Goal: Feedback & Contribution: Contribute content

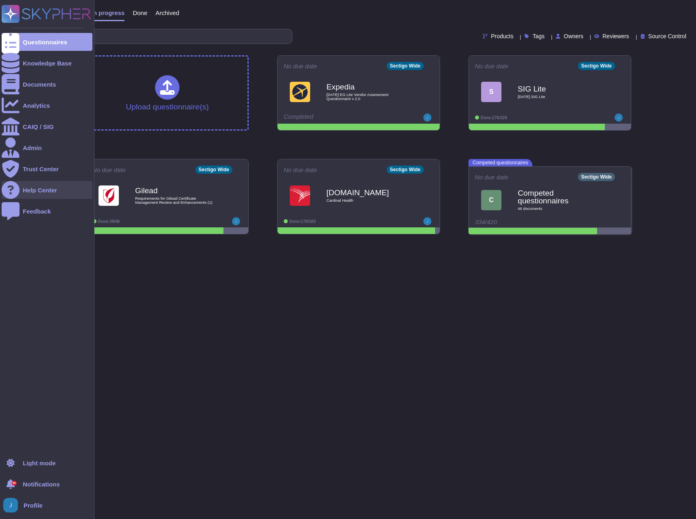
click at [42, 191] on div "Help Center" at bounding box center [40, 190] width 34 height 6
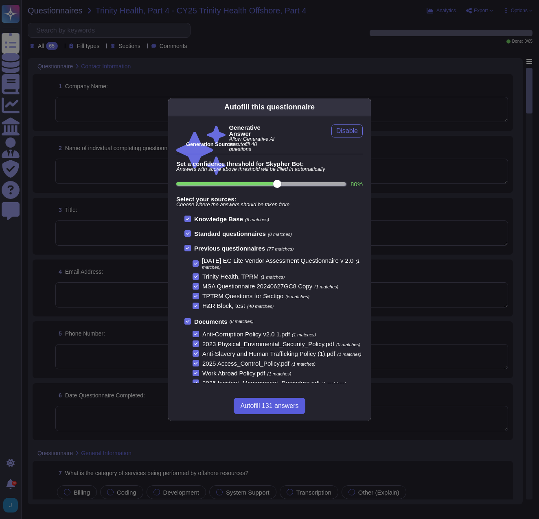
click at [286, 404] on span "Autofill 131 answers" at bounding box center [269, 406] width 58 height 7
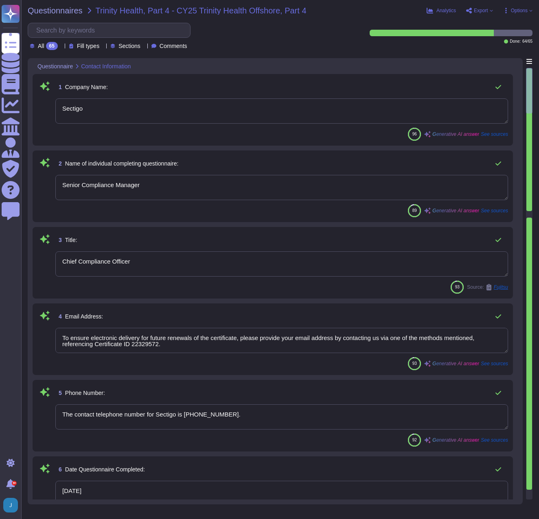
type textarea "Sectigo"
type textarea "Senior Compliance Manager"
type textarea "Chief Compliance Officer"
type textarea "To ensure electronic delivery for future renewals of the certificate, please pr…"
type textarea "The contact telephone number for Sectigo is [PHONE_NUMBER]."
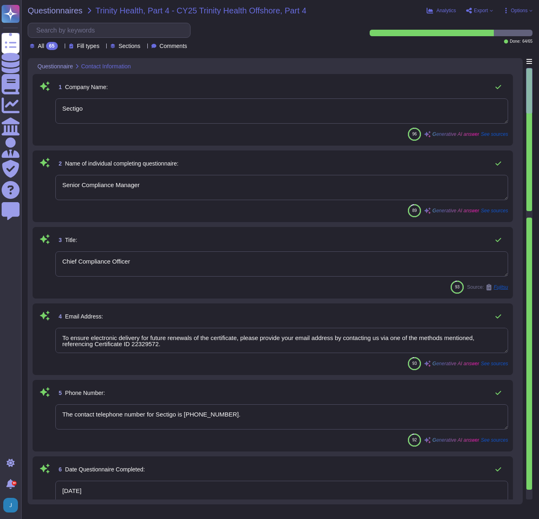
type textarea "[DATE]"
type textarea "The category of services being performed by offshore resources includes tech su…"
type textarea "Certificate Lifecycle Management and Digital Certificates."
type textarea "n/a"
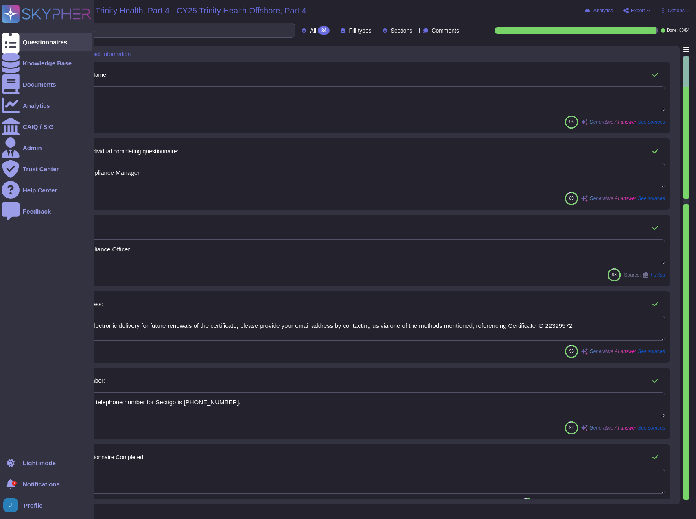
click at [43, 40] on div "Questionnaires" at bounding box center [45, 42] width 44 height 6
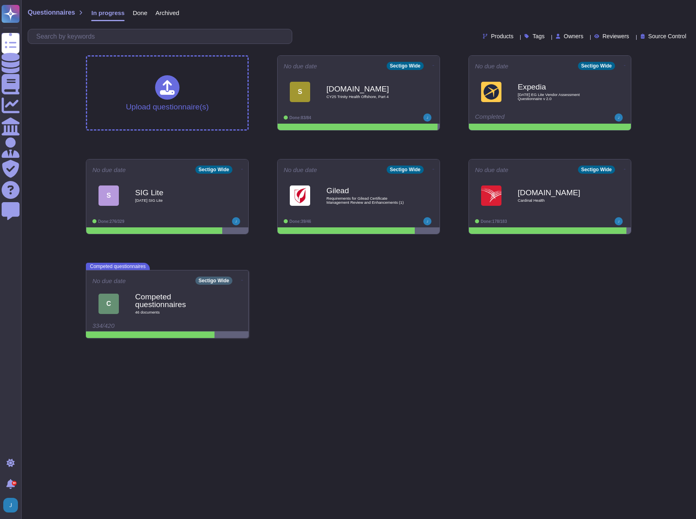
click at [133, 10] on span "Done" at bounding box center [140, 13] width 15 height 6
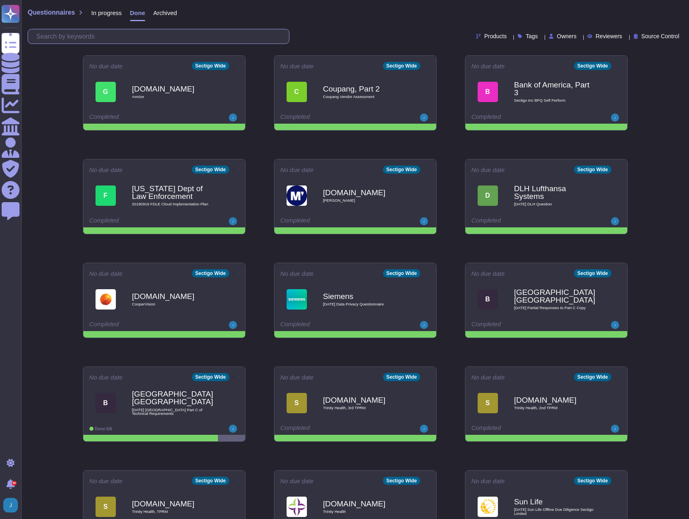
click at [131, 38] on input "text" at bounding box center [160, 36] width 257 height 14
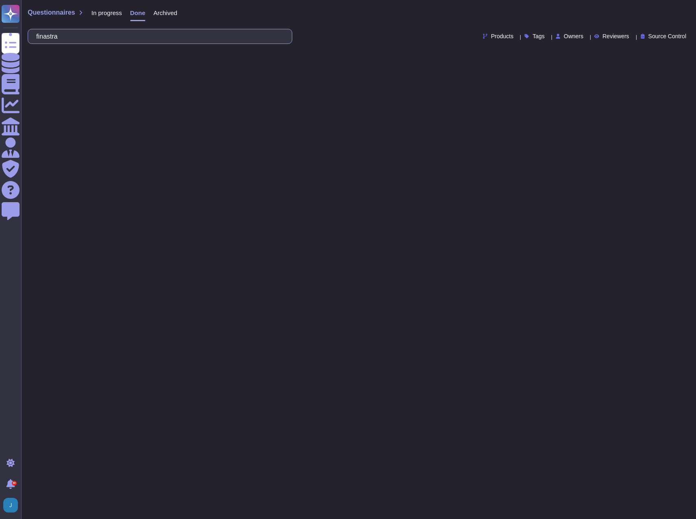
type input "finastra"
click at [103, 11] on span "In progress" at bounding box center [106, 13] width 31 height 6
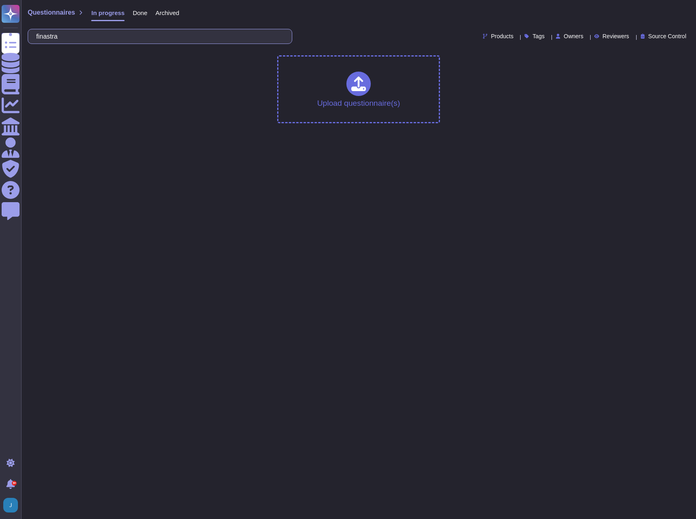
click at [75, 35] on input "finastra" at bounding box center [157, 36] width 251 height 14
click at [58, 13] on span "Questionnaires" at bounding box center [51, 12] width 47 height 7
drag, startPoint x: 95, startPoint y: 80, endPoint x: 92, endPoint y: 53, distance: 26.6
click at [95, 75] on div "Upload questionnaire(s)" at bounding box center [358, 89] width 558 height 81
drag, startPoint x: 78, startPoint y: 36, endPoint x: -2, endPoint y: 13, distance: 83.2
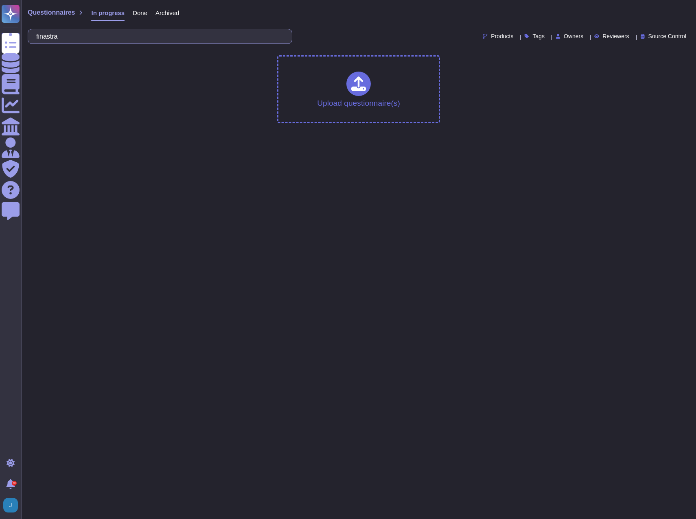
click at [0, 13] on html "Questionnaires Knowledge Base Documents Analytics CAIQ / SIG Admin Trust Center…" at bounding box center [348, 65] width 696 height 130
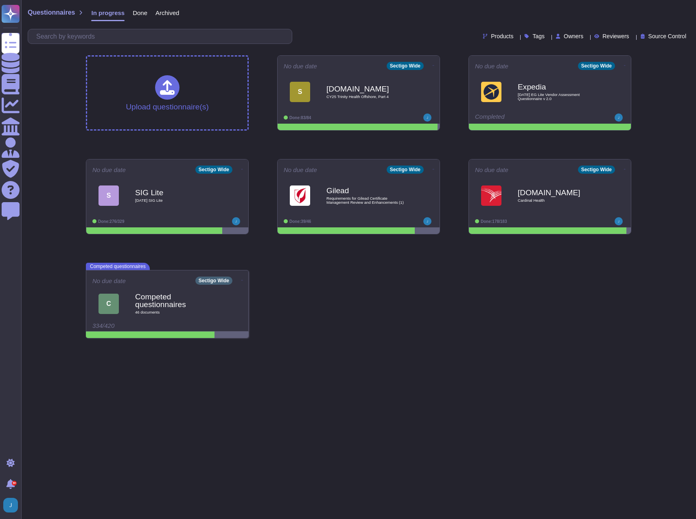
click at [99, 14] on span "In progress" at bounding box center [107, 13] width 33 height 6
click at [338, 92] on b "[DOMAIN_NAME]" at bounding box center [367, 89] width 82 height 8
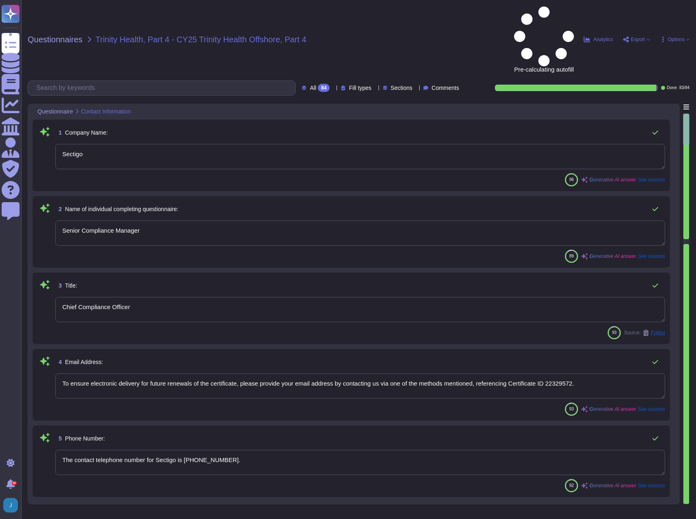
type textarea "Sectigo"
type textarea "Senior Compliance Manager"
type textarea "Chief Compliance Officer"
type textarea "To ensure electronic delivery for future renewals of the certificate, please pr…"
type textarea "The contact telephone number for Sectigo is [PHONE_NUMBER]."
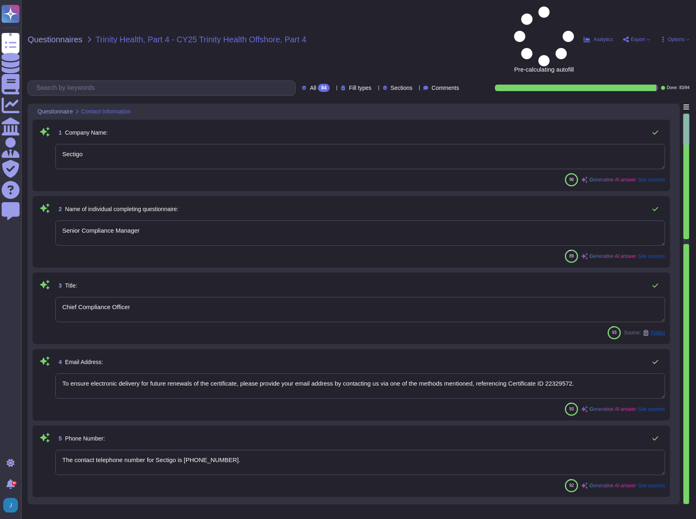
type textarea "[DATE]"
type textarea "The category of services being performed by offshore resources includes tech su…"
type textarea "n/a"
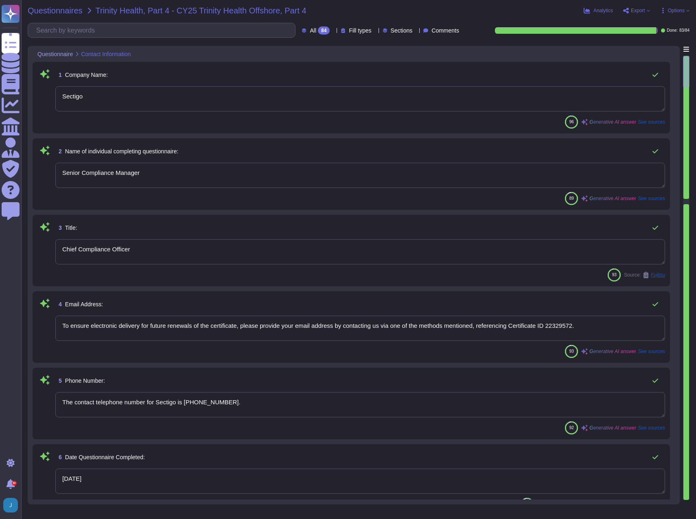
click at [67, 9] on span "Questionnaires" at bounding box center [55, 11] width 55 height 8
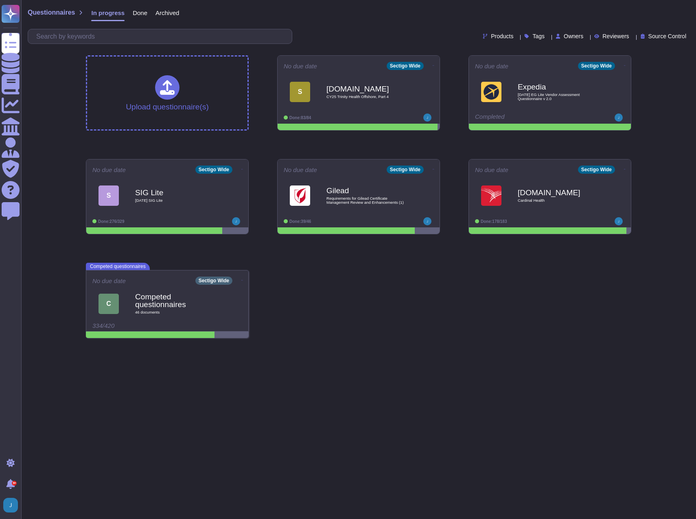
click at [140, 14] on span "Done" at bounding box center [140, 13] width 15 height 6
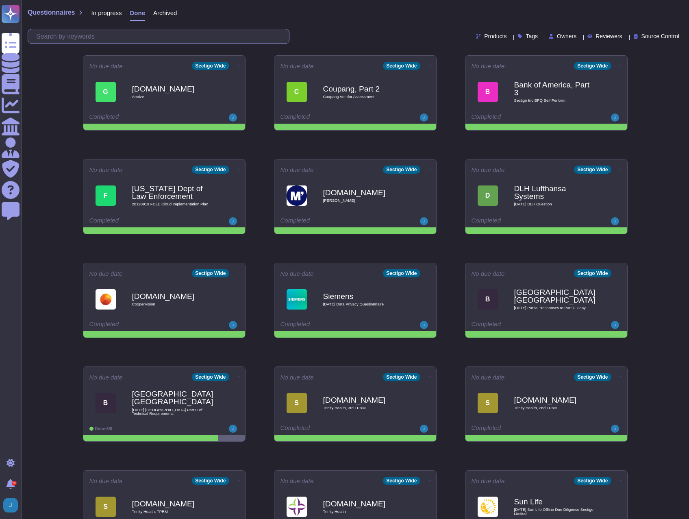
click at [138, 38] on input "text" at bounding box center [160, 36] width 257 height 14
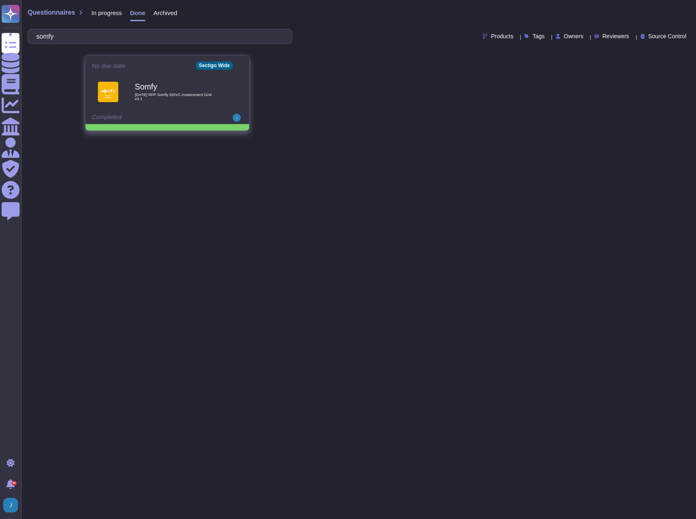
type input "somfy"
click at [160, 98] on span "[DATE] RFP Somfy DDVC Assessment Grid v3.1" at bounding box center [176, 97] width 82 height 8
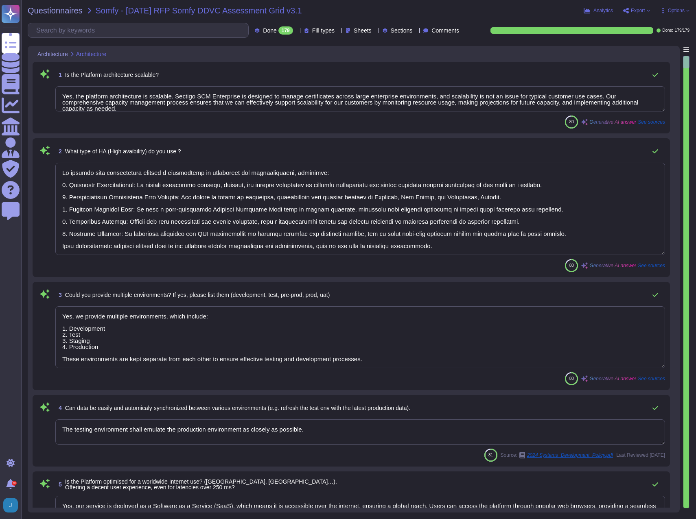
type textarea "Yes, the platform architecture is scalable. Sectigo SCM Enterprise is designed …"
type textarea "We achieve high availability through a combination of strategies and infrastruc…"
type textarea "Yes, we provide multiple environments, which include: 1. Development 2. Test 3.…"
type textarea "The testing environment shall emulate the production environment as closely as …"
type textarea "Yes, our service is deployed as a Software as a Service (SaaS), which means it …"
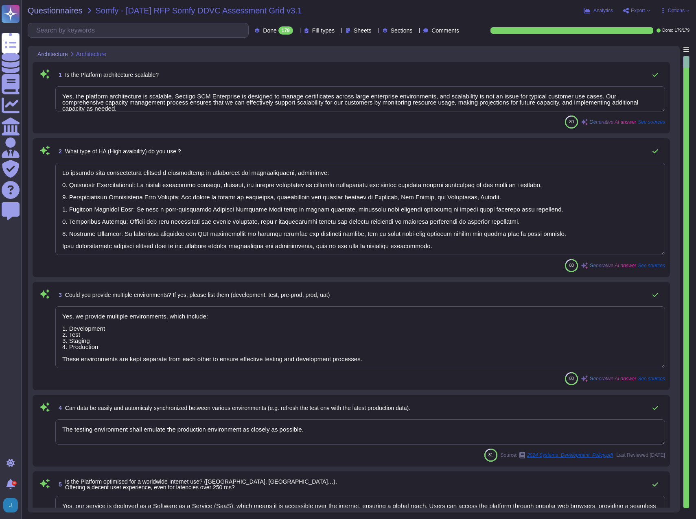
type textarea "Sectigo does not peform application development on behalf of clients or their c…"
type textarea "Sectigo has developed and implemented a formal security architecture based on i…"
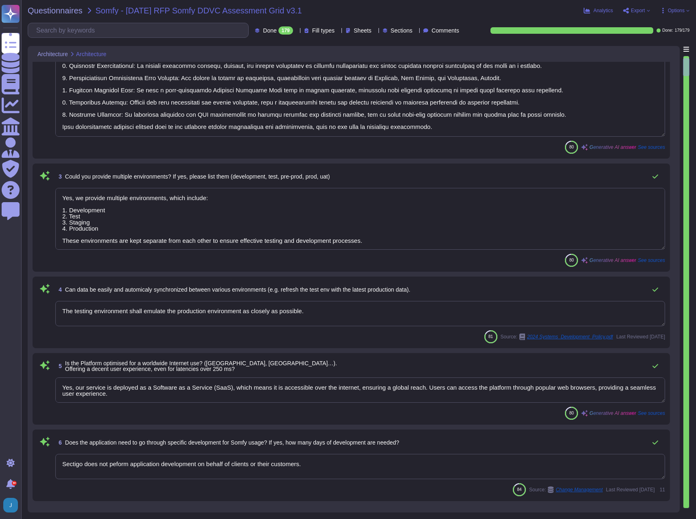
type textarea "Yes, we offer a comprehensive and documented RESTful API that supports various …"
type textarea "Sectigo uses a combination of industry standard and proprietary software (i.e.,…"
type textarea "Yes, the platform exposes native and standard functional data objects via a com…"
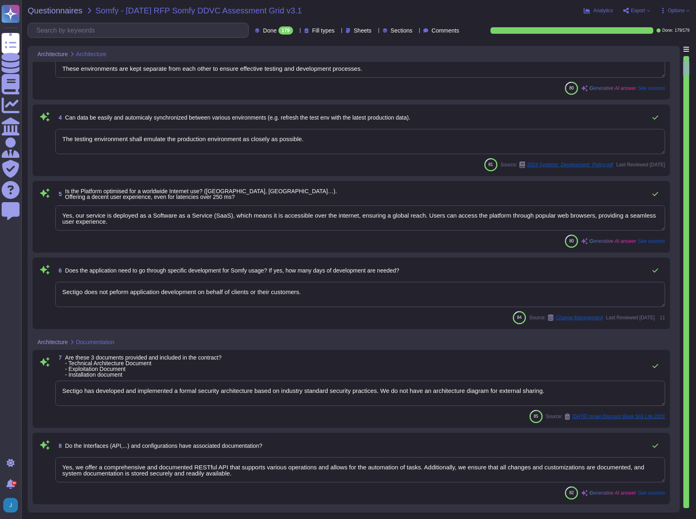
scroll to position [407, 0]
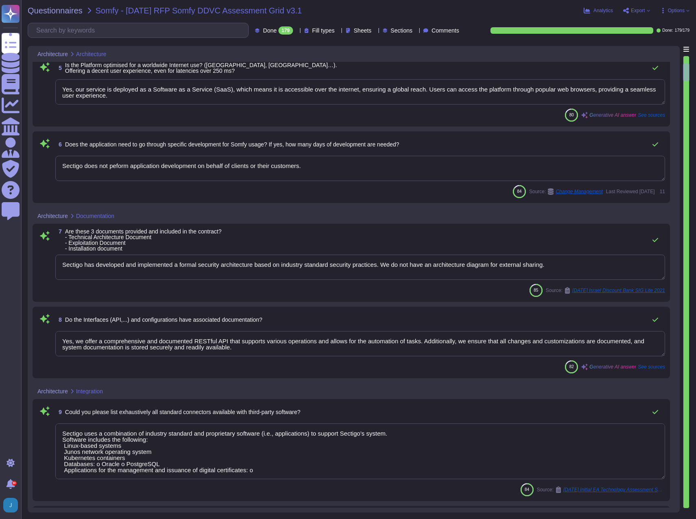
type textarea "Yes, the platform exposes a comprehensive and documented RESTful API to clients…"
type textarea "Yes"
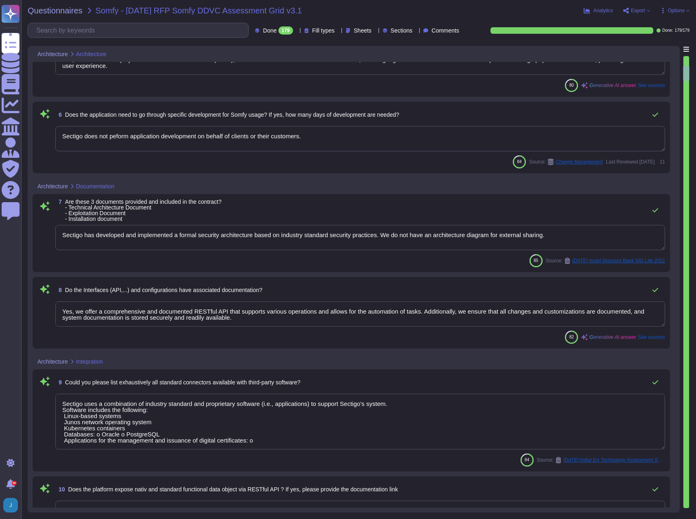
type textarea "Yes, Sectigo provides webhooks to bring alerts into monitoring solutions."
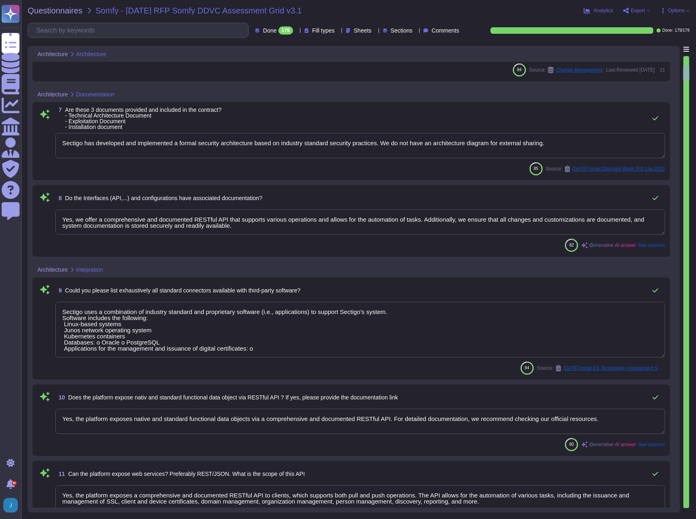
scroll to position [569, 0]
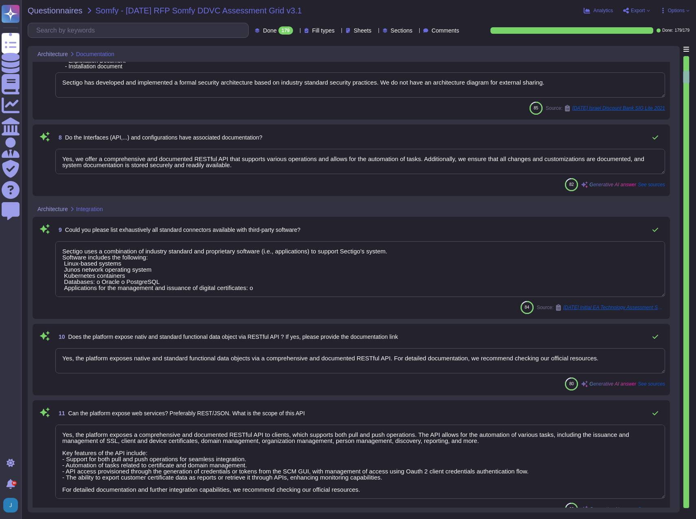
type textarea "Customers manage their own user provisioning/deprovisioning using whatever mode…"
click at [127, 35] on input "text" at bounding box center [140, 30] width 216 height 14
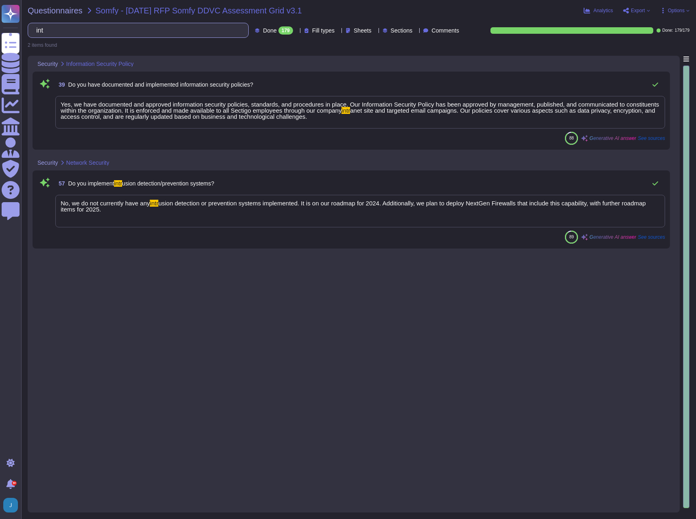
scroll to position [0, 0]
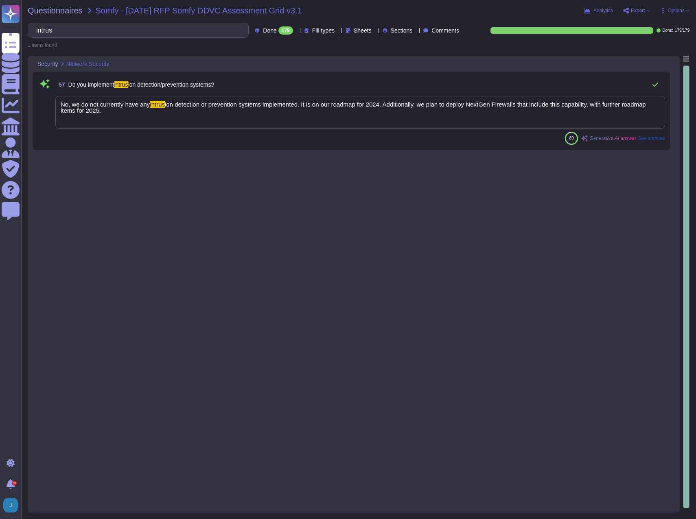
type input "intrus"
click at [211, 116] on div "No, we do not currently have any intrus ion detection or prevention systems imp…" at bounding box center [359, 112] width 609 height 33
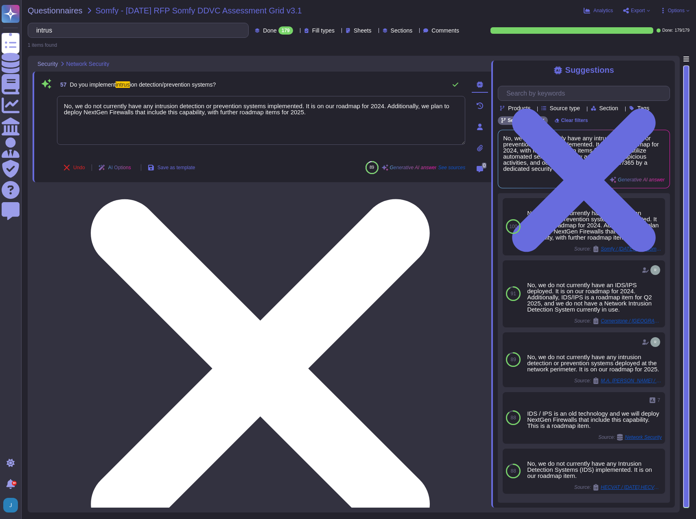
click at [175, 138] on textarea "No, we do not currently have any intrusion detection or prevention systems impl…" at bounding box center [261, 120] width 408 height 49
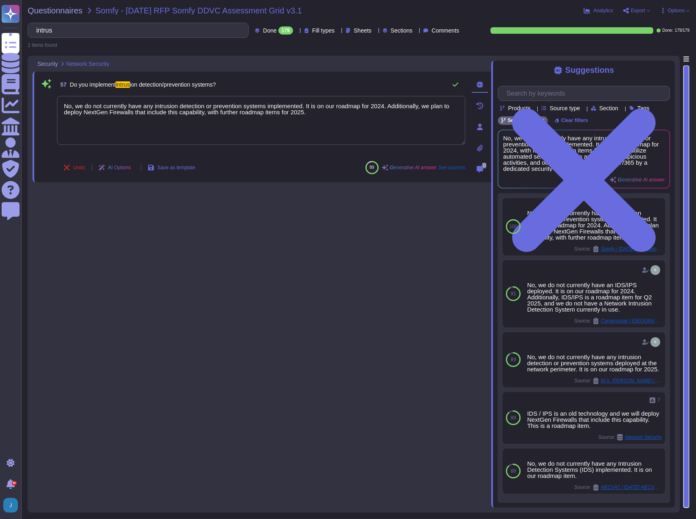
drag, startPoint x: 312, startPoint y: 115, endPoint x: -2, endPoint y: 80, distance: 316.0
click at [0, 80] on html "Questionnaires Knowledge Base Documents Analytics CAIQ / SIG Admin Trust Center…" at bounding box center [348, 259] width 696 height 519
paste textarea "have NextGen Firewalls with the intrusion detection/prevention capabilities dep…"
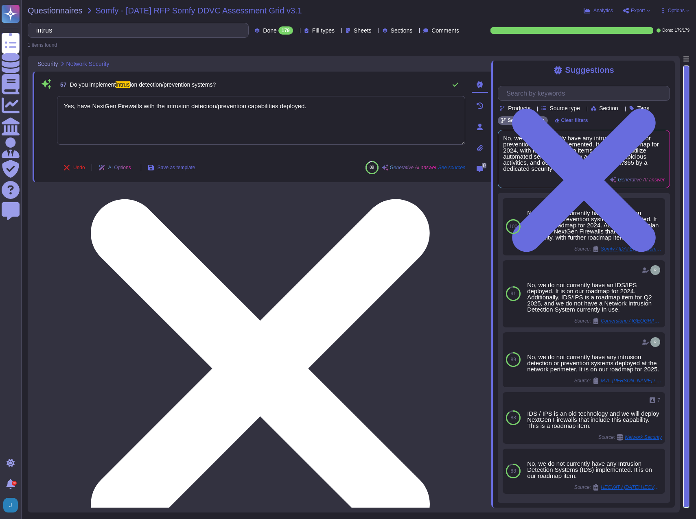
click at [76, 107] on textarea "Yes, have NextGen Firewalls with the intrusion detection/prevention capabilitie…" at bounding box center [261, 120] width 408 height 49
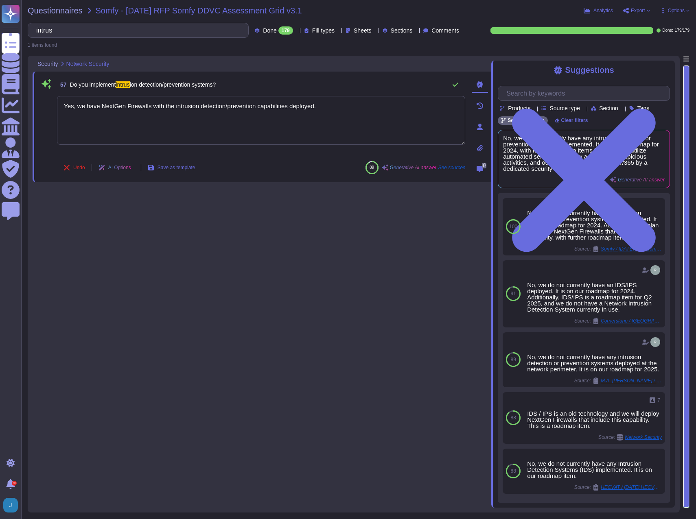
type textarea "Yes, we have NextGen Firewalls with the intrusion detection/prevention capabili…"
click at [538, 64] on div "Suggestions Products Source type Section Tags Sectigo Wide Clear filters No, we…" at bounding box center [582, 284] width 183 height 447
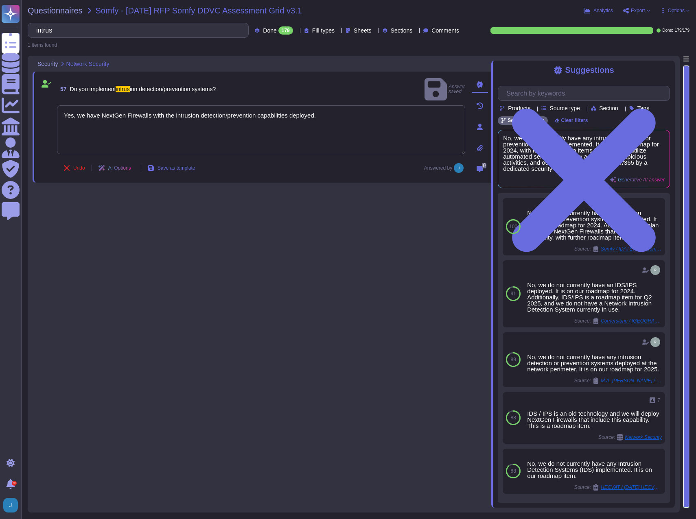
click at [538, 65] on div "Suggestions Products Source type Section Tags Sectigo Wide Clear filters No, we…" at bounding box center [582, 284] width 183 height 447
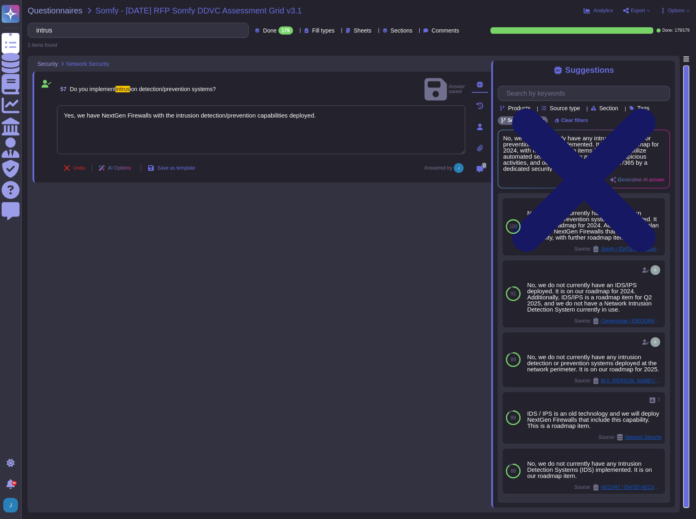
click at [538, 72] on icon at bounding box center [583, 179] width 172 height 229
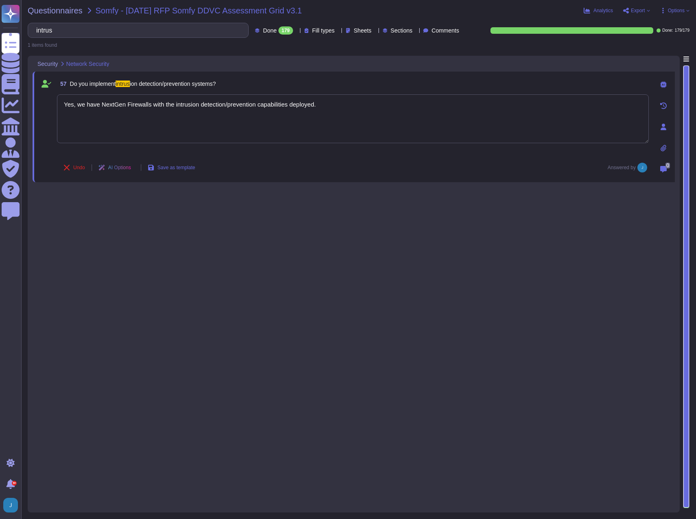
click at [112, 11] on span "Somfy - [DATE] RFP Somfy DDVC Assessment Grid v3.1" at bounding box center [199, 11] width 206 height 8
click at [50, 9] on span "Questionnaires" at bounding box center [55, 11] width 55 height 8
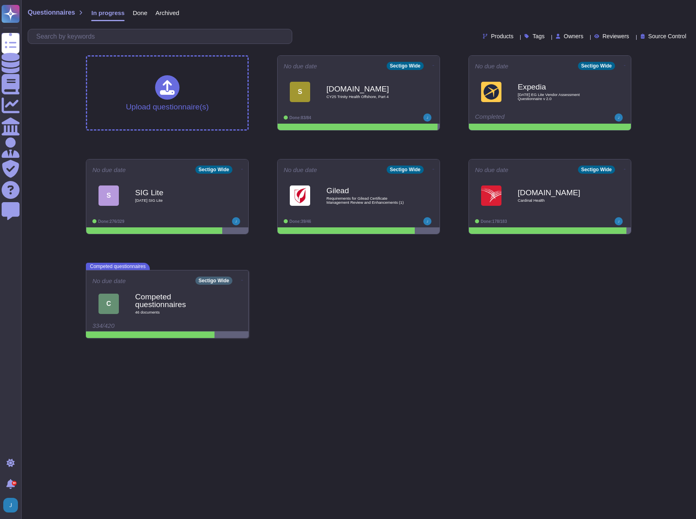
click at [142, 17] on div "Done" at bounding box center [135, 15] width 23 height 16
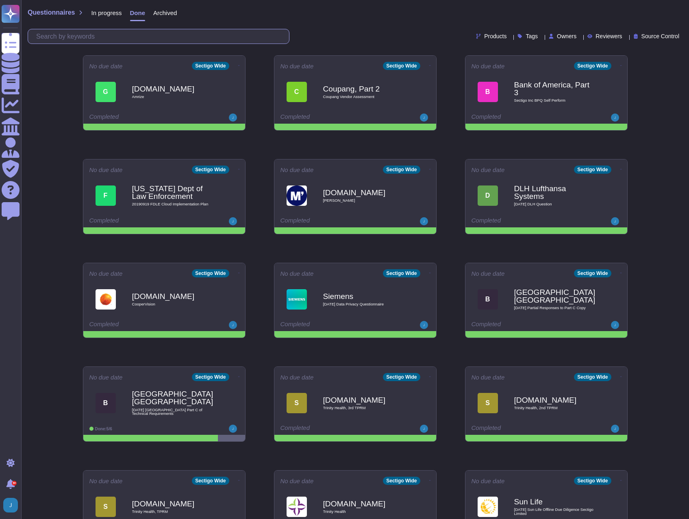
click at [178, 32] on input "text" at bounding box center [160, 36] width 257 height 14
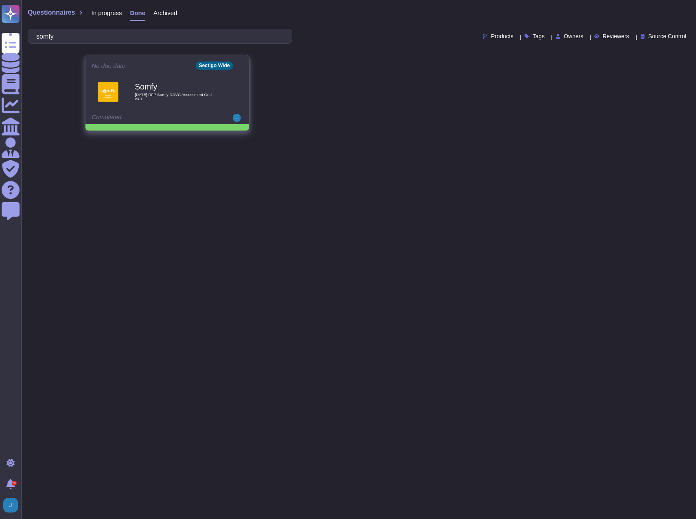
type input "somfy"
click at [161, 72] on div "Somfy [DATE] RFP Somfy DDVC Assessment Grid v3.1" at bounding box center [167, 91] width 151 height 41
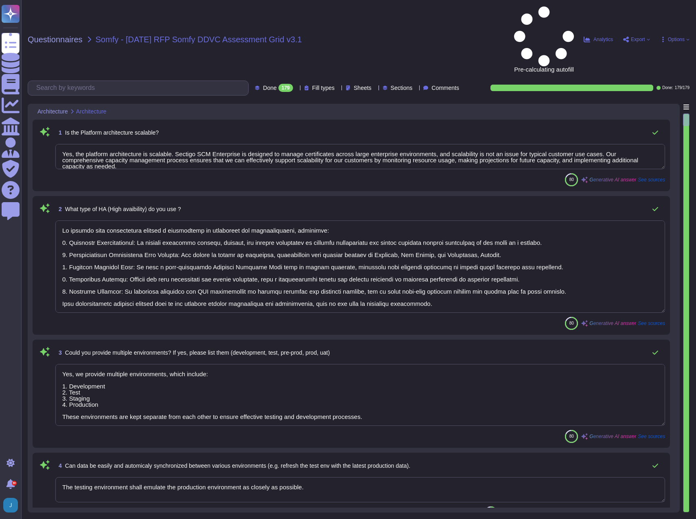
type textarea "Yes, the platform architecture is scalable. Sectigo SCM Enterprise is designed …"
type textarea "We achieve high availability through a combination of strategies and infrastruc…"
type textarea "Yes, we provide multiple environments, which include: 1. Development 2. Test 3.…"
type textarea "The testing environment shall emulate the production environment as closely as …"
type textarea "Yes, our service is deployed as a Software as a Service (SaaS), which means it …"
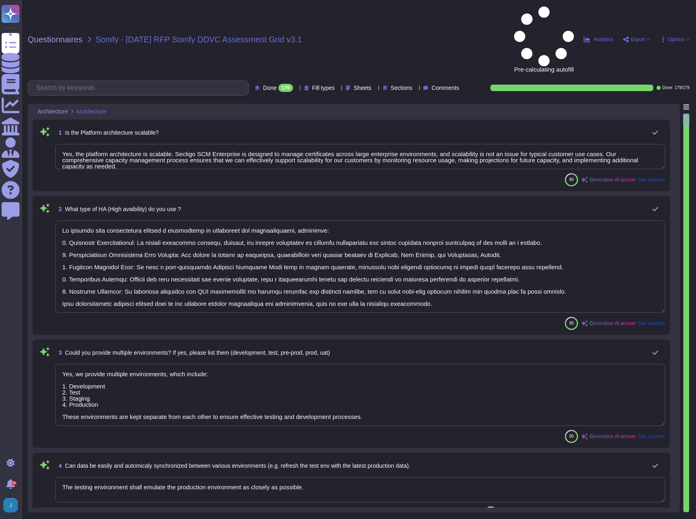
type textarea "Sectigo does not peform application development on behalf of clients or their c…"
type textarea "Sectigo has developed and implemented a formal security architecture based on i…"
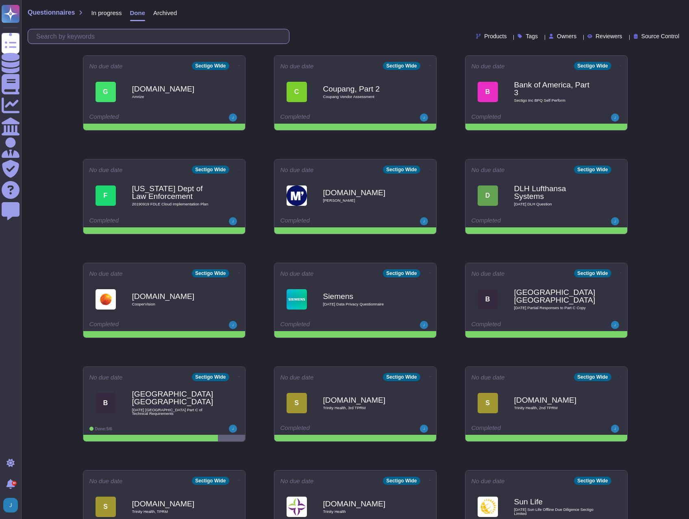
click at [126, 36] on input "text" at bounding box center [160, 36] width 257 height 14
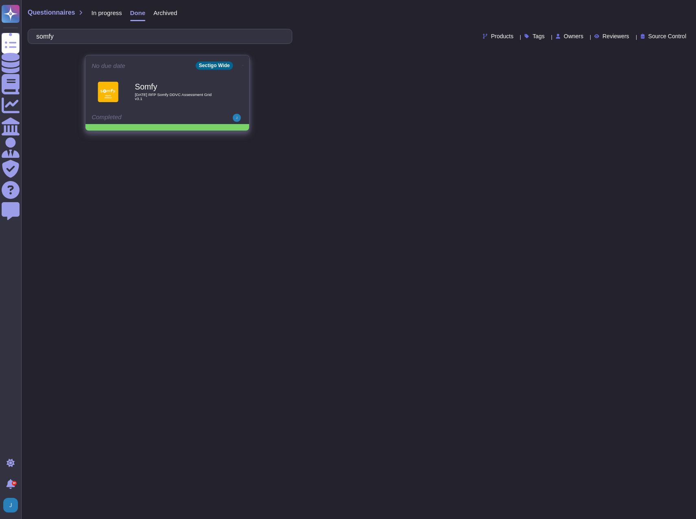
type input "somfy"
click at [242, 66] on span at bounding box center [242, 64] width 3 height 9
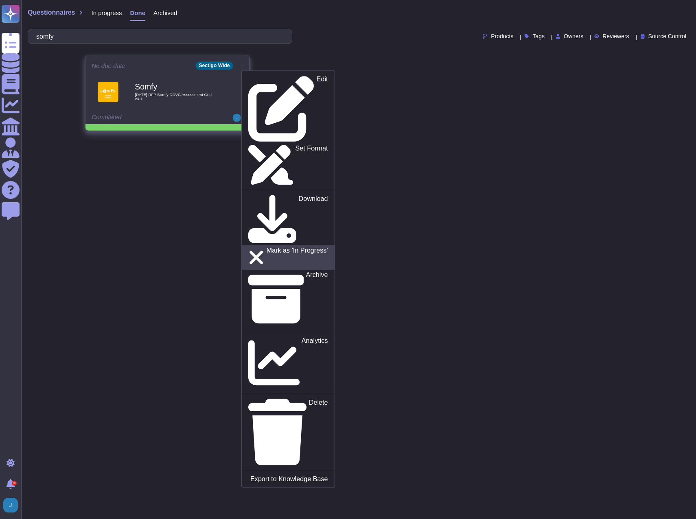
click at [266, 247] on p "Mark as 'In Progress'" at bounding box center [296, 257] width 61 height 21
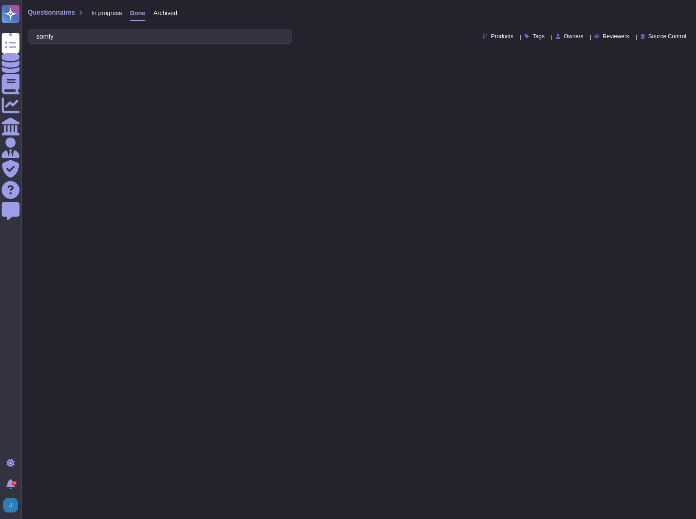
click at [107, 10] on span "In progress" at bounding box center [106, 13] width 31 height 6
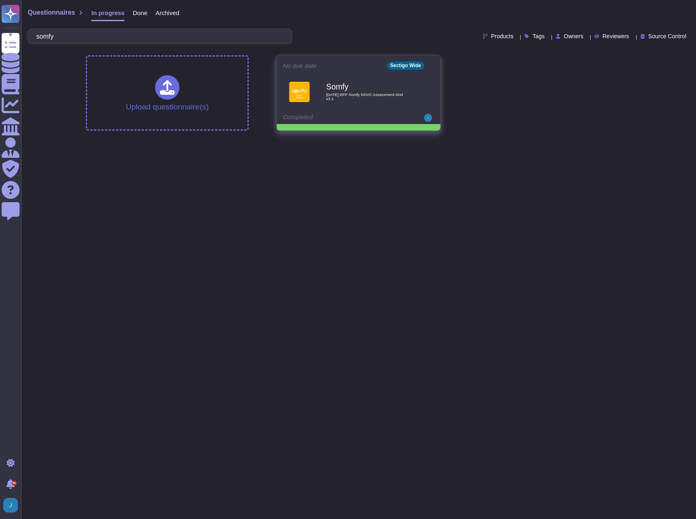
click at [368, 93] on span "[DATE] RFP Somfy DDVC Assessment Grid v3.1" at bounding box center [367, 97] width 82 height 8
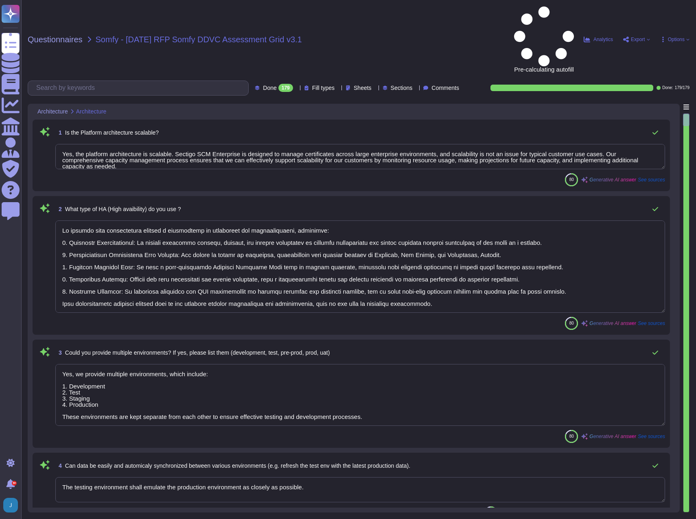
type textarea "Yes, the platform architecture is scalable. Sectigo SCM Enterprise is designed …"
type textarea "We achieve high availability through a combination of strategies and infrastruc…"
type textarea "Yes, we provide multiple environments, which include: 1. Development 2. Test 3.…"
type textarea "The testing environment shall emulate the production environment as closely as …"
type textarea "Yes, our service is deployed as a Software as a Service (SaaS), which means it …"
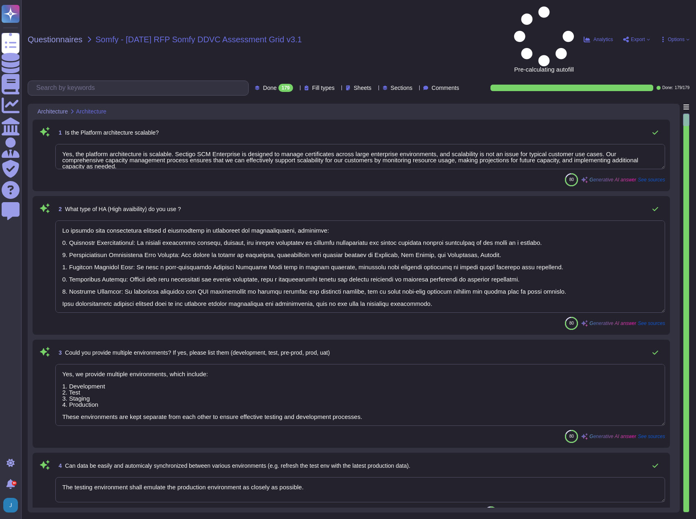
type textarea "Sectigo does not peform application development on behalf of clients or their c…"
type textarea "Sectigo has developed and implemented a formal security architecture based on i…"
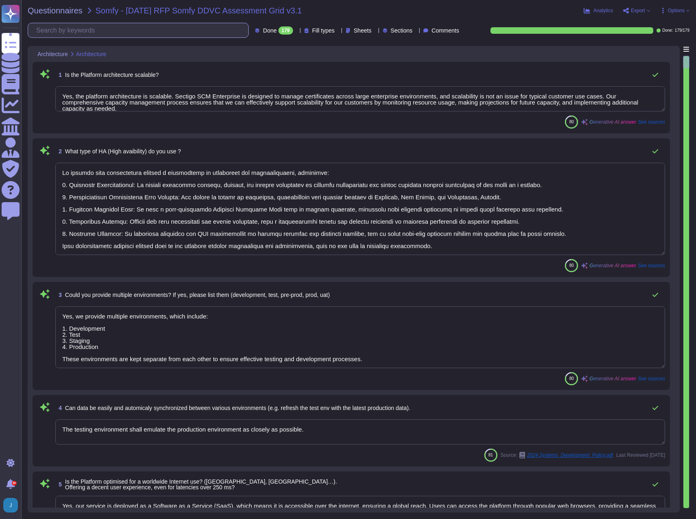
click at [154, 29] on input "text" at bounding box center [140, 30] width 216 height 14
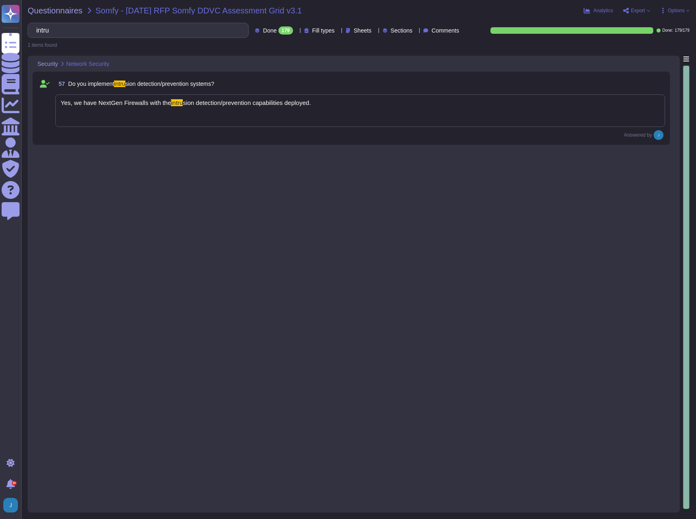
type input "intru"
click at [360, 106] on div "Yes, we have NextGen Firewalls with the intru sion detection/prevention capabil…" at bounding box center [359, 110] width 609 height 33
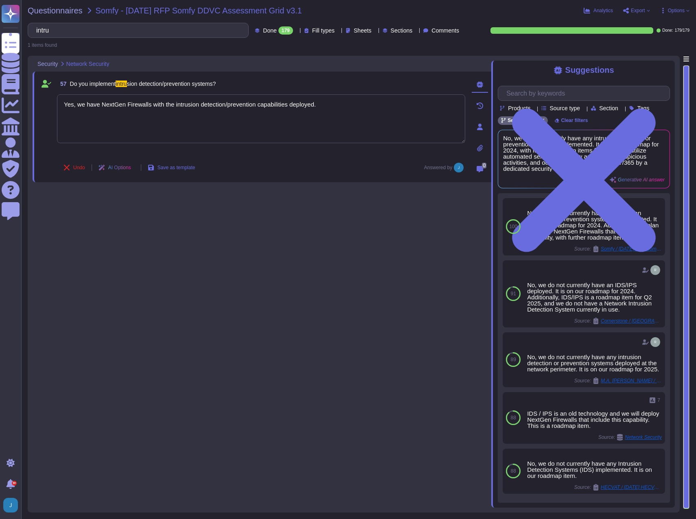
type textarea "Yes, we have NextGen Firewalls with the intrusion detection/prevention capabili…"
click at [186, 166] on span "Save as template" at bounding box center [176, 167] width 38 height 5
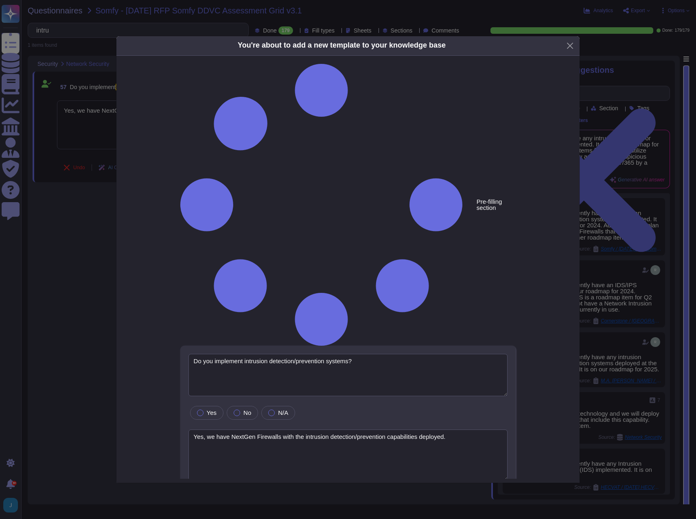
type textarea "Do you implement intrusion detection/prevention systems?"
type textarea "Yes, we have NextGen Firewalls with the intrusion detection/prevention capabili…"
click at [186, 346] on div "Do you implement intrusion detection/prevention systems? Yes No N/A Yes, we hav…" at bounding box center [348, 457] width 336 height 223
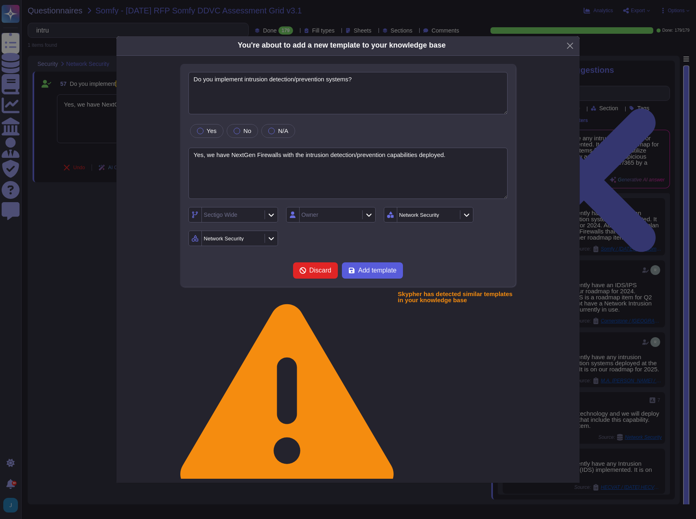
click at [375, 274] on span "Add template" at bounding box center [377, 270] width 38 height 7
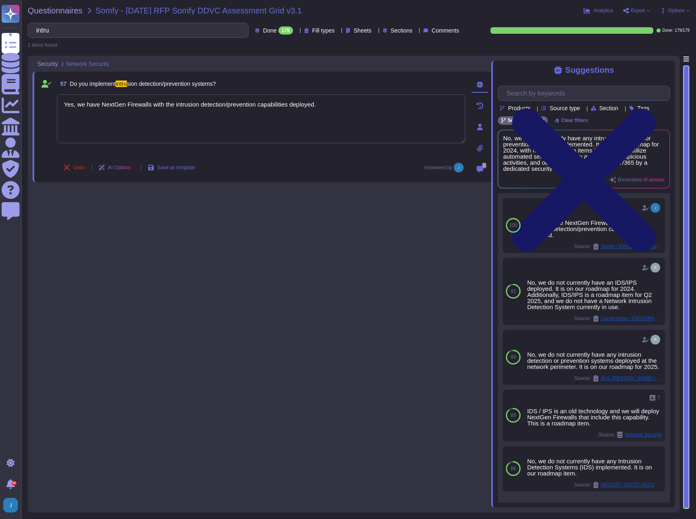
click at [538, 69] on icon at bounding box center [583, 179] width 172 height 229
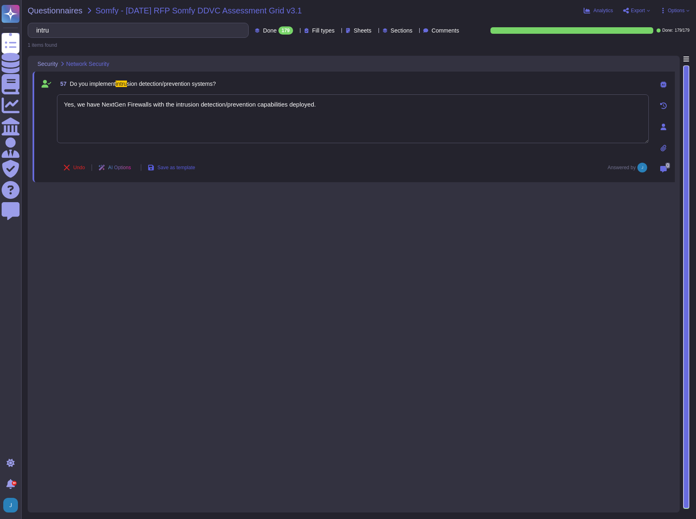
click at [195, 170] on span "Save as template" at bounding box center [176, 167] width 38 height 5
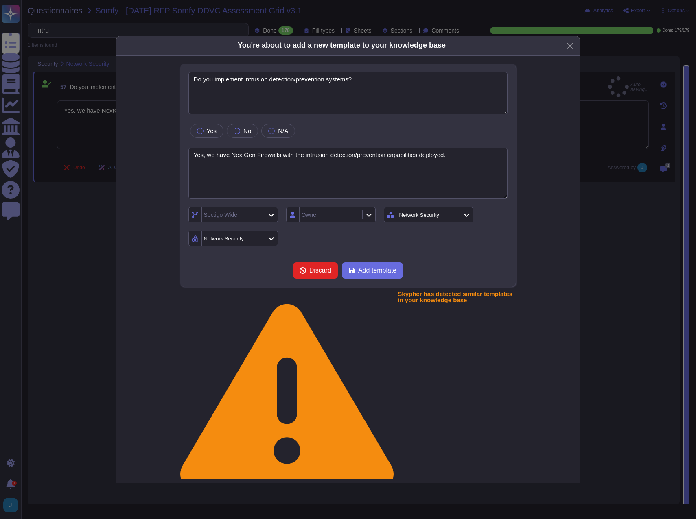
type textarea "Do you implement intrusion detection/prevention systems?"
type textarea "Yes, we have NextGen Firewalls with the intrusion detection/prevention capabili…"
click at [538, 52] on button "Close" at bounding box center [569, 45] width 13 height 13
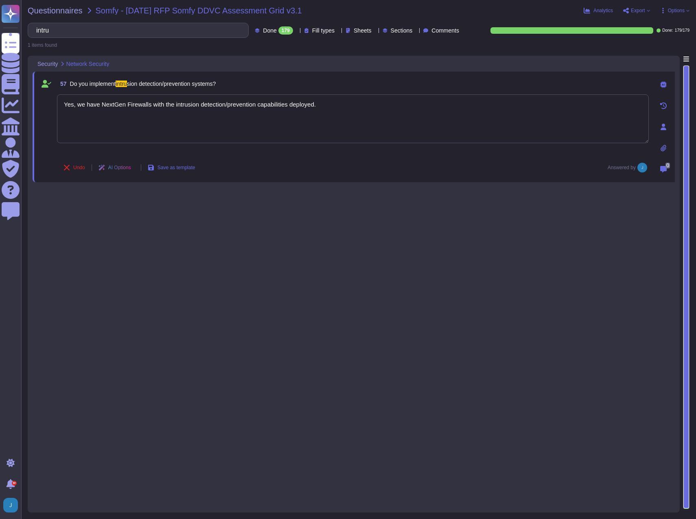
click at [296, 31] on icon at bounding box center [296, 31] width 0 height 0
click at [244, 50] on span "All" at bounding box center [244, 51] width 7 height 7
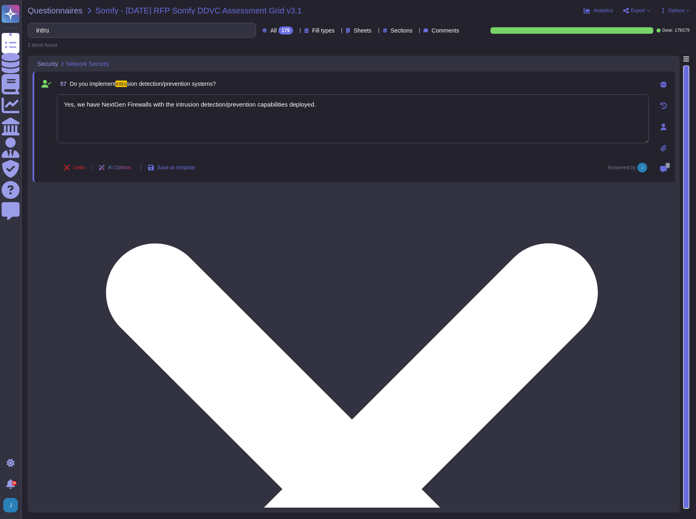
click at [336, 125] on textarea "Yes, we have NextGen Firewalls with the intrusion detection/prevention capabili…" at bounding box center [352, 118] width 591 height 49
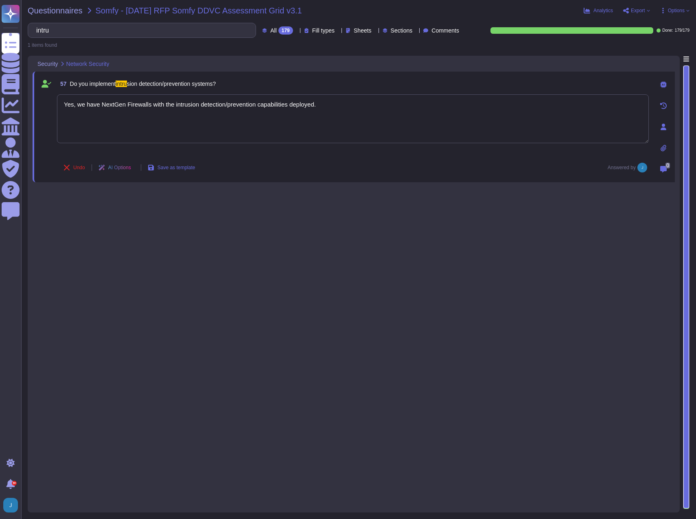
click at [538, 11] on span "Options" at bounding box center [675, 10] width 17 height 5
click at [538, 48] on link "Set Format" at bounding box center [656, 57] width 64 height 18
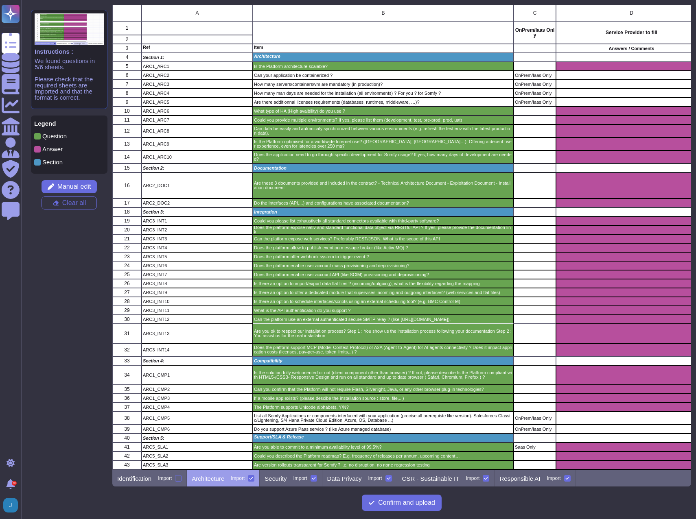
scroll to position [459, 572]
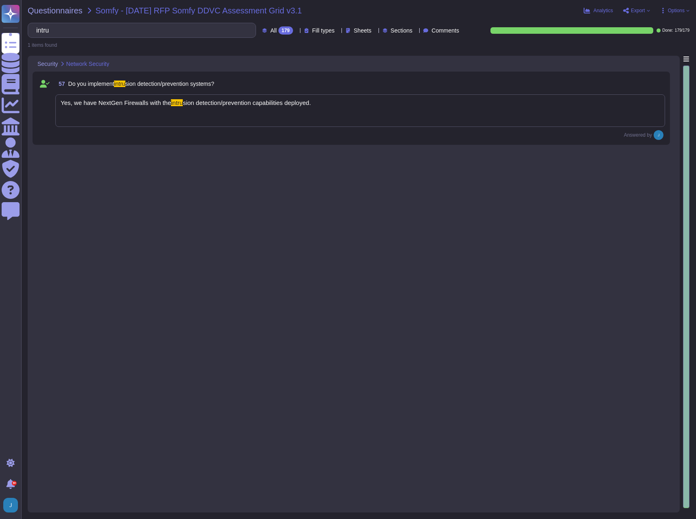
click at [363, 107] on div "Yes, we have NextGen Firewalls with the intru sion detection/prevention capabil…" at bounding box center [359, 110] width 609 height 33
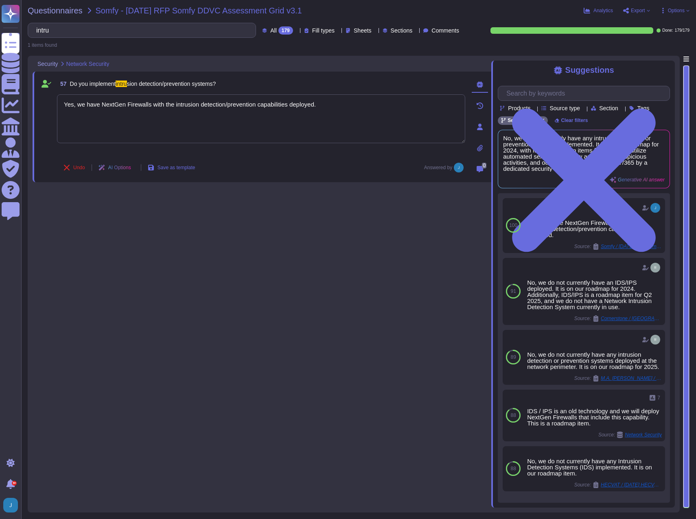
type textarea "Yes, we have NextGen Firewalls with the intrusion detection/prevention capabili…"
click at [172, 164] on button "Save as template" at bounding box center [171, 167] width 61 height 16
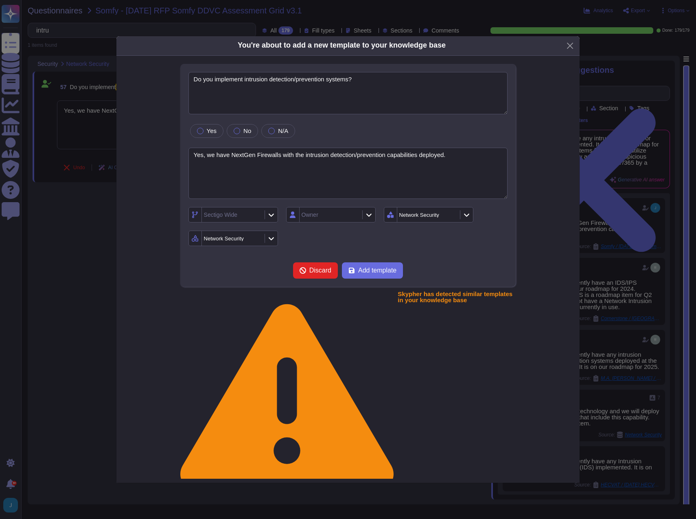
type textarea "Do you implement intrusion detection/prevention systems?"
type textarea "Yes, we have NextGen Firewalls with the intrusion detection/prevention capabili…"
click at [202, 134] on label "Yes" at bounding box center [207, 131] width 20 height 7
click at [379, 274] on span "Add template" at bounding box center [377, 270] width 38 height 7
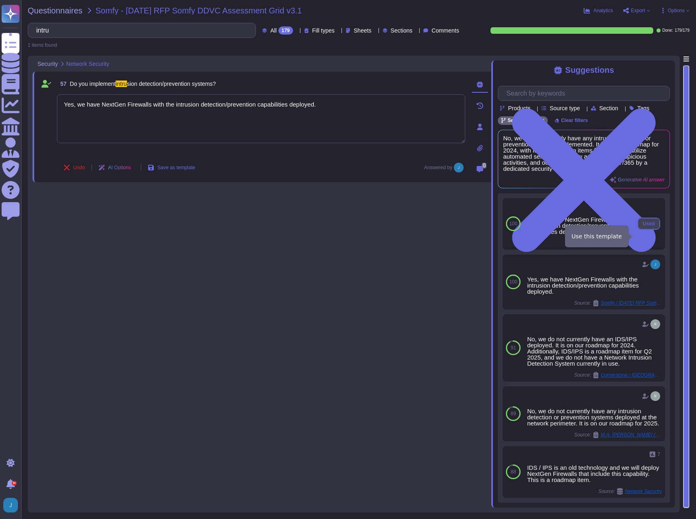
click at [538, 226] on span "Used" at bounding box center [648, 223] width 12 height 5
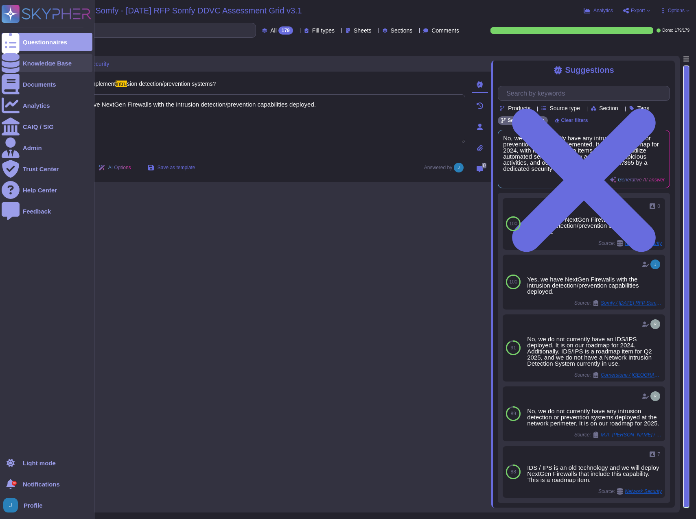
click at [31, 61] on div "Knowledge Base" at bounding box center [47, 63] width 49 height 6
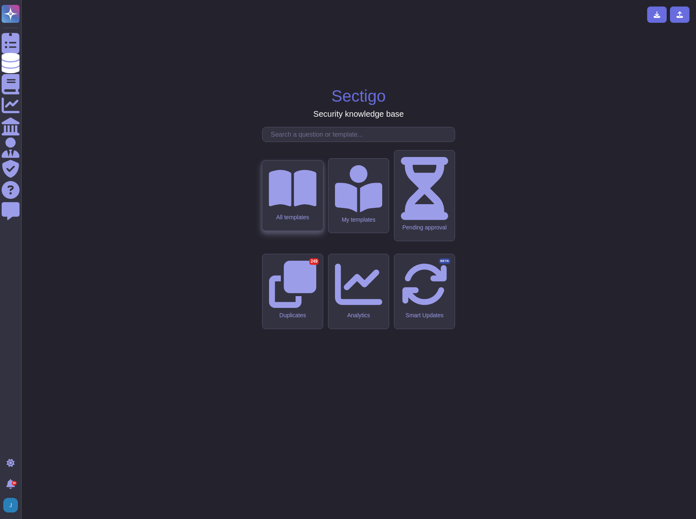
click at [279, 221] on div "All templates" at bounding box center [292, 217] width 48 height 7
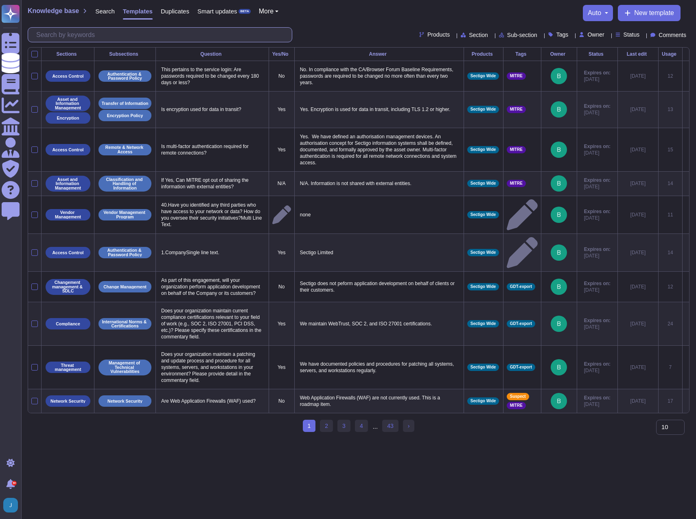
click at [109, 34] on input "text" at bounding box center [162, 35] width 260 height 14
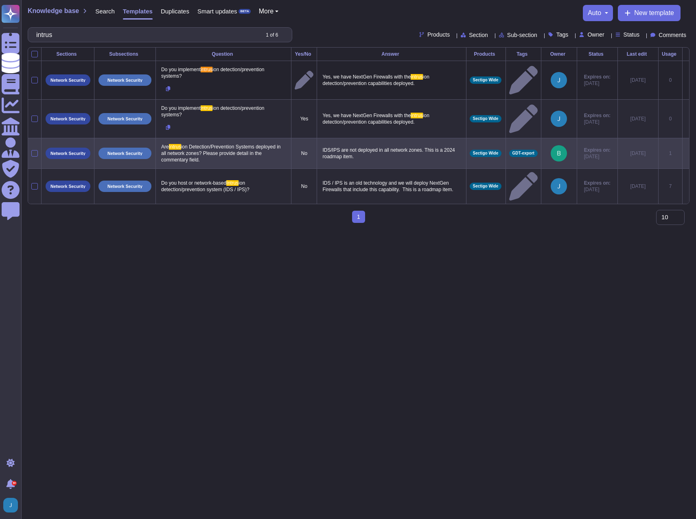
type input "intrus"
click at [538, 154] on icon at bounding box center [685, 154] width 0 height 0
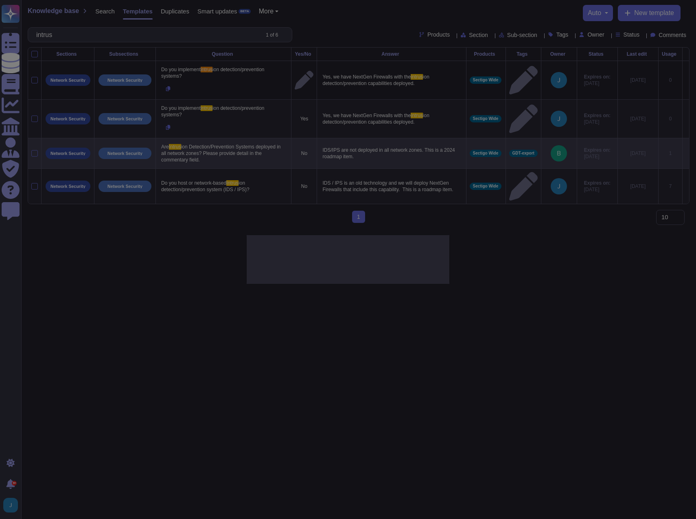
type textarea "Are Intrusion Detection/Prevention Systems deployed in all network zones? Pleas…"
type textarea "IDS/IPS are not deployed in all network zones. This is a 2024 roadmap item."
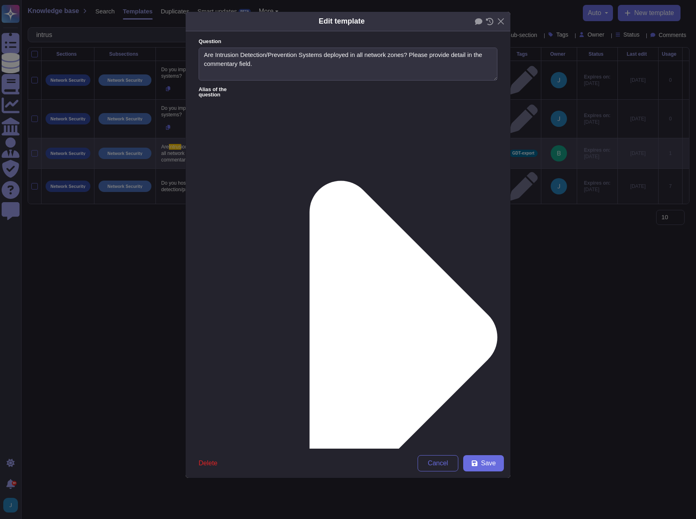
type textarea "Are Intrusion Detection/Prevention Systems deployed in all network zones? Pleas…"
type textarea "IDS/IPS are not deployed in all network zones. This is a 2024 roadmap item."
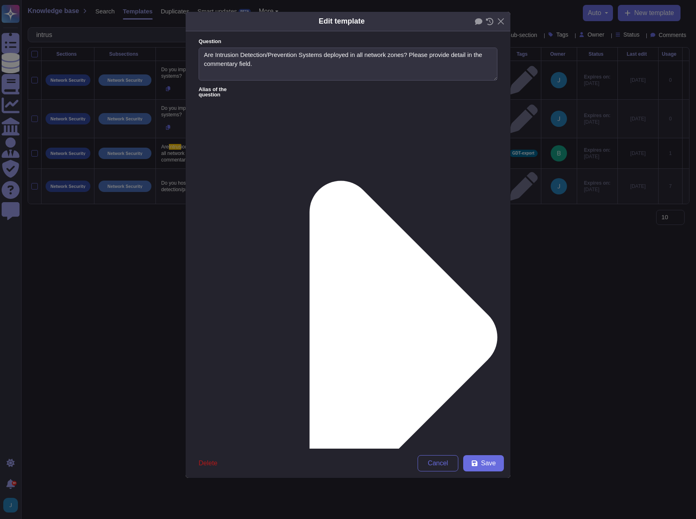
click at [215, 464] on span "Delete" at bounding box center [207, 463] width 19 height 7
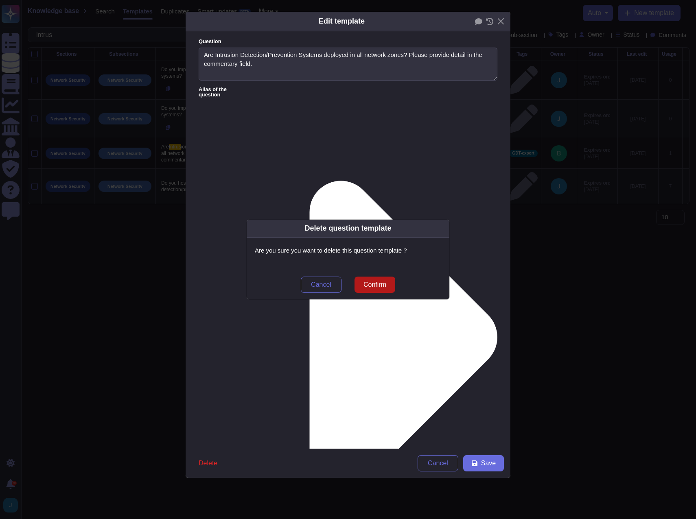
click at [377, 279] on button "Confirm" at bounding box center [374, 285] width 41 height 16
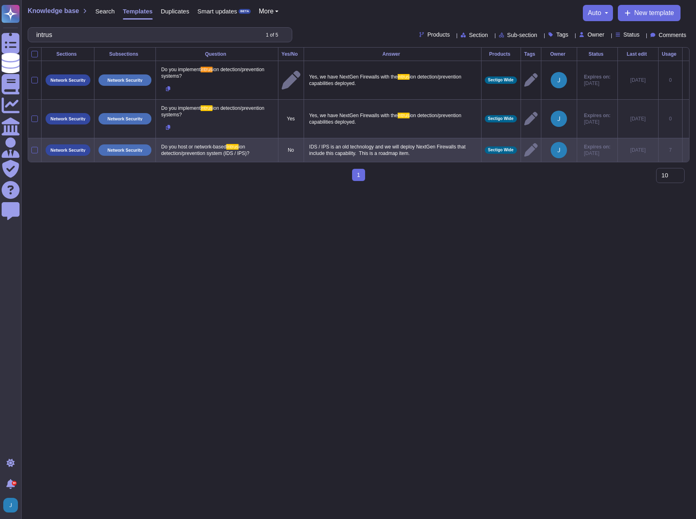
click at [538, 151] on icon at bounding box center [685, 151] width 0 height 0
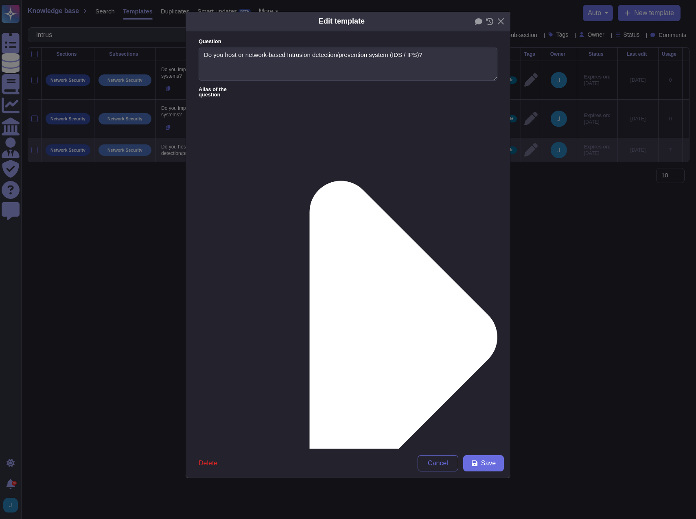
type textarea "Do you host or network-based Intrusion detection/prevention system (IDS / IPS)?"
type textarea "IDS / IPS is an old technology and we will deploy NextGen Firewalls that includ…"
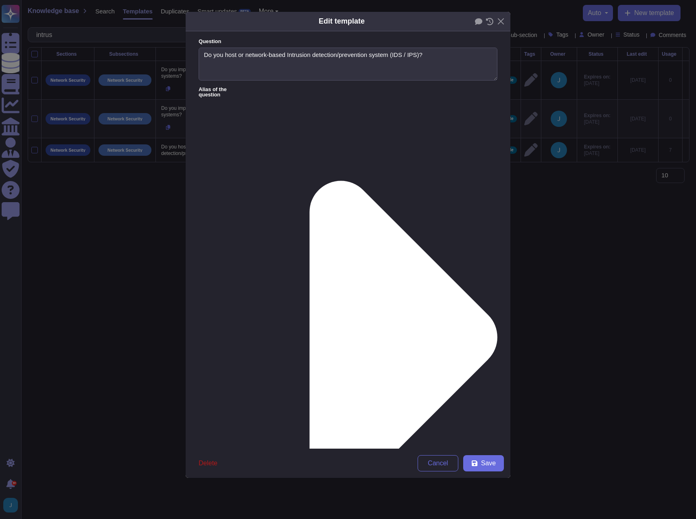
click at [203, 465] on span "Delete" at bounding box center [207, 463] width 19 height 7
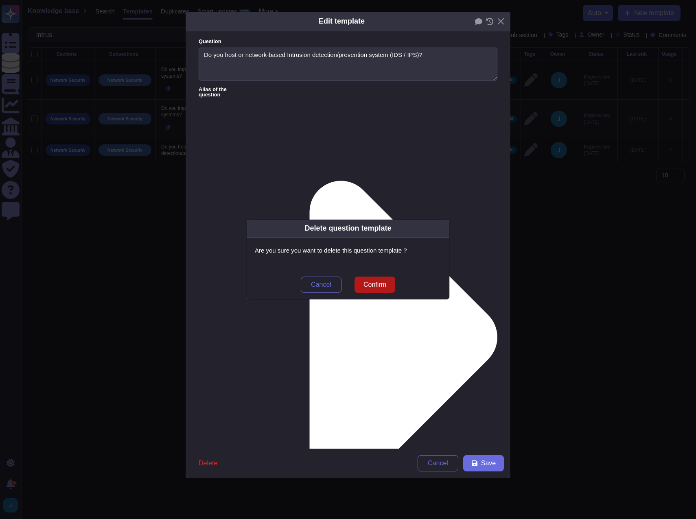
click at [371, 281] on span "Confirm" at bounding box center [374, 284] width 23 height 7
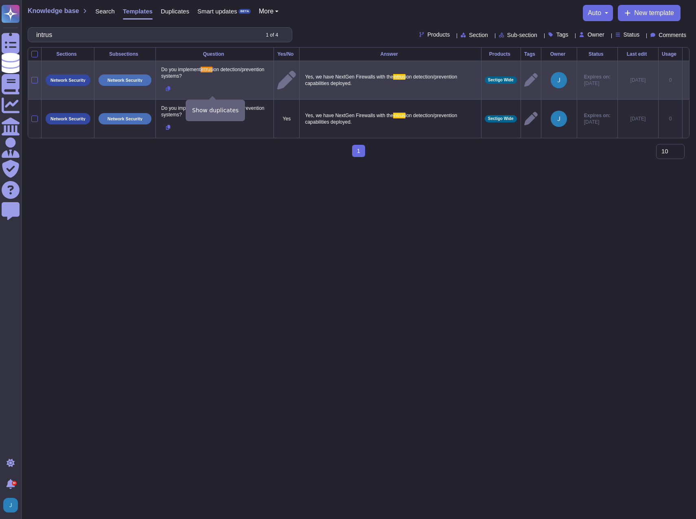
click at [171, 89] on button at bounding box center [168, 88] width 18 height 15
click at [538, 81] on icon at bounding box center [685, 81] width 0 height 0
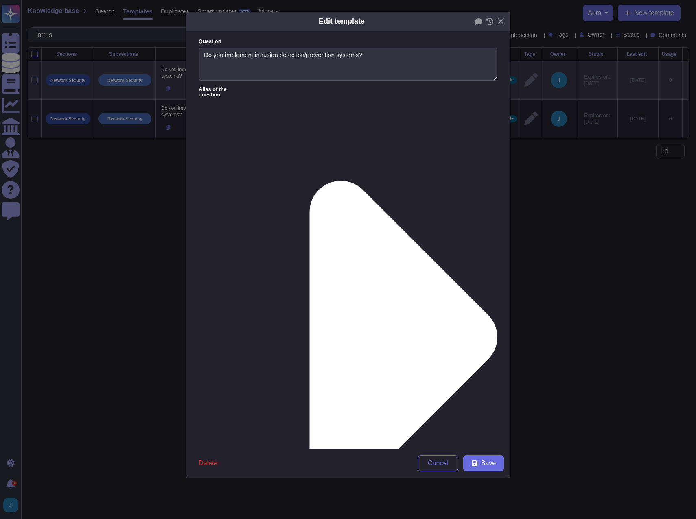
type textarea "Do you implement intrusion detection/prevention systems?"
type textarea "Yes, we have NextGen Firewalls with the intrusion detection/prevention capabili…"
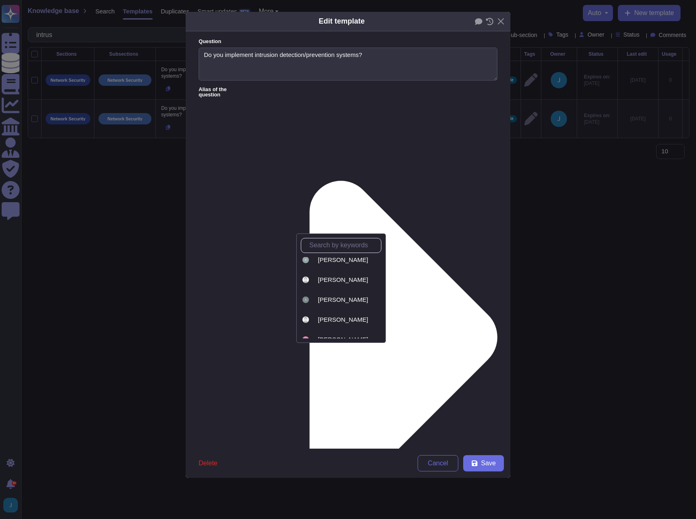
scroll to position [196, 0]
click at [336, 246] on input "text" at bounding box center [343, 245] width 76 height 14
type input "h"
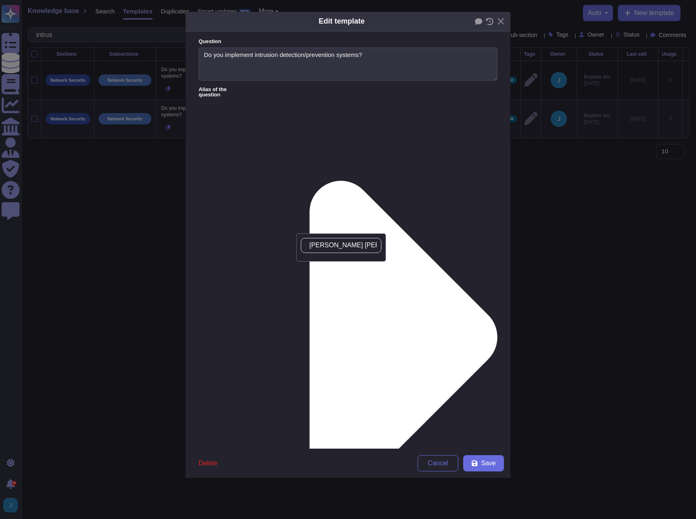
type input "[PERSON_NAME]"
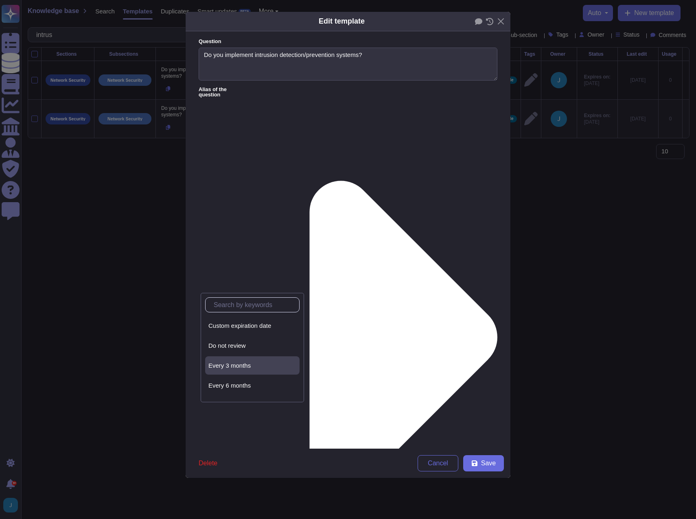
click at [253, 362] on div "Every 3 months" at bounding box center [252, 365] width 88 height 7
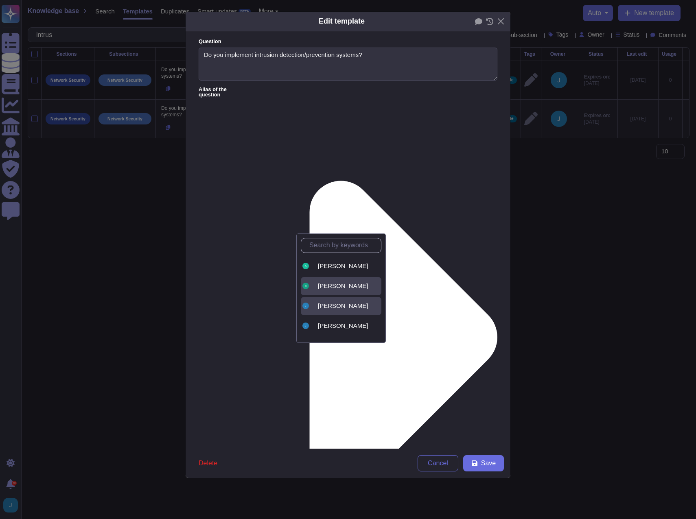
scroll to position [41, 0]
click at [346, 303] on span "[PERSON_NAME]" at bounding box center [343, 304] width 50 height 7
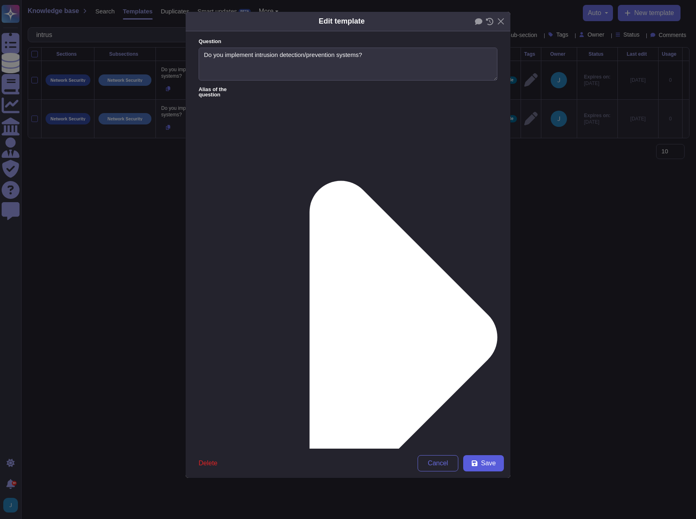
click at [487, 466] on span "Save" at bounding box center [488, 463] width 15 height 7
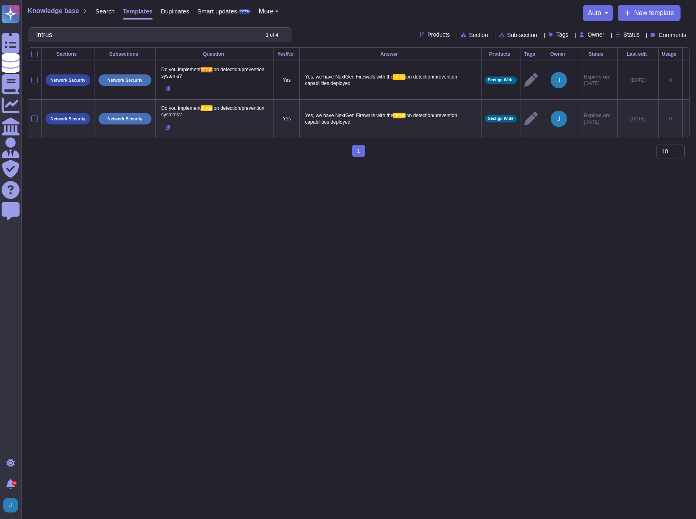
click at [97, 7] on div "Search" at bounding box center [101, 13] width 28 height 16
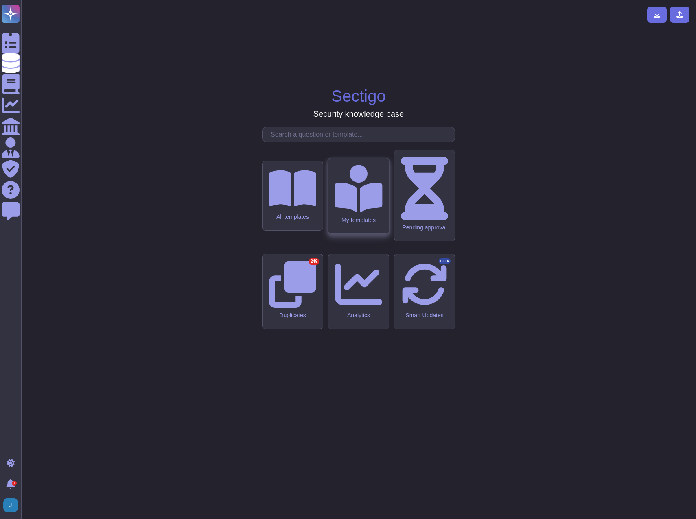
click at [372, 233] on div "My templates" at bounding box center [358, 195] width 61 height 75
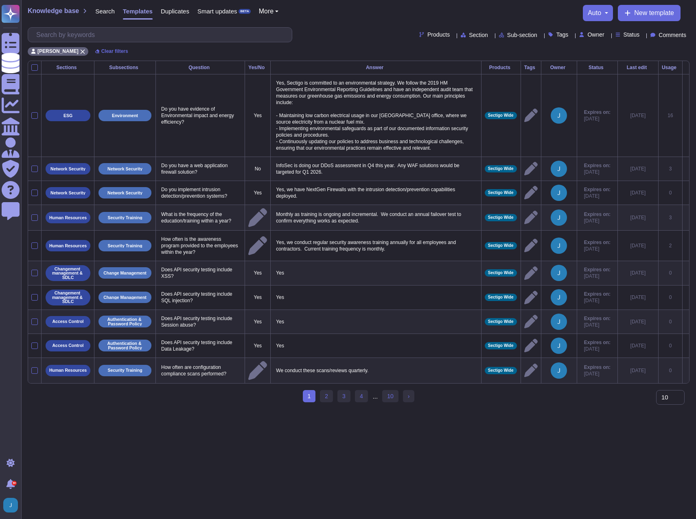
click at [538, 169] on icon at bounding box center [685, 169] width 0 height 0
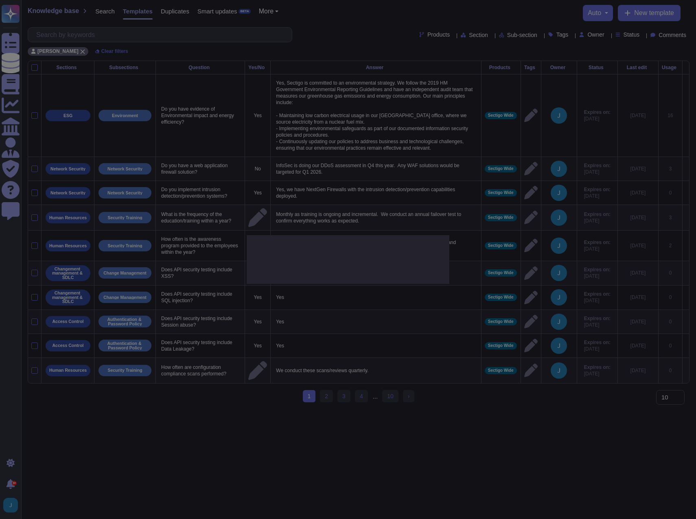
type textarea "Do you have a web application firewall solution?"
type textarea "InfoSec is doing our DDoS assessment in Q4 this year. Any WAF solutions would b…"
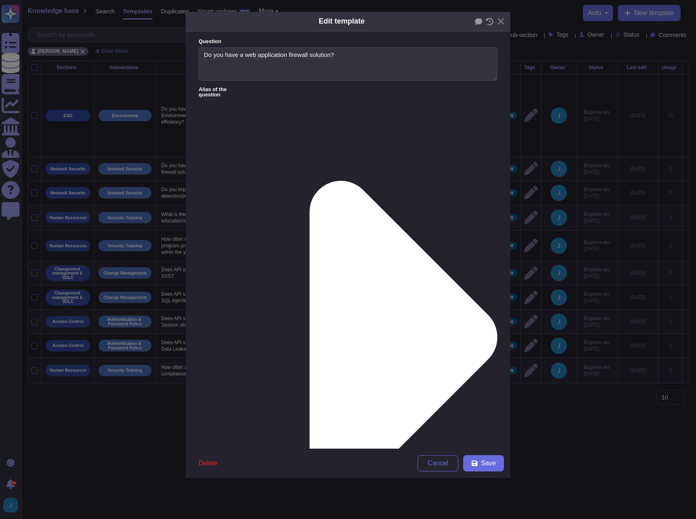
type textarea "Do you have a web application firewall solution?"
type textarea "InfoSec is doing our DDoS assessment in Q4 this year. Any WAF solutions would b…"
click at [202, 467] on button "Delete" at bounding box center [208, 463] width 32 height 16
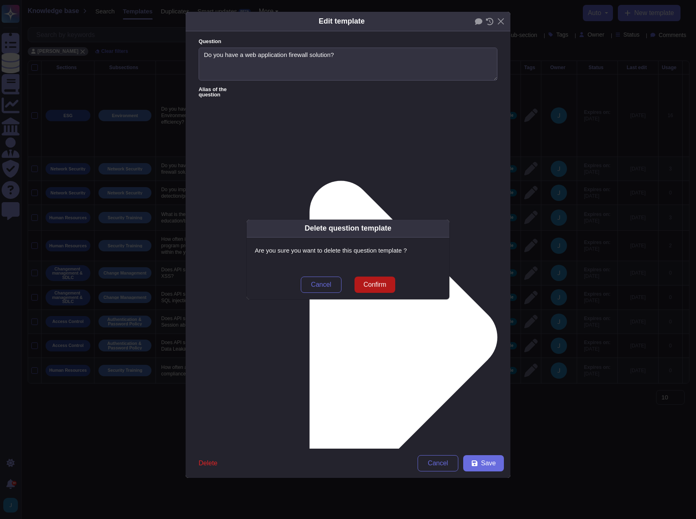
click at [377, 289] on button "Confirm" at bounding box center [374, 285] width 41 height 16
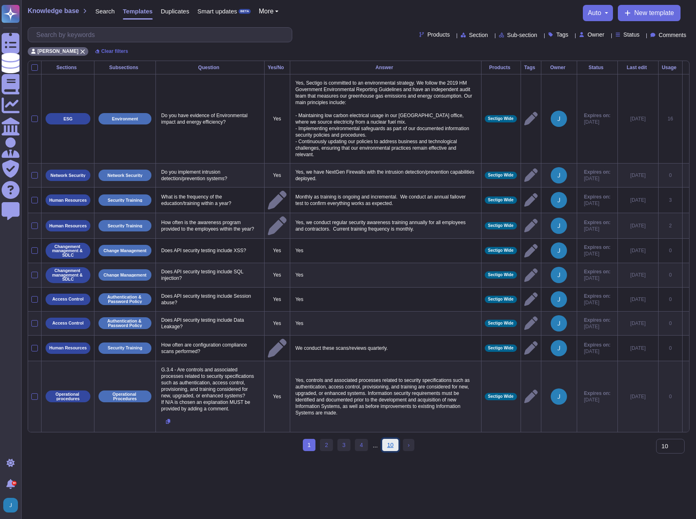
click at [393, 451] on link "10" at bounding box center [390, 445] width 16 height 12
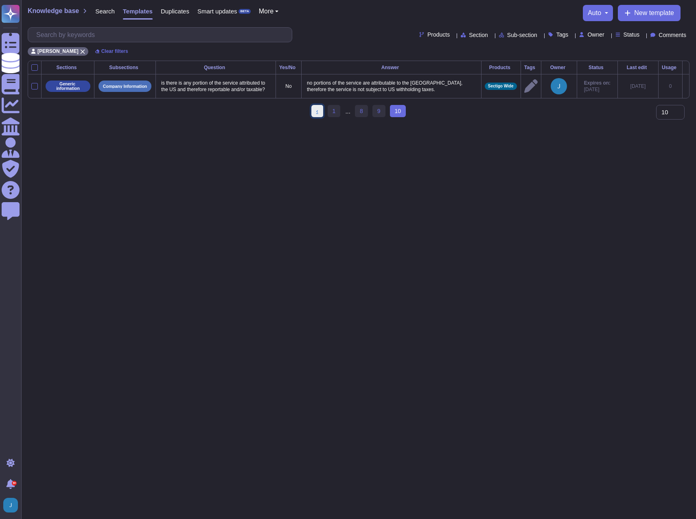
click at [315, 116] on link "‹ Previous" at bounding box center [317, 111] width 12 height 12
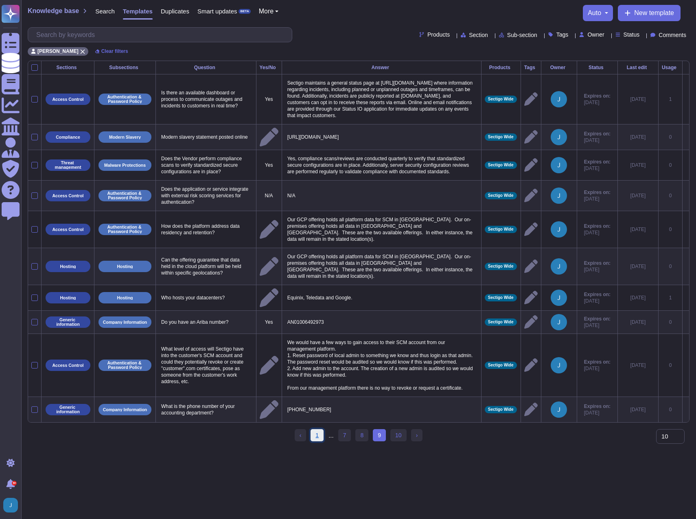
click at [321, 436] on link "1" at bounding box center [316, 435] width 13 height 12
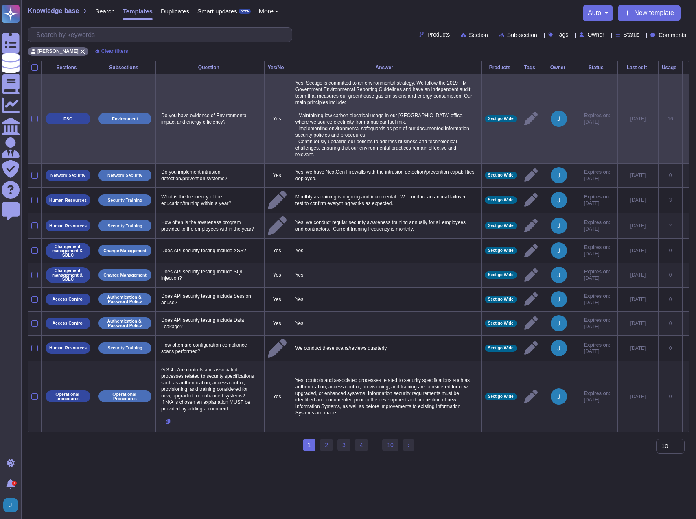
click at [538, 119] on icon at bounding box center [685, 119] width 0 height 0
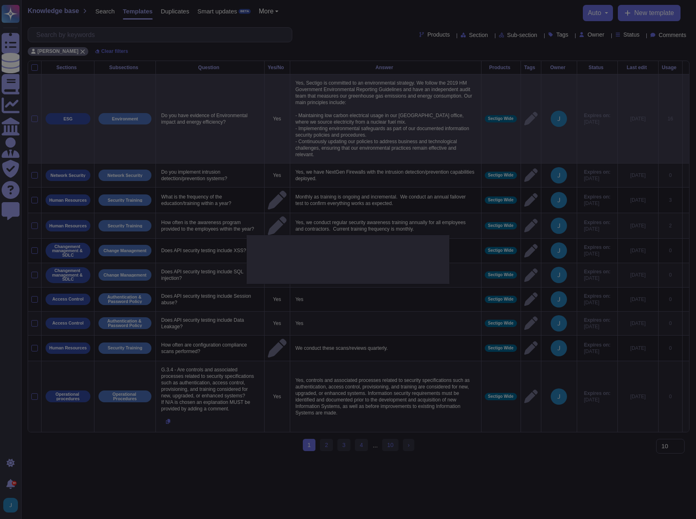
type textarea "Do you have evidence of Environmental impact and energy efficiency?"
type textarea "Yes, Sectigo is committed to an environmental strategy. We follow the 2019 HM G…"
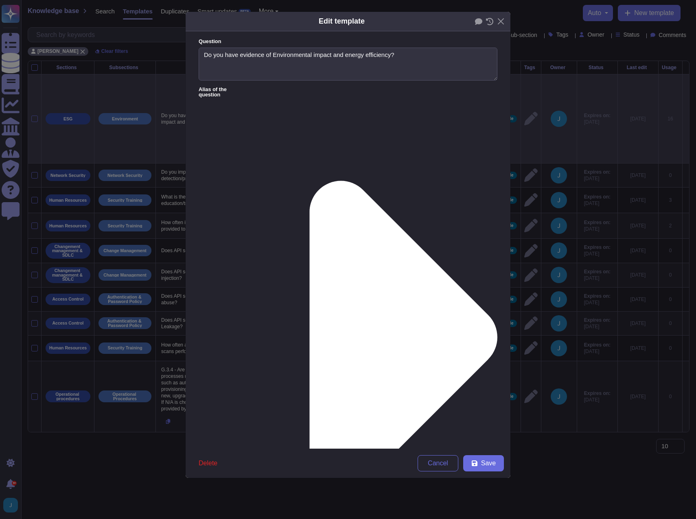
type textarea "Do you have evidence of Environmental impact and energy efficiency?"
type textarea "Yes, Sectigo is committed to an environmental strategy. We follow the 2019 HM G…"
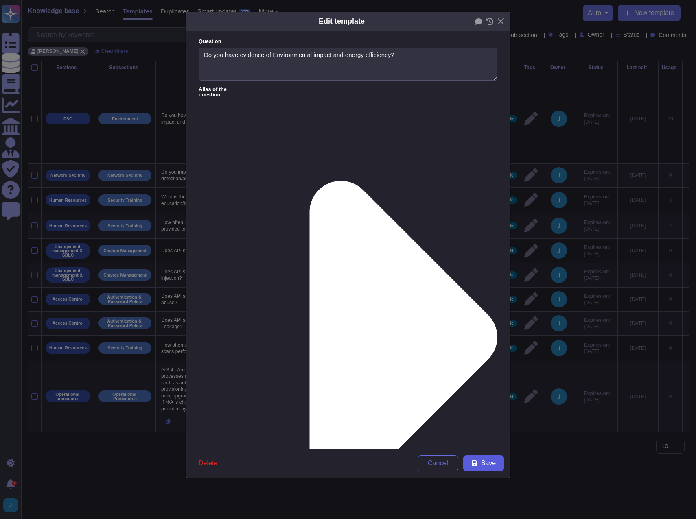
click at [486, 464] on span "Save" at bounding box center [488, 463] width 15 height 7
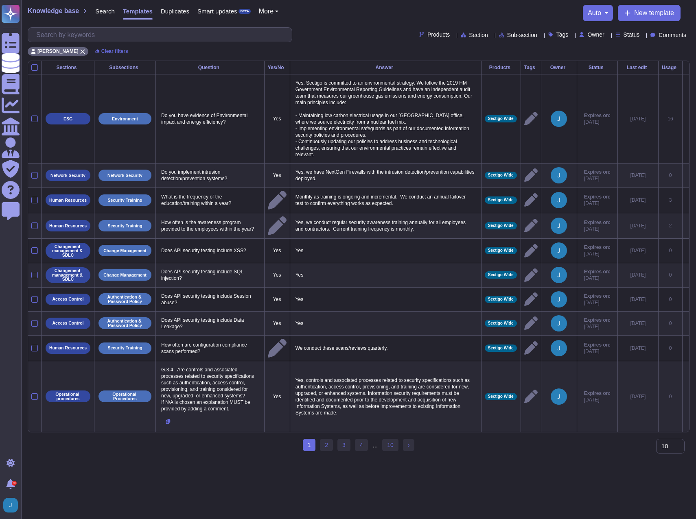
click at [103, 9] on span "Search" at bounding box center [105, 11] width 20 height 6
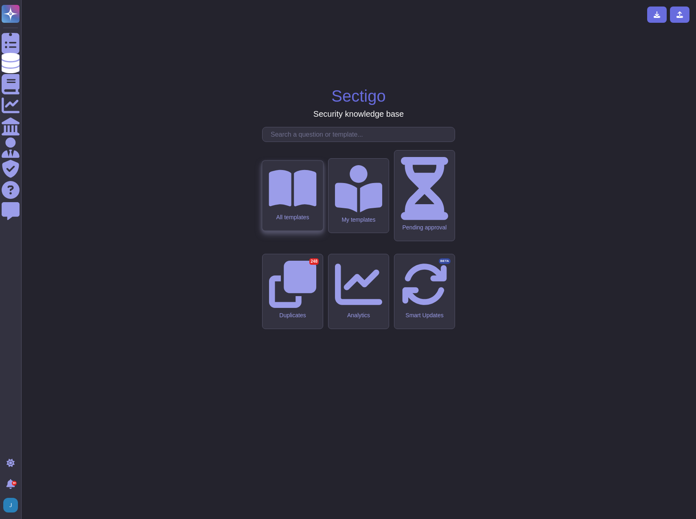
click at [286, 209] on icon at bounding box center [292, 188] width 48 height 42
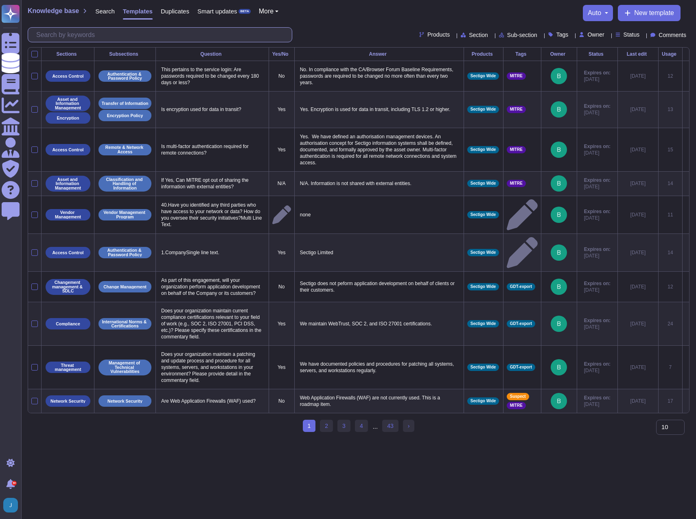
click at [209, 37] on input "text" at bounding box center [162, 35] width 260 height 14
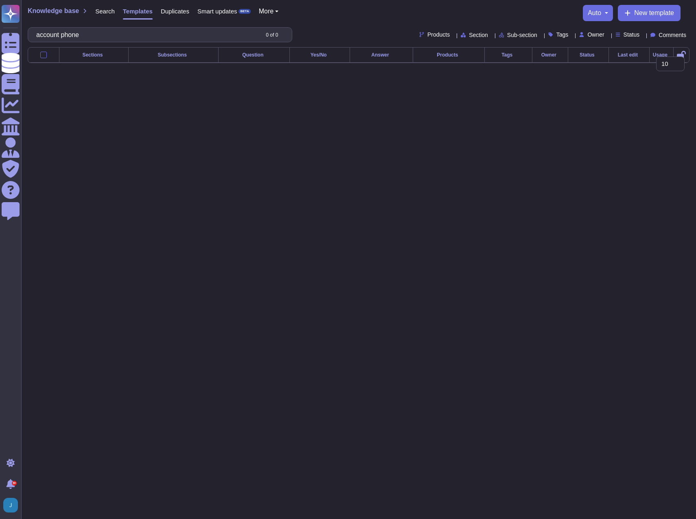
type input "account phone"
click at [138, 12] on span "Templates" at bounding box center [138, 11] width 30 height 6
click at [103, 9] on span "Search" at bounding box center [105, 11] width 20 height 6
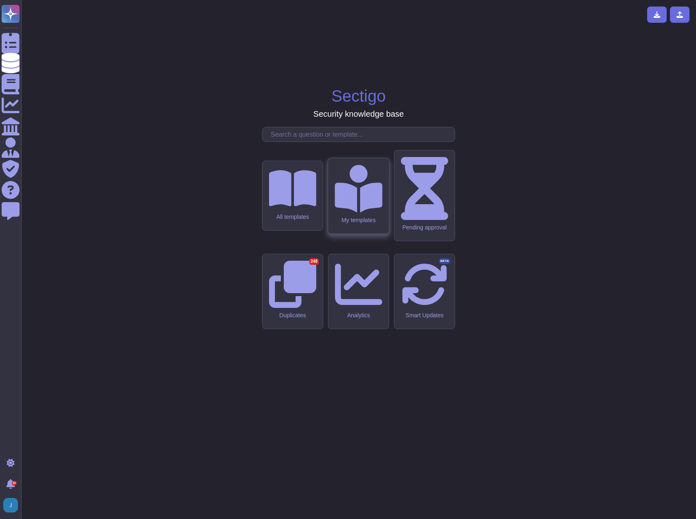
click at [351, 212] on icon at bounding box center [358, 189] width 48 height 48
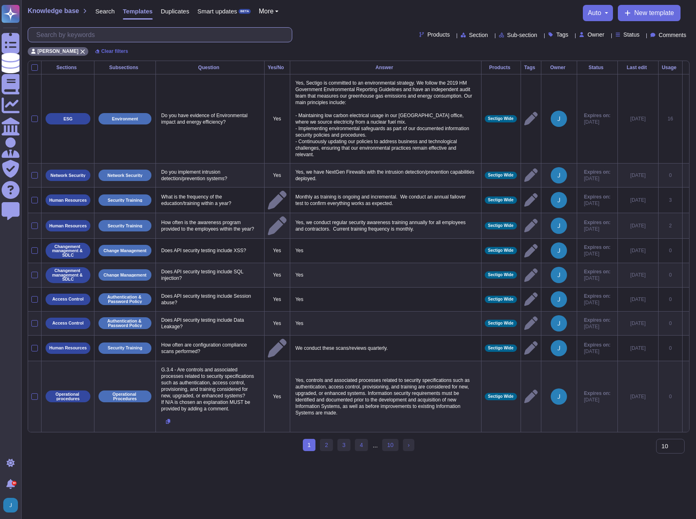
click at [161, 31] on input "text" at bounding box center [162, 35] width 260 height 14
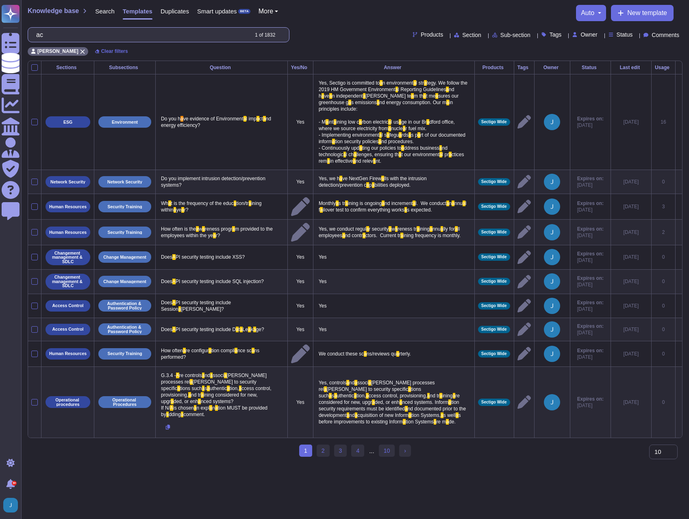
type input "a"
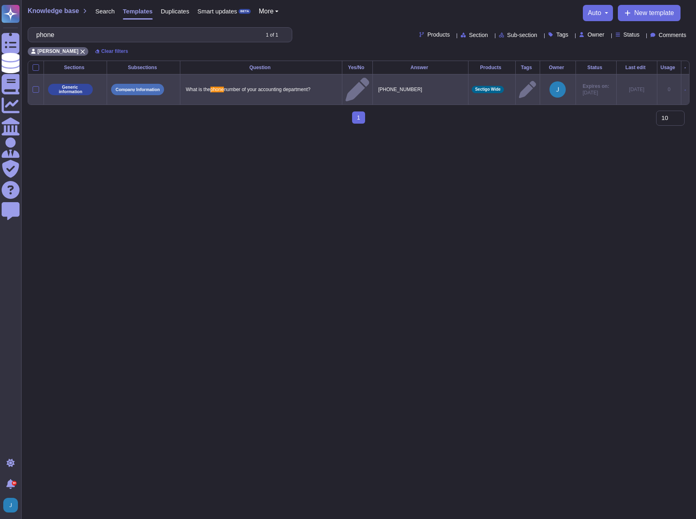
type input "phone"
drag, startPoint x: 432, startPoint y: 88, endPoint x: 371, endPoint y: 85, distance: 61.1
click at [376, 85] on p "[PHONE_NUMBER]" at bounding box center [420, 89] width 89 height 11
type textarea "[PHONE_NUMBER]"
drag, startPoint x: 444, startPoint y: 83, endPoint x: 369, endPoint y: 81, distance: 75.7
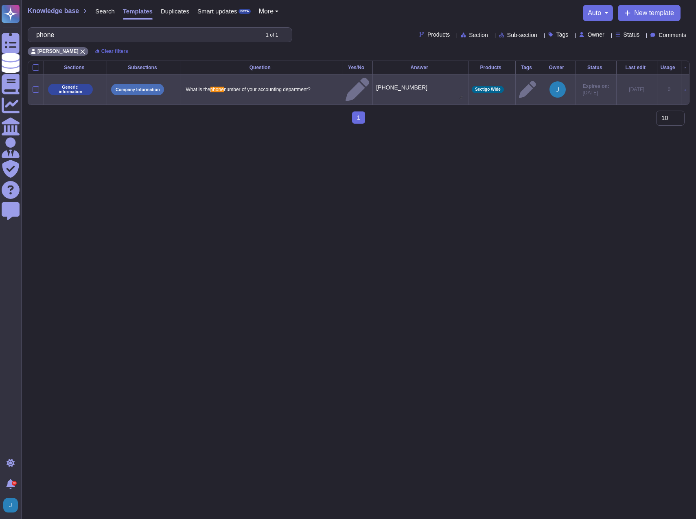
click at [373, 81] on td "[PHONE_NUMBER] [PHONE_NUMBER]" at bounding box center [421, 89] width 96 height 31
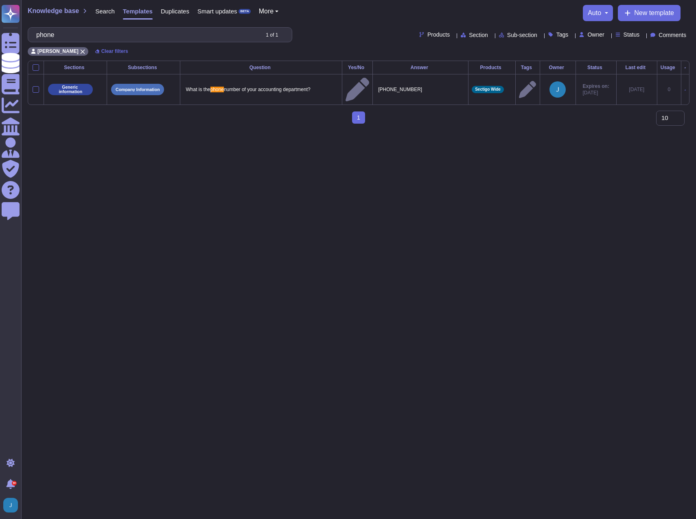
click at [128, 11] on span "Templates" at bounding box center [138, 11] width 30 height 6
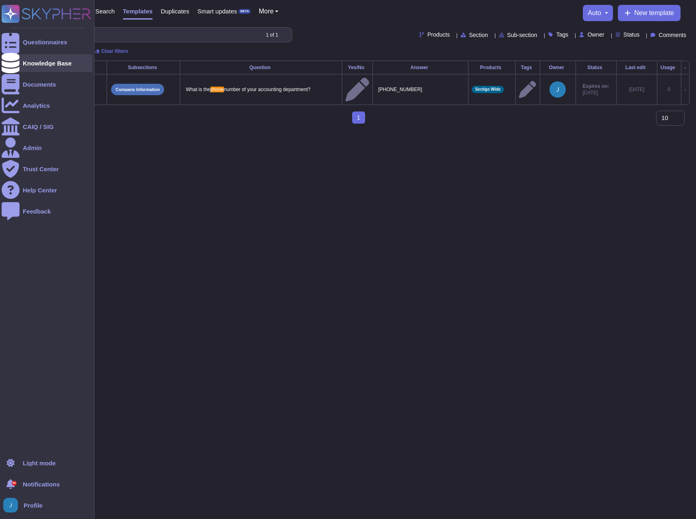
click at [29, 62] on div "Knowledge Base" at bounding box center [47, 63] width 49 height 6
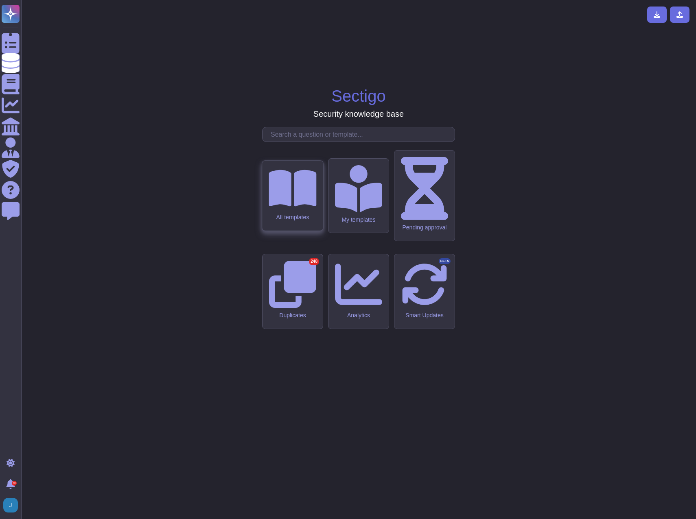
click at [284, 207] on icon at bounding box center [292, 188] width 48 height 37
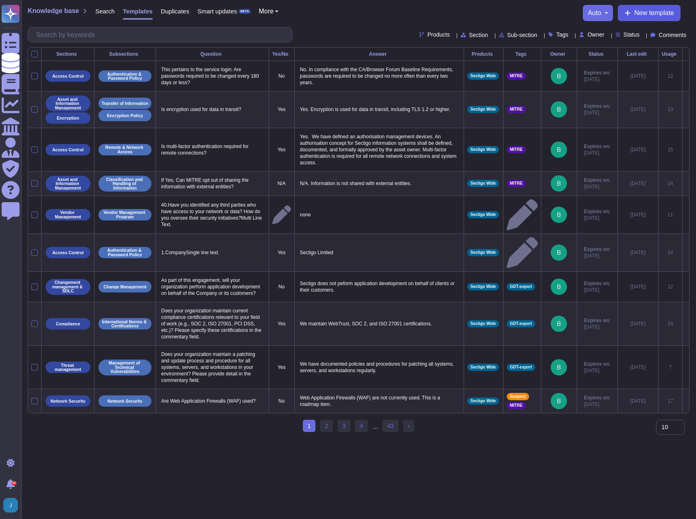
click at [538, 7] on button "New template" at bounding box center [648, 13] width 63 height 16
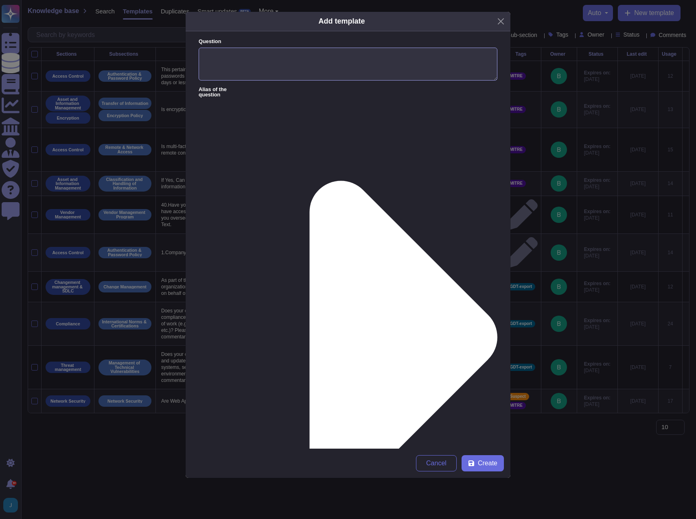
click at [313, 65] on textarea "Question" at bounding box center [347, 64] width 299 height 33
type textarea "What is the phone number of your accounting department"
paste textarea "[PHONE_NUMBER], extension 81126."
type textarea "[PHONE_NUMBER], extension 81126."
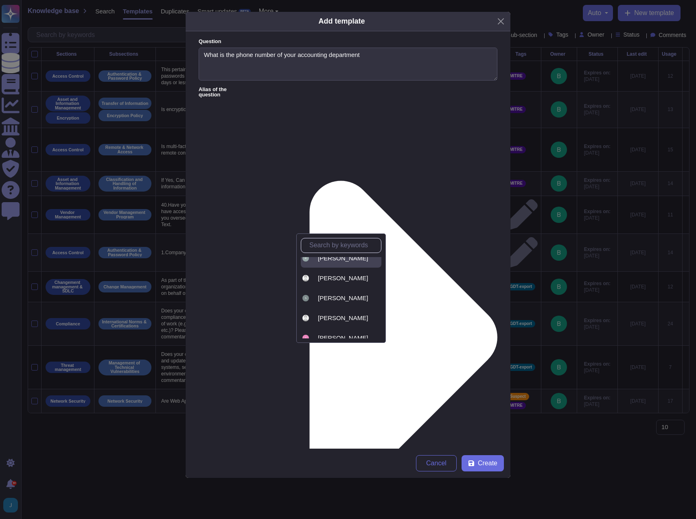
scroll to position [196, 0]
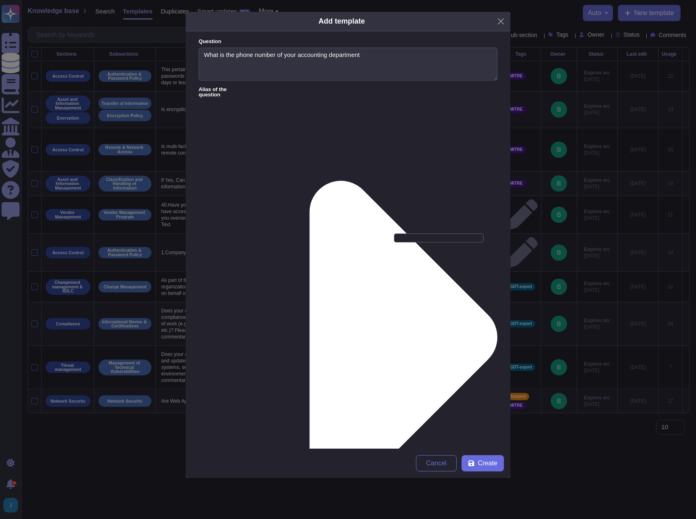
type input "[PERSON_NAME]"
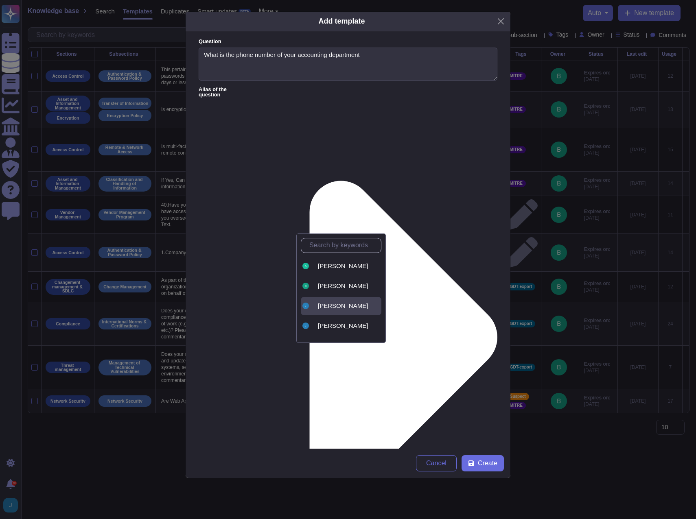
click at [328, 303] on span "[PERSON_NAME]" at bounding box center [343, 305] width 50 height 7
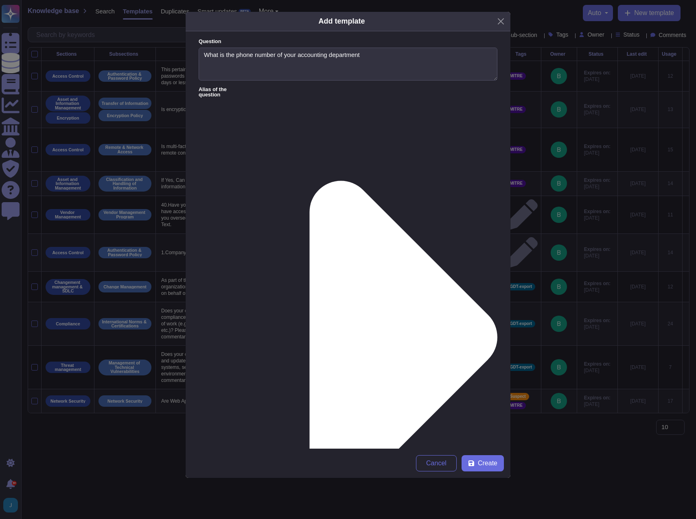
click at [254, 361] on div "Every 3 months" at bounding box center [252, 365] width 94 height 18
click at [484, 466] on span "Create" at bounding box center [488, 463] width 20 height 7
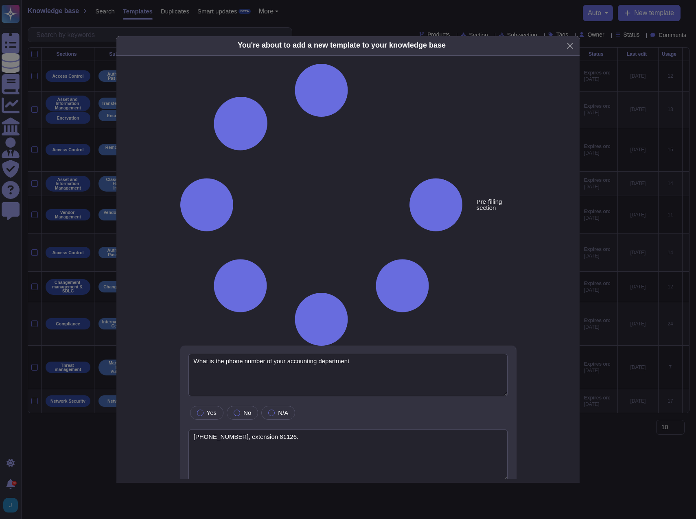
type textarea "What is the phone number of your accounting department"
type textarea "[PHONE_NUMBER], extension 81126."
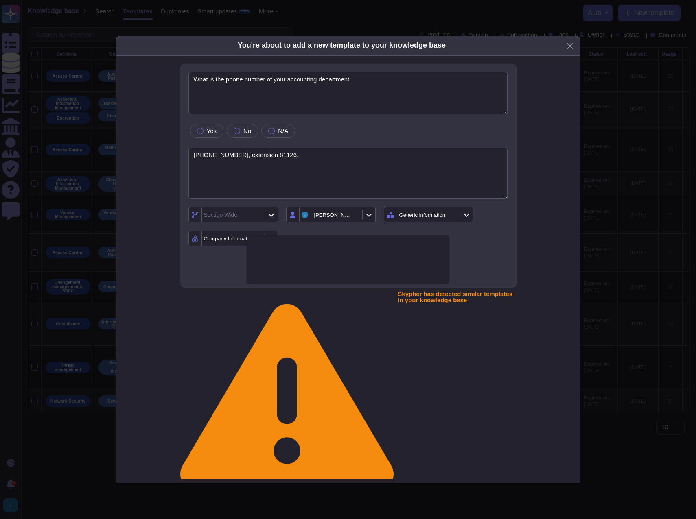
type textarea "What is the phone number of your accounting department?"
type textarea "[PHONE_NUMBER]"
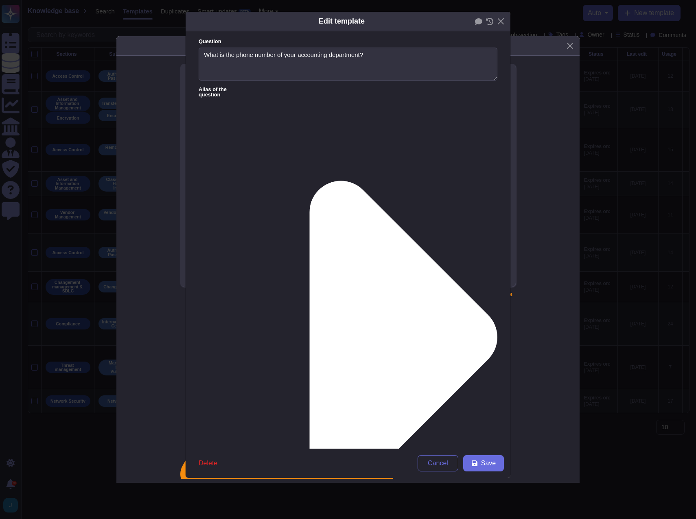
type textarea "What is the phone number of your accounting department?"
type textarea "[PHONE_NUMBER]"
click at [199, 461] on span "Delete" at bounding box center [207, 463] width 19 height 7
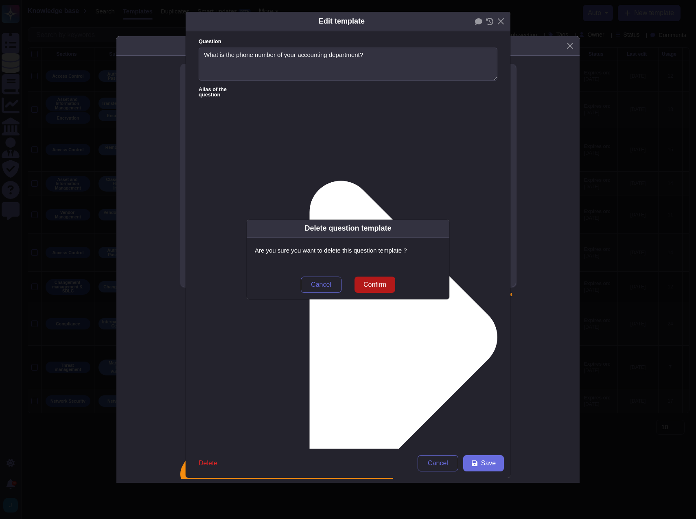
click at [391, 284] on button "Confirm" at bounding box center [374, 285] width 41 height 16
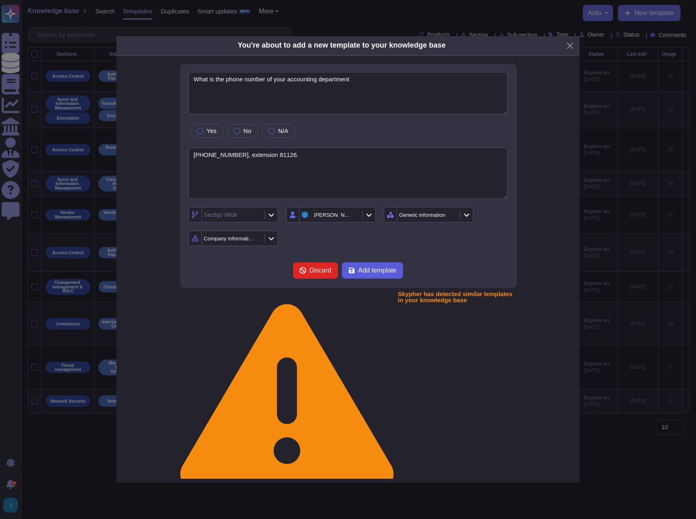
click at [381, 274] on span "Add template" at bounding box center [377, 270] width 38 height 7
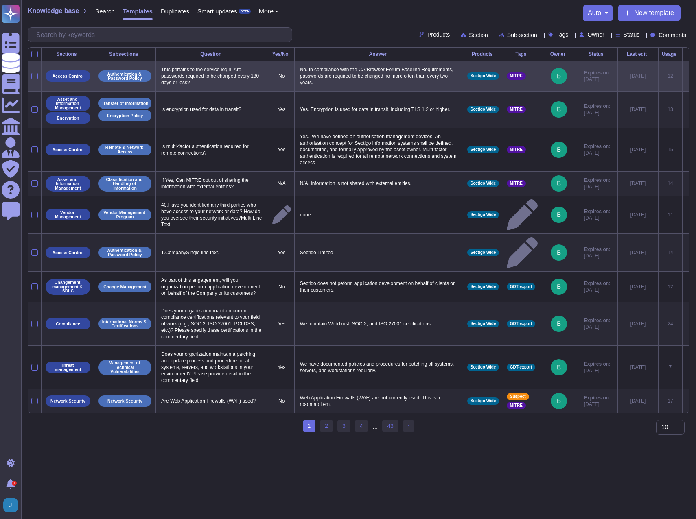
click at [538, 76] on icon at bounding box center [685, 76] width 0 height 0
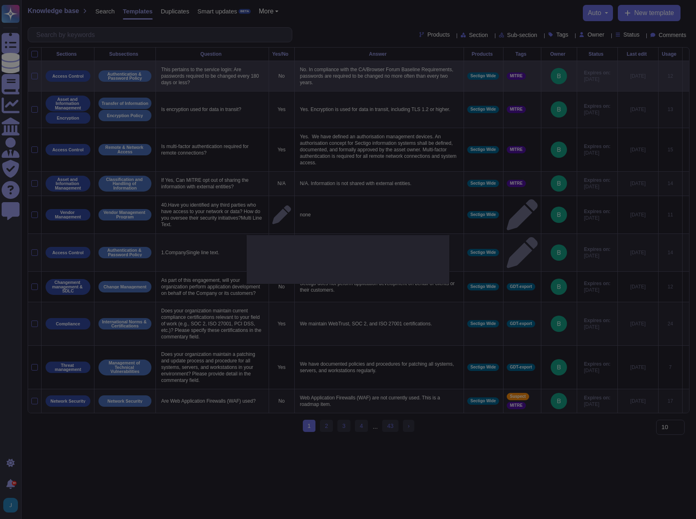
type textarea "This pertains to the service login: Are passwords required to be changed every …"
type textarea "No. In compliance with the CA/Browser Forum Baseline Requirements, passwords ar…"
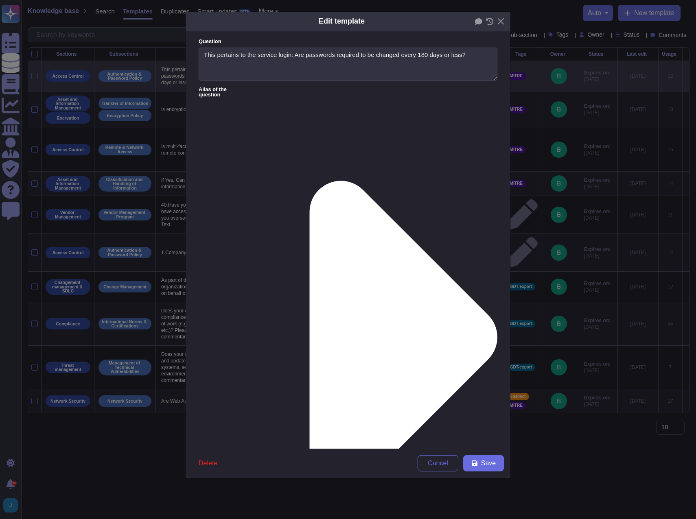
type textarea "This pertains to the service login: Are passwords required to be changed every …"
type textarea "No. In compliance with the CA/Browser Forum Baseline Requirements, passwords ar…"
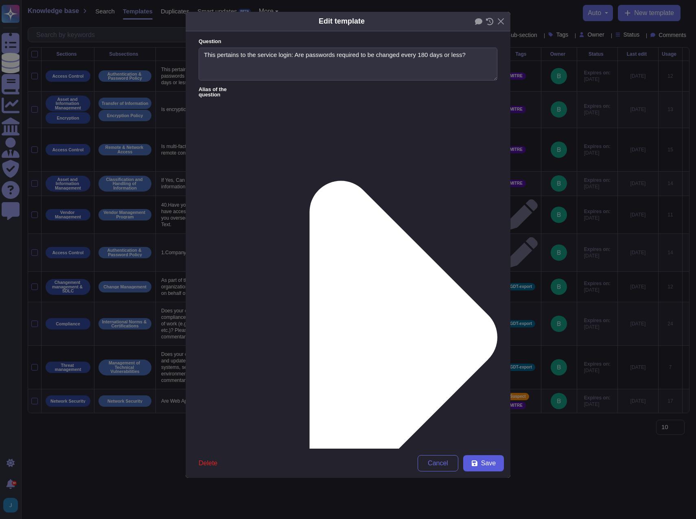
click at [485, 464] on span "Save" at bounding box center [488, 463] width 15 height 7
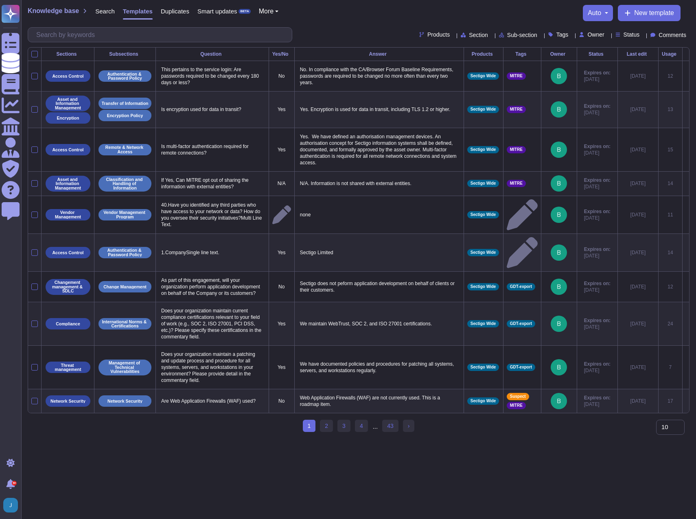
click at [538, 184] on icon at bounding box center [685, 184] width 0 height 0
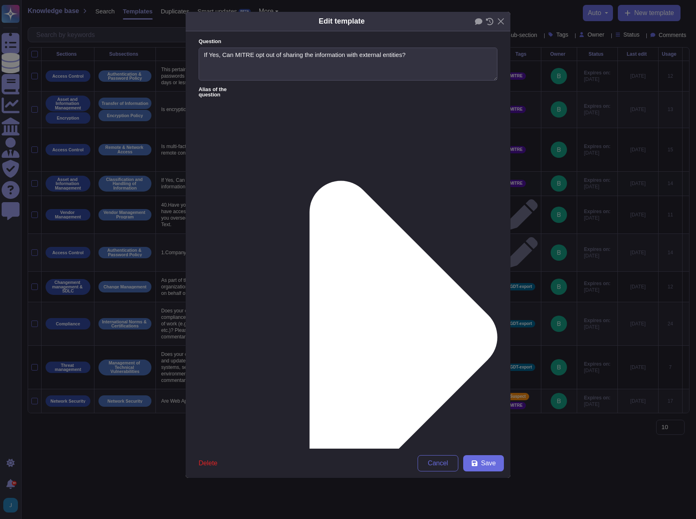
type textarea "If Yes, Can MITRE opt out of sharing the information with external entities?"
type textarea "N/A. Information is not shared with external entities."
click at [216, 466] on span "Delete" at bounding box center [207, 463] width 19 height 7
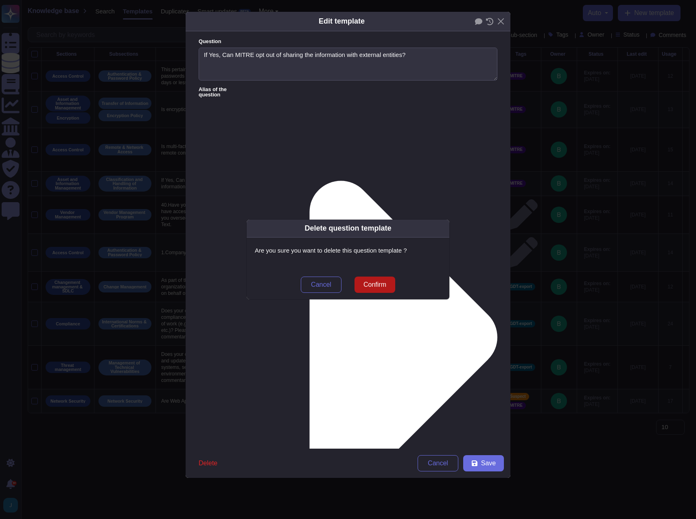
click at [385, 283] on span "Confirm" at bounding box center [374, 284] width 23 height 7
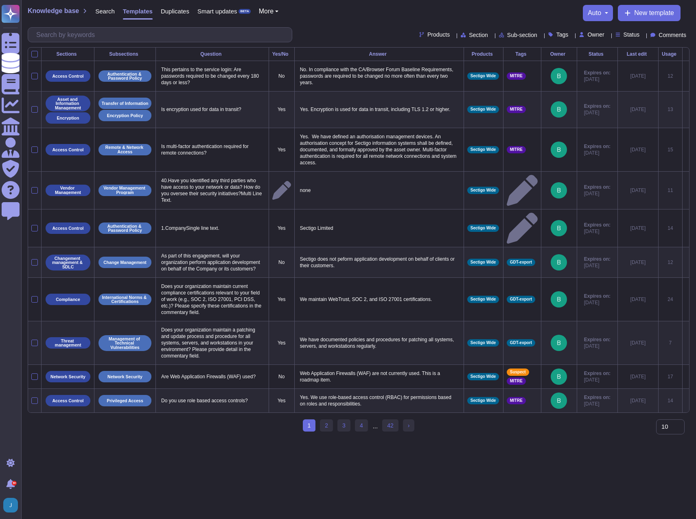
click at [538, 191] on icon at bounding box center [685, 191] width 0 height 0
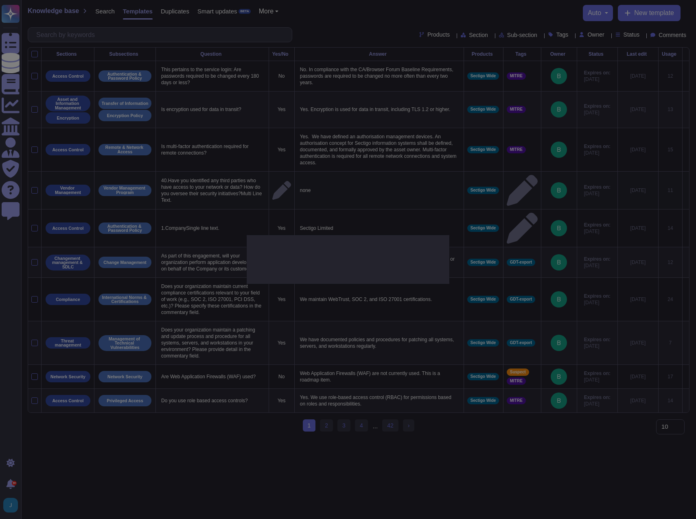
type textarea "40.Have you identified any third parties who have access to your network or dat…"
type textarea "none"
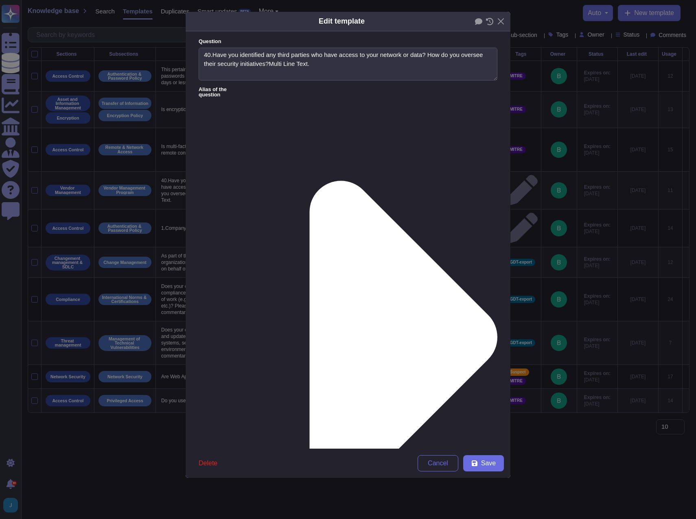
type textarea "40.Have you identified any third parties who have access to your network or dat…"
type textarea "none"
click at [213, 53] on textarea "40.Have you identified any third parties who have access to your network or dat…" at bounding box center [347, 64] width 299 height 33
drag, startPoint x: 327, startPoint y: 61, endPoint x: 277, endPoint y: 65, distance: 51.0
click at [272, 64] on textarea "Have you identified any third parties who have access to your network or data? …" at bounding box center [347, 64] width 299 height 33
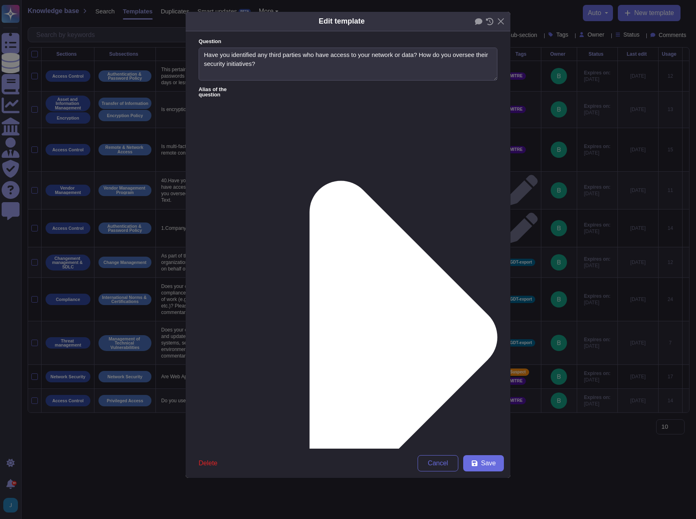
type textarea "Have you identified any third parties who have access to your network or data? …"
type textarea "None"
click at [487, 466] on span "Save" at bounding box center [488, 463] width 15 height 7
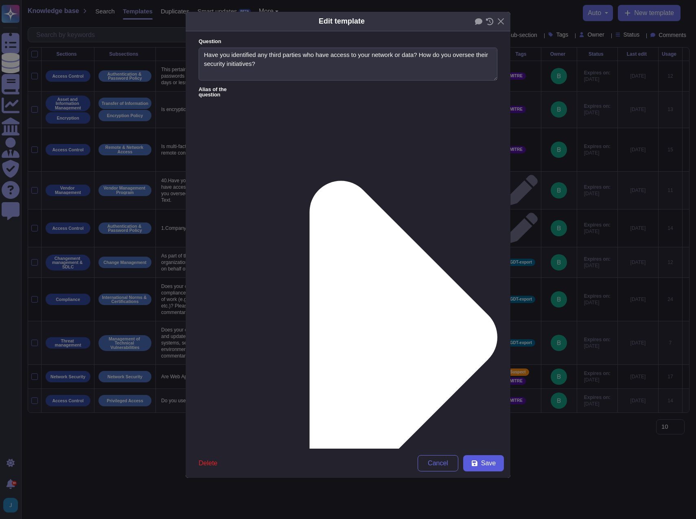
type textarea "40.Have you identified any third parties who have access to your network or dat…"
type textarea "none"
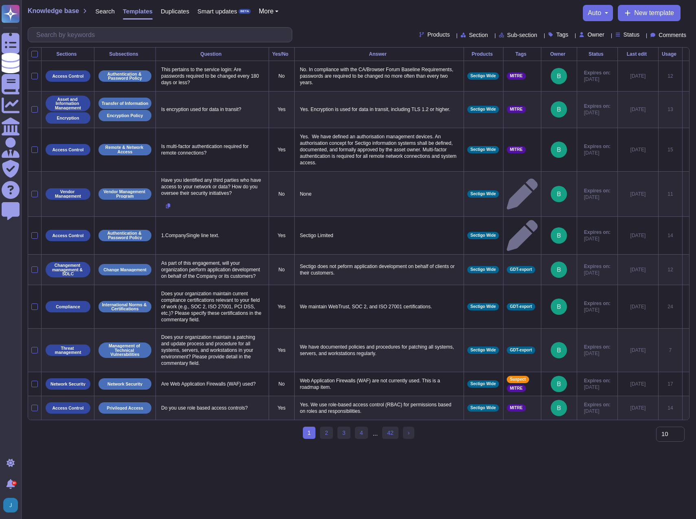
click at [166, 11] on span "Duplicates" at bounding box center [175, 11] width 28 height 6
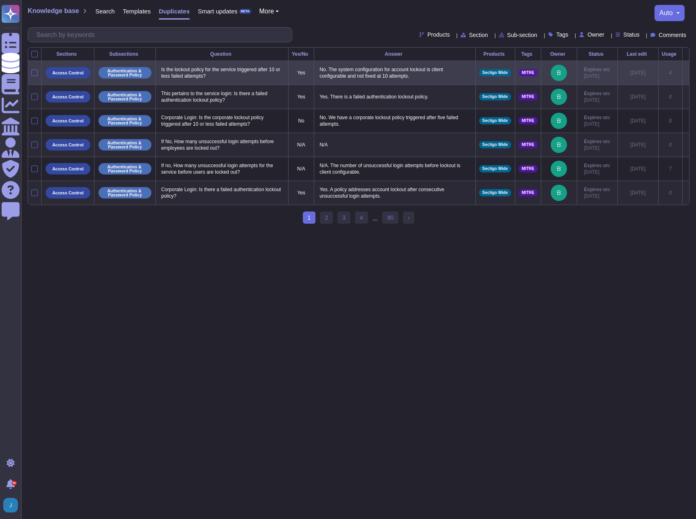
click at [538, 73] on icon at bounding box center [685, 73] width 0 height 0
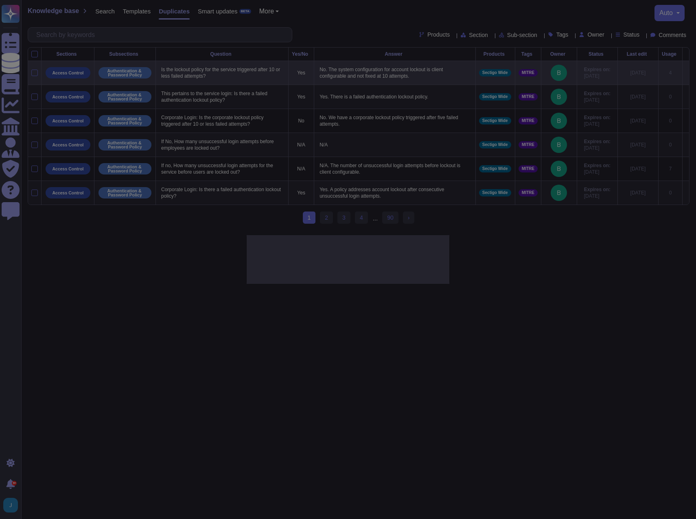
type textarea "Is the lockout policy for the service triggered after 10 or less failed attempt…"
type textarea "No. The system configuration for account lockout is client configurable and not…"
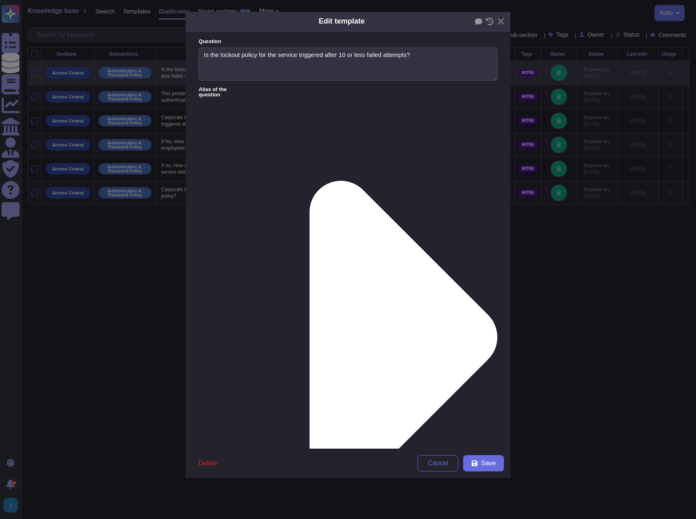
type textarea "Is the lockout policy for the service triggered after 10 or less failed attempt…"
type textarea "No. The system configuration for account lockout is client configurable and not…"
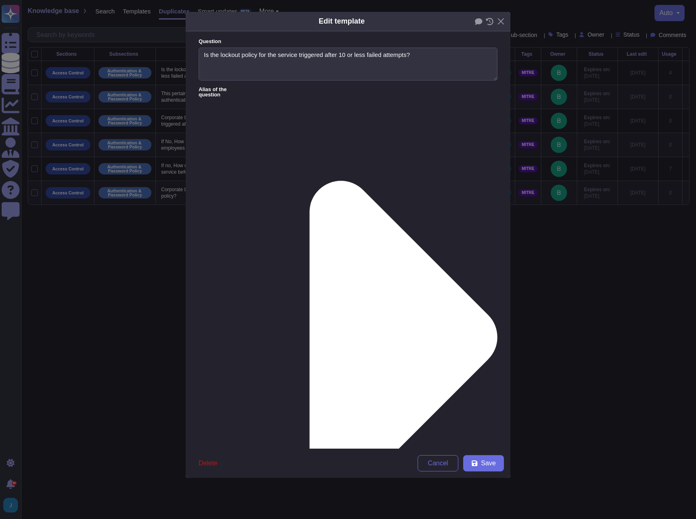
click at [211, 465] on span "Delete" at bounding box center [207, 463] width 19 height 7
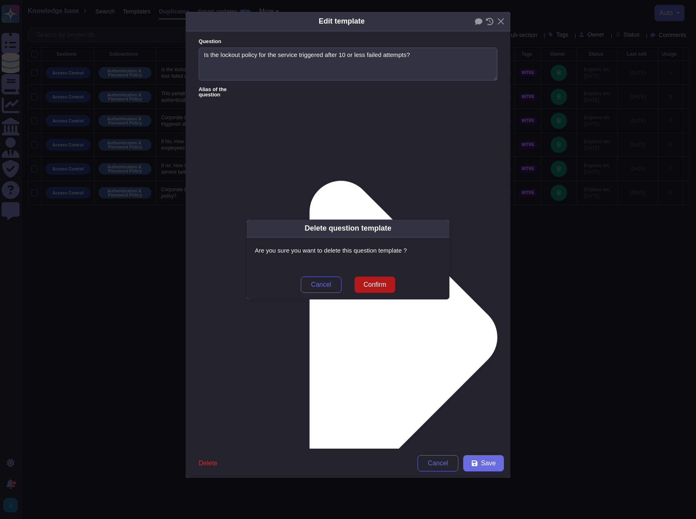
click at [372, 284] on span "Confirm" at bounding box center [374, 284] width 23 height 7
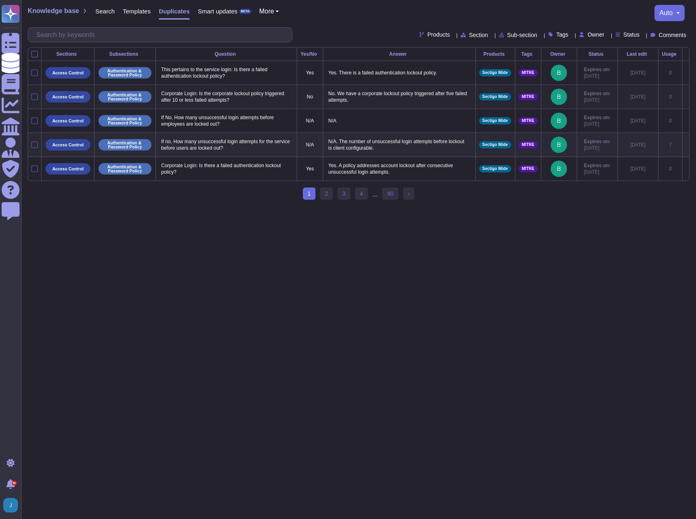
click at [538, 97] on icon at bounding box center [685, 97] width 0 height 0
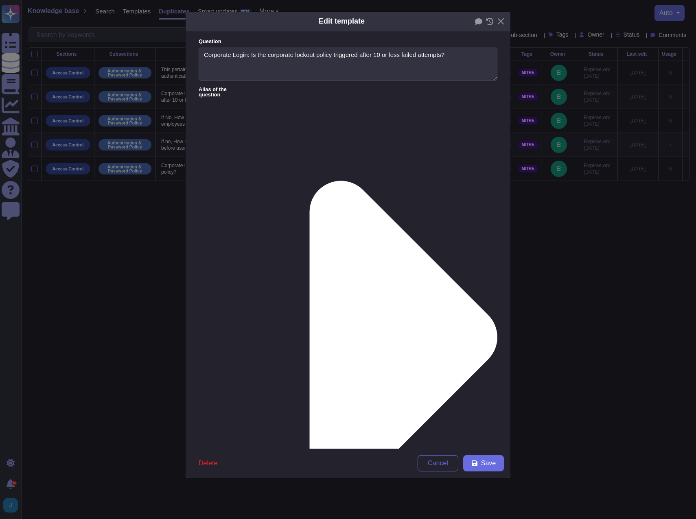
type textarea "Corporate Login: Is the corporate lockout policy triggered after 10 or less fai…"
type textarea "No. We have a corporate lockout policy triggered after five failed attempts."
click at [209, 460] on span "Delete" at bounding box center [207, 463] width 19 height 7
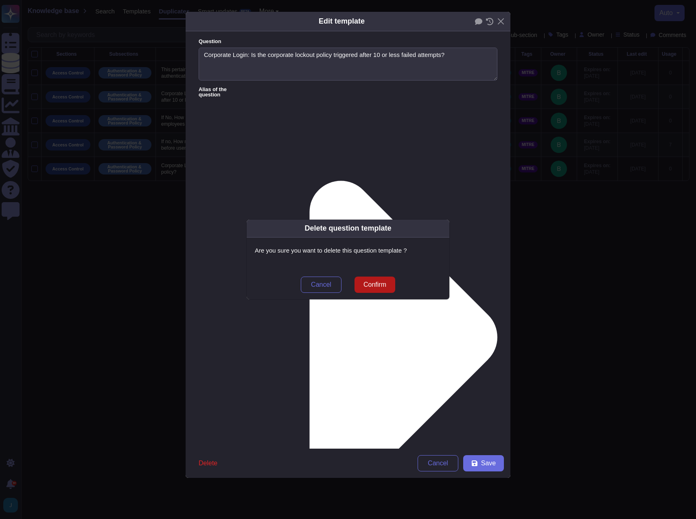
click at [377, 281] on span "Confirm" at bounding box center [374, 284] width 23 height 7
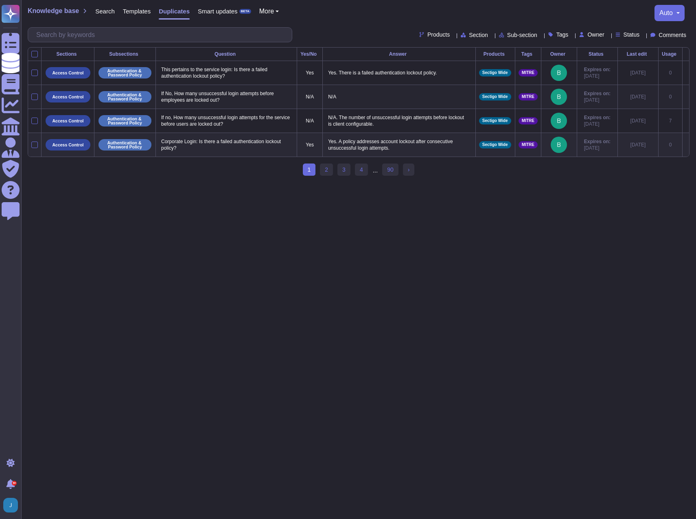
click at [538, 97] on icon at bounding box center [685, 97] width 0 height 0
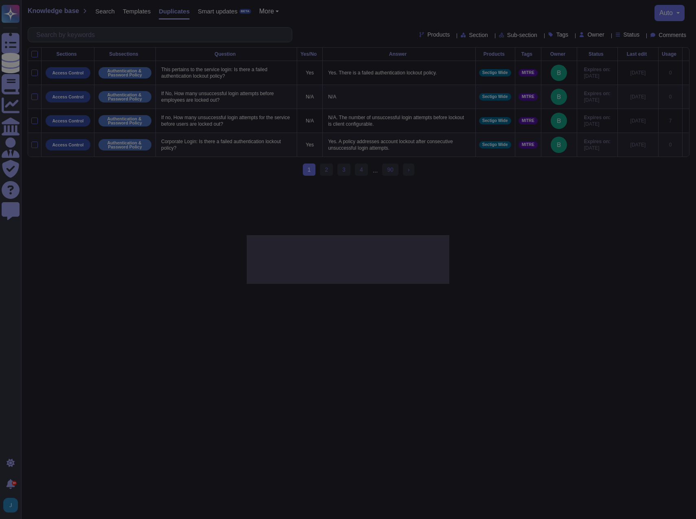
type textarea "If No, How many unsuccessful login attempts before employees are locked out?"
type textarea "N/A"
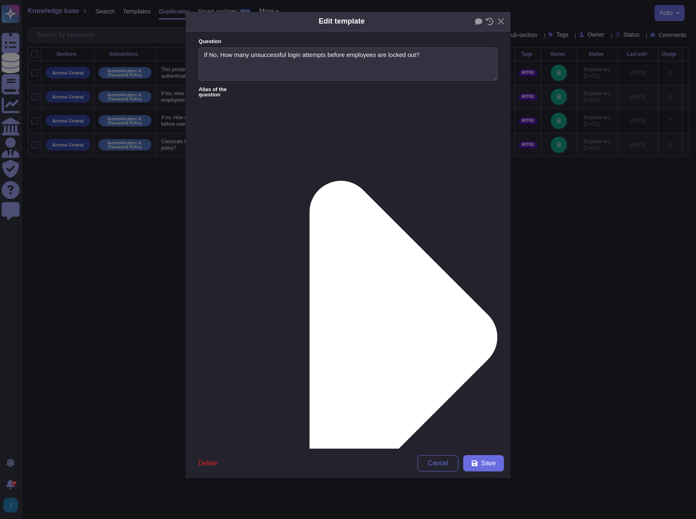
type textarea "If No, How many unsuccessful login attempts before employees are locked out?"
type textarea "N/A"
click at [205, 462] on span "Delete" at bounding box center [207, 463] width 19 height 7
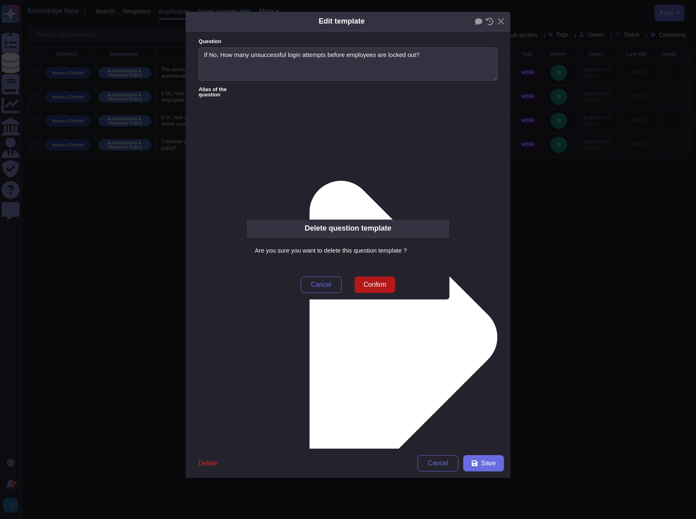
click at [372, 286] on span "Confirm" at bounding box center [374, 284] width 23 height 7
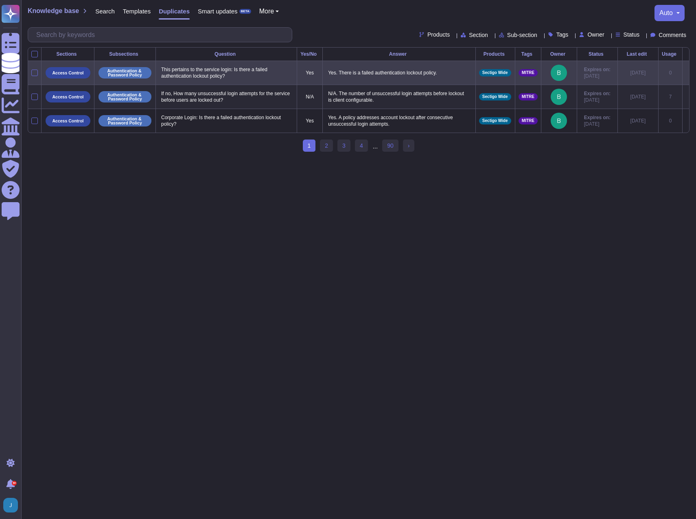
click at [519, 75] on div "MITRE" at bounding box center [527, 72] width 19 height 7
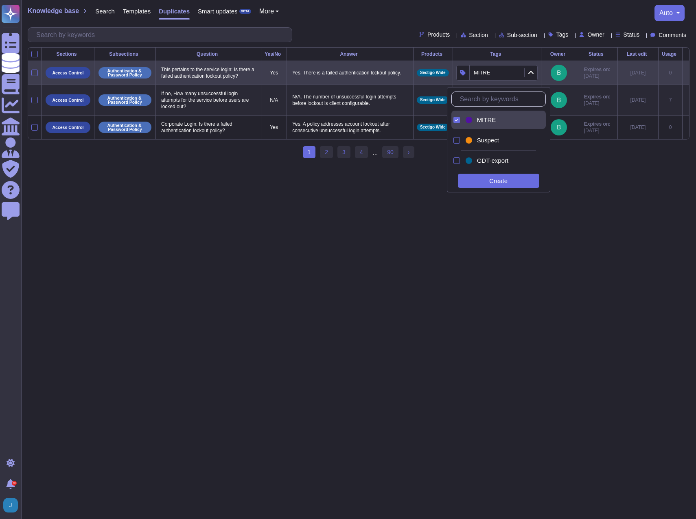
click at [476, 100] on input "text" at bounding box center [500, 99] width 89 height 14
click at [494, 180] on div "Create" at bounding box center [498, 181] width 81 height 14
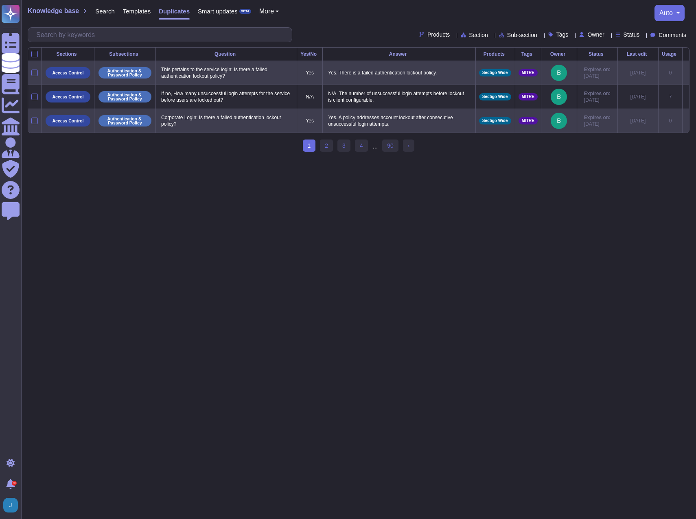
click at [538, 121] on icon at bounding box center [685, 121] width 0 height 0
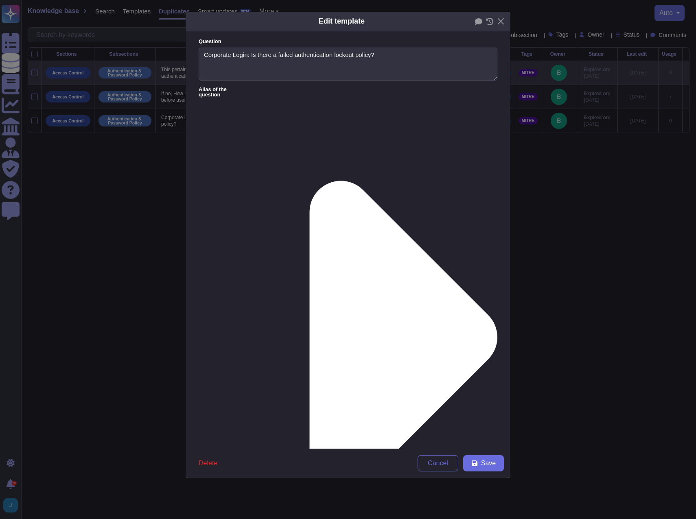
type textarea "Corporate Login: Is there a failed authentication lockout policy?"
type textarea "Yes. A policy addresses account lockout after consecutive unsuccessful login at…"
drag, startPoint x: 249, startPoint y: 55, endPoint x: 133, endPoint y: 54, distance: 115.9
click at [135, 53] on div "Edit template Question Corporate Login: Is there a failed authentication lockou…" at bounding box center [348, 259] width 696 height 519
type textarea "Is there a failed authentication lockout policy?"
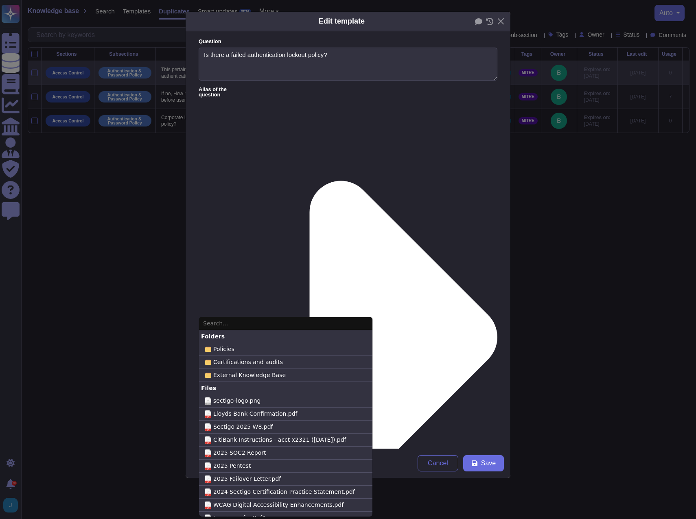
click at [221, 352] on div "Policies" at bounding box center [285, 349] width 173 height 13
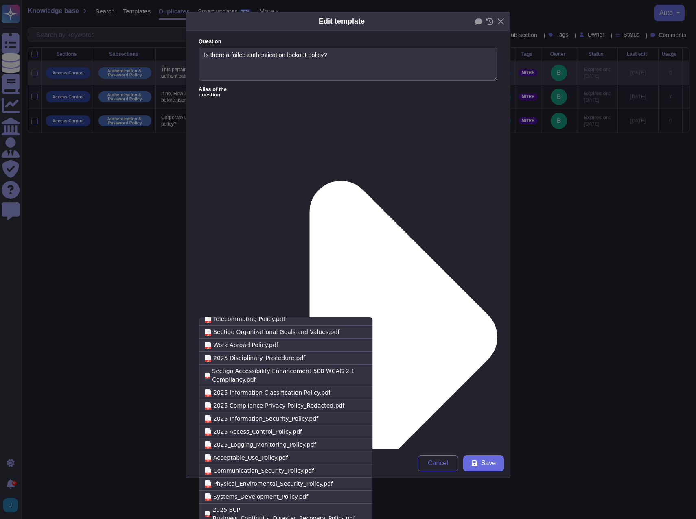
scroll to position [344, 0]
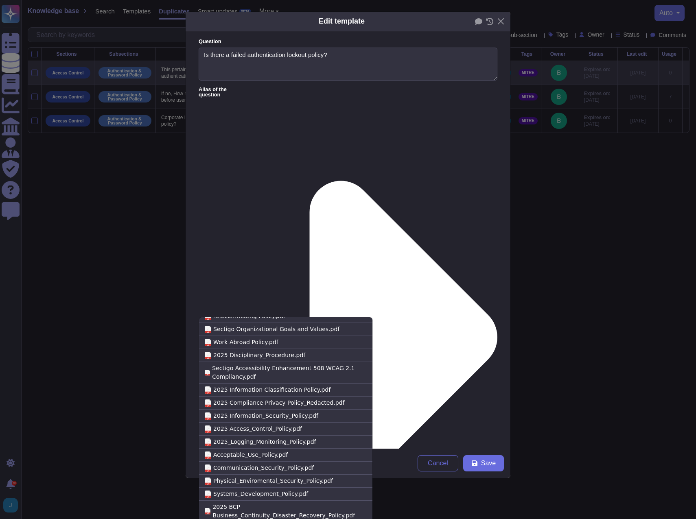
click at [127, 328] on div "Edit template Question Is there a failed authentication lockout policy? Alias o…" at bounding box center [348, 259] width 696 height 519
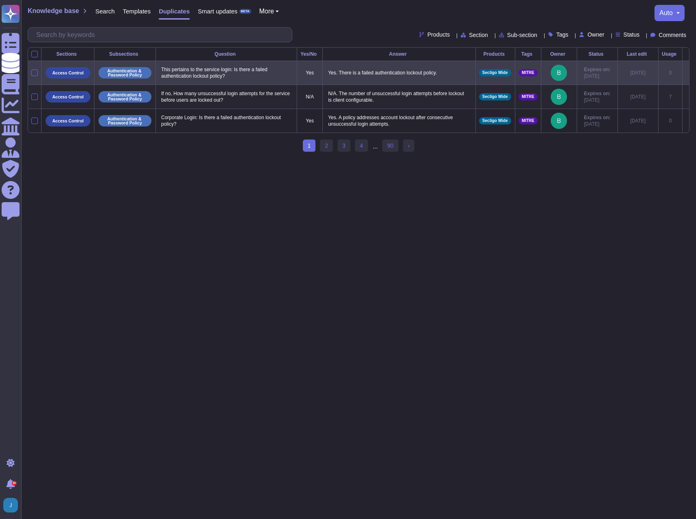
click at [538, 97] on icon at bounding box center [685, 97] width 0 height 0
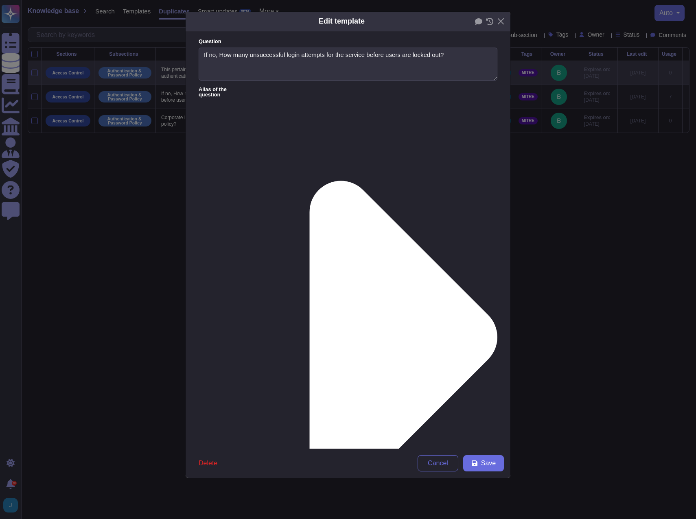
type textarea "If no, How many unsuccessful login attempts for the service before users are lo…"
type textarea "N/A. The number of unsuccessful login attempts before lockout is client configu…"
click at [209, 463] on span "Delete" at bounding box center [207, 463] width 19 height 7
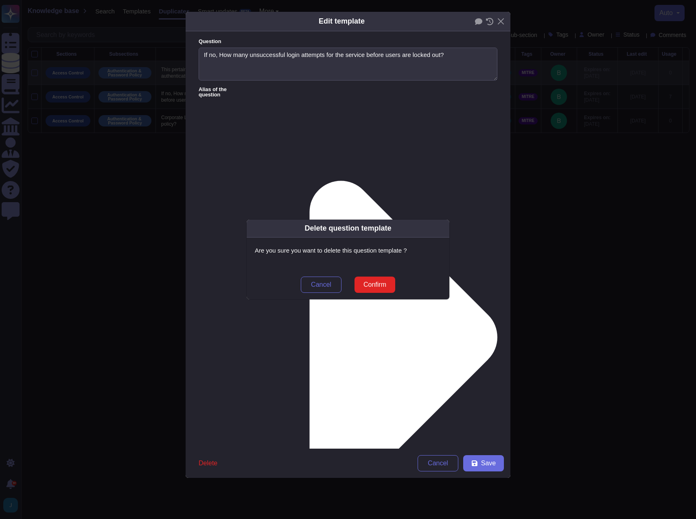
click at [382, 279] on button "Confirm" at bounding box center [374, 285] width 41 height 16
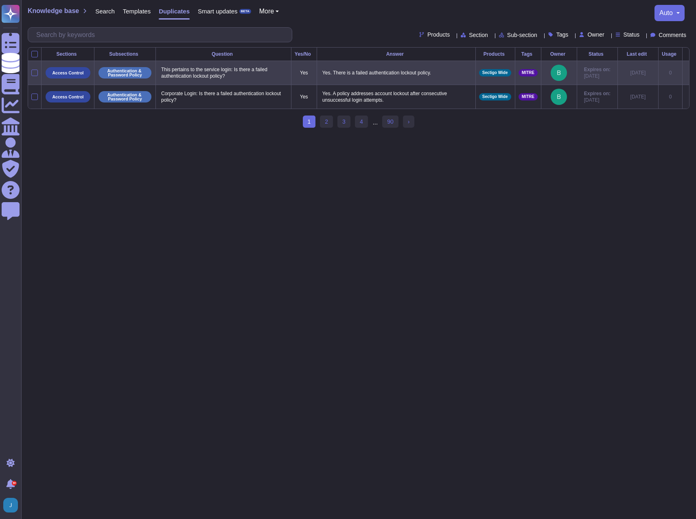
click at [538, 73] on icon at bounding box center [685, 73] width 0 height 0
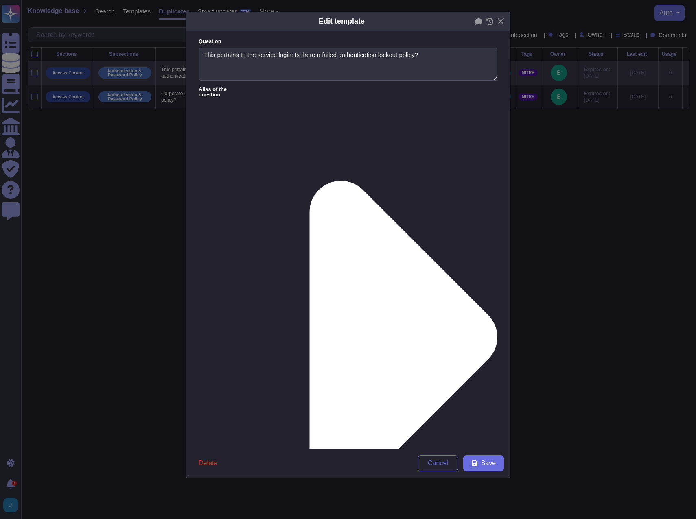
type textarea "This pertains to the service login: Is there a failed authentication lockout po…"
type textarea "Yes. There is a failed authentication lockout policy."
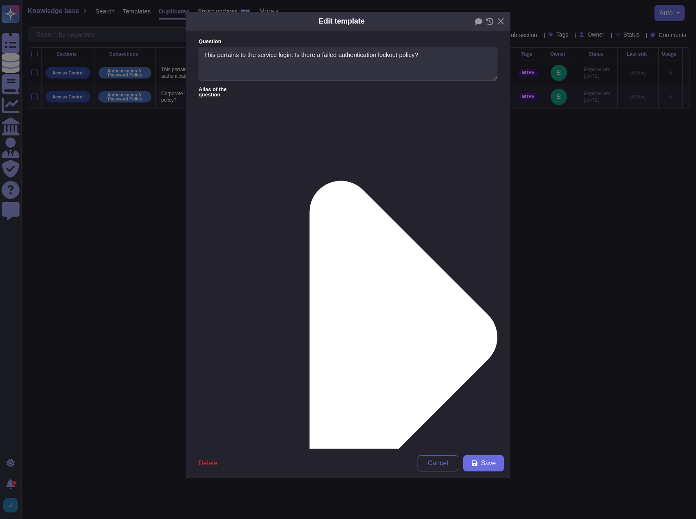
click at [484, 464] on span "Save" at bounding box center [488, 463] width 15 height 7
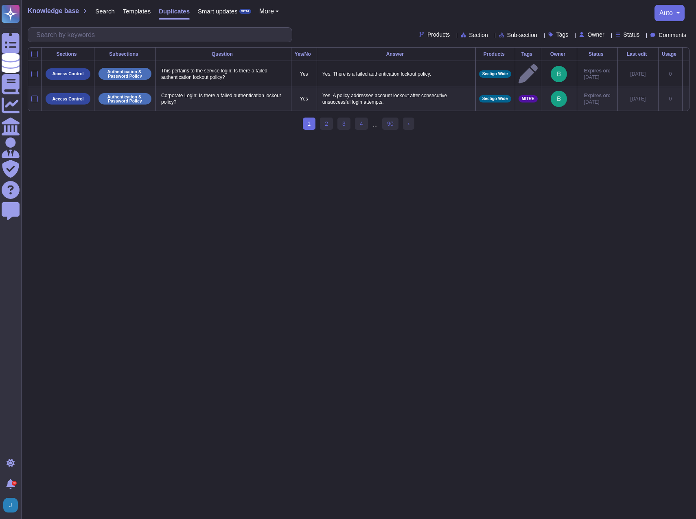
drag, startPoint x: 652, startPoint y: 85, endPoint x: 441, endPoint y: 230, distance: 256.3
click at [441, 137] on html "Questionnaires Knowledge Base Documents Analytics CAIQ / SIG Admin Trust Center…" at bounding box center [348, 68] width 696 height 137
click at [538, 137] on html "Questionnaires Knowledge Base Documents Analytics CAIQ / SIG Admin Trust Center…" at bounding box center [348, 68] width 696 height 137
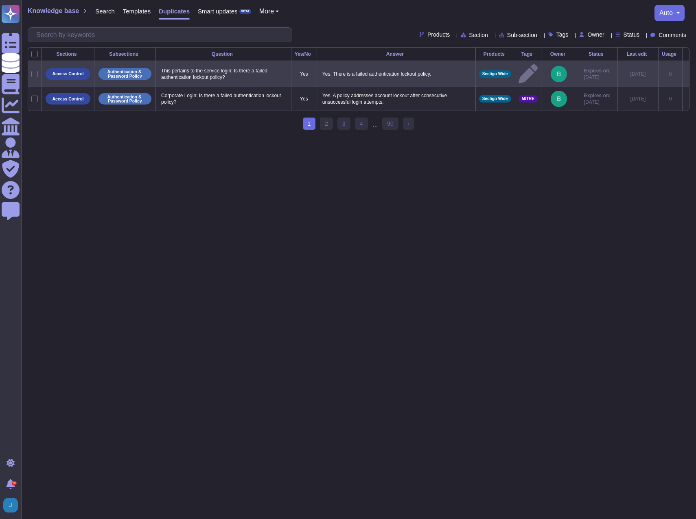
click at [538, 74] on icon at bounding box center [685, 74] width 0 height 0
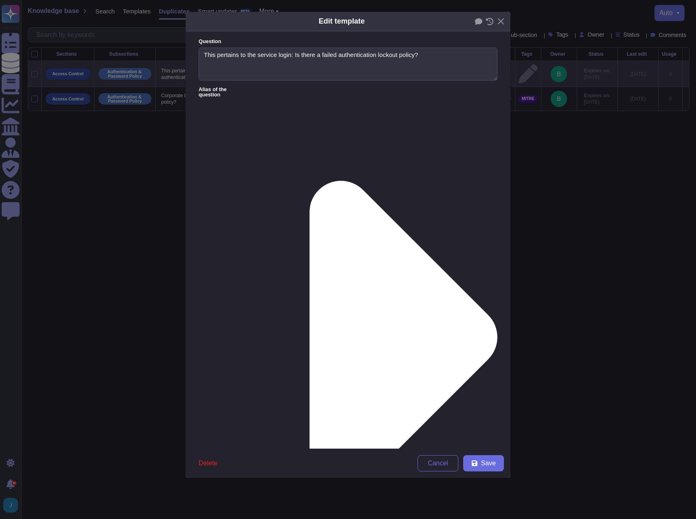
type textarea "This pertains to the service login: Is there a failed authentication lockout po…"
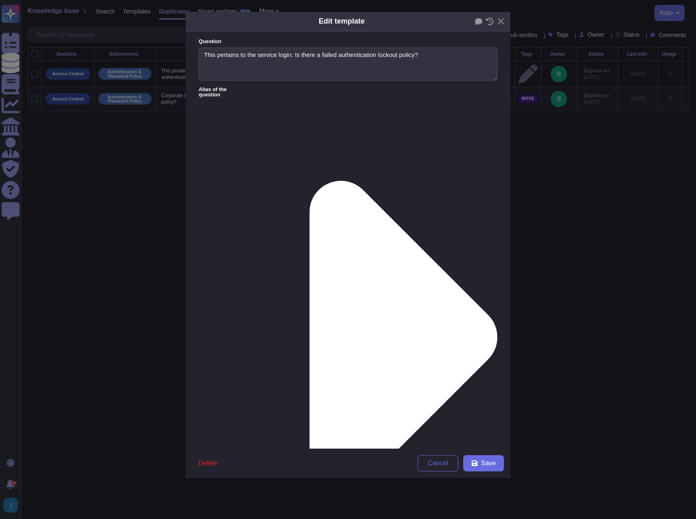
click at [485, 461] on span "Save" at bounding box center [488, 463] width 15 height 7
type textarea "Yes. There is a failed authentication lockout policy."
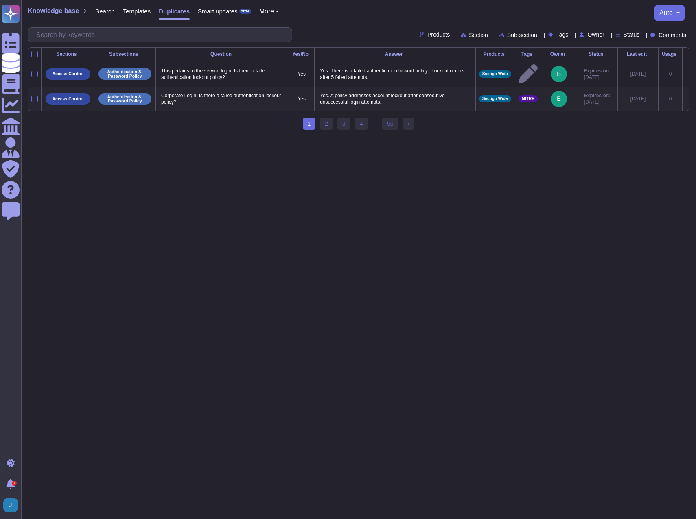
click at [538, 99] on icon at bounding box center [685, 99] width 0 height 0
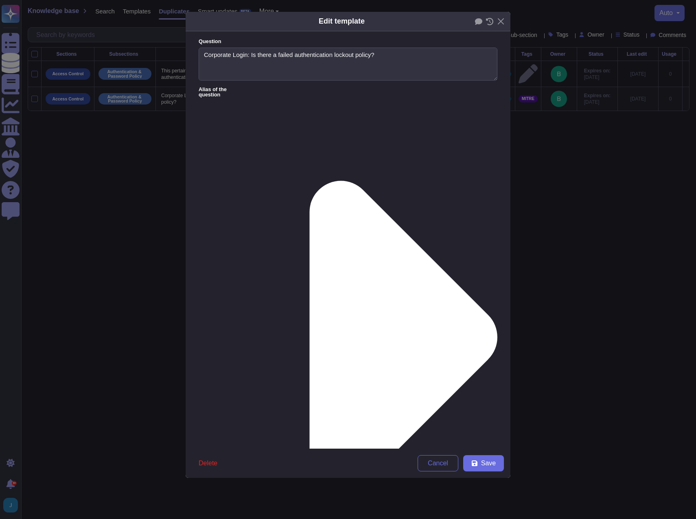
type textarea "Corporate Login: Is there a failed authentication lockout policy?"
type textarea "Yes. A policy addresses account lockout after consecutive unsuccessful login at…"
click at [204, 465] on span "Delete" at bounding box center [207, 463] width 19 height 7
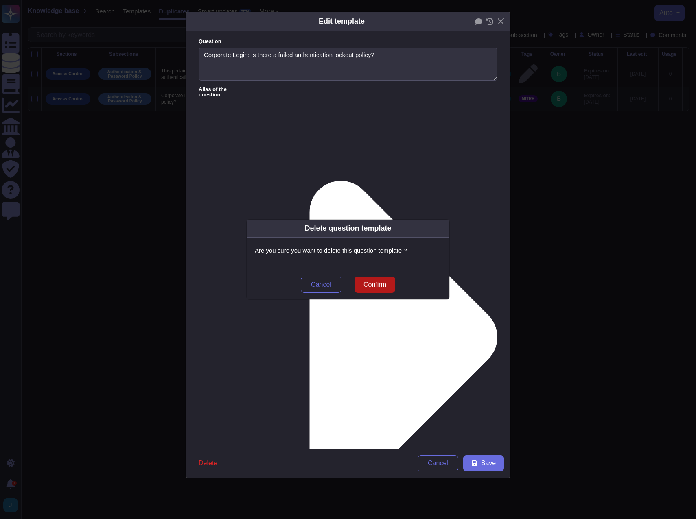
click at [393, 284] on button "Confirm" at bounding box center [374, 285] width 41 height 16
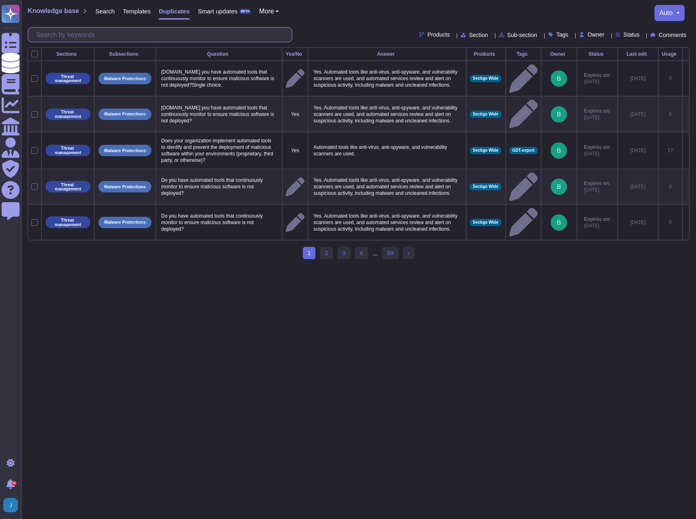
click at [197, 36] on input "text" at bounding box center [162, 35] width 260 height 14
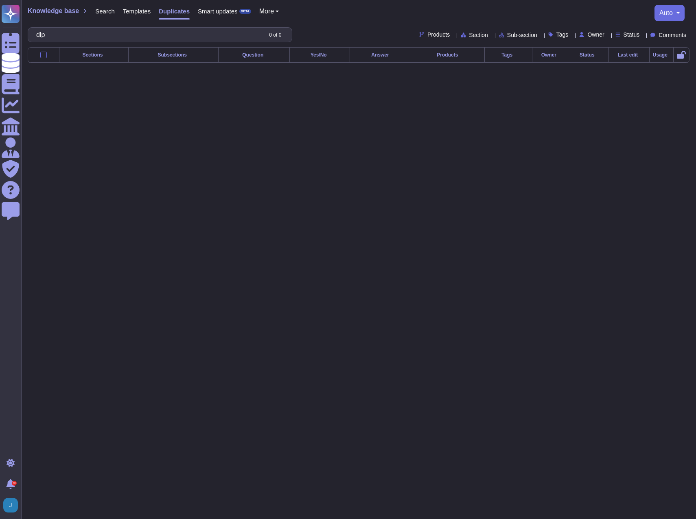
type input "dlp"
click at [98, 12] on span "Search" at bounding box center [105, 11] width 20 height 6
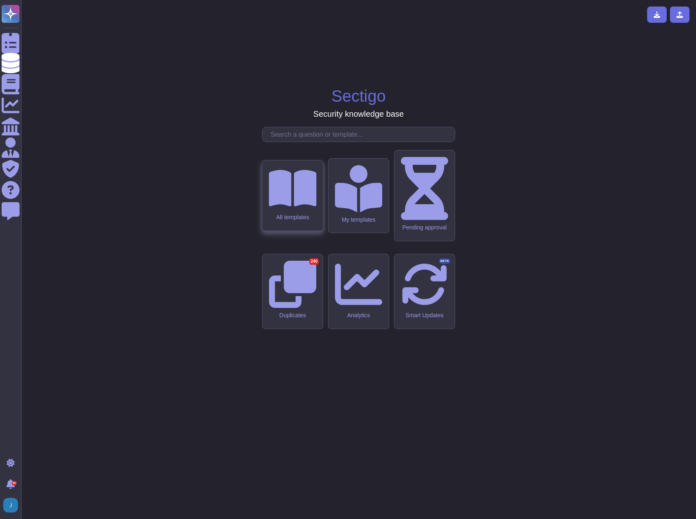
click at [303, 209] on icon at bounding box center [292, 188] width 48 height 42
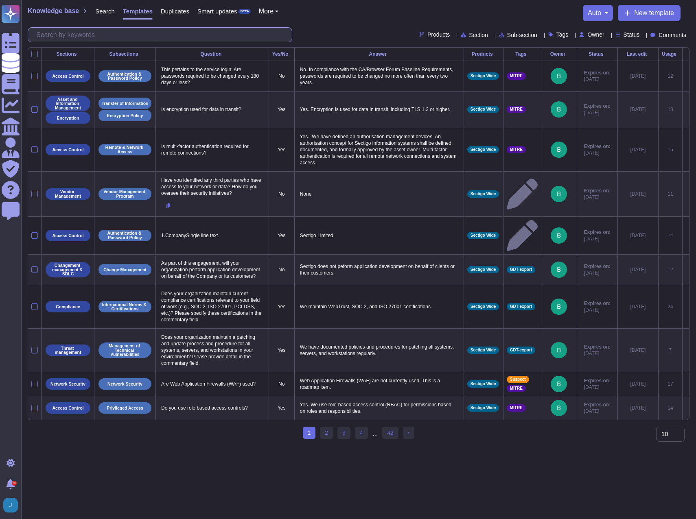
click at [80, 34] on input "text" at bounding box center [162, 35] width 260 height 14
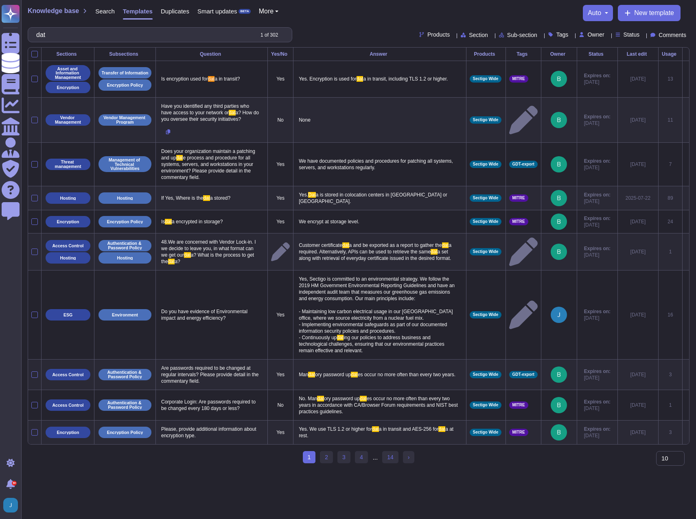
type input "dat"
click at [164, 9] on span "Duplicates" at bounding box center [175, 11] width 28 height 6
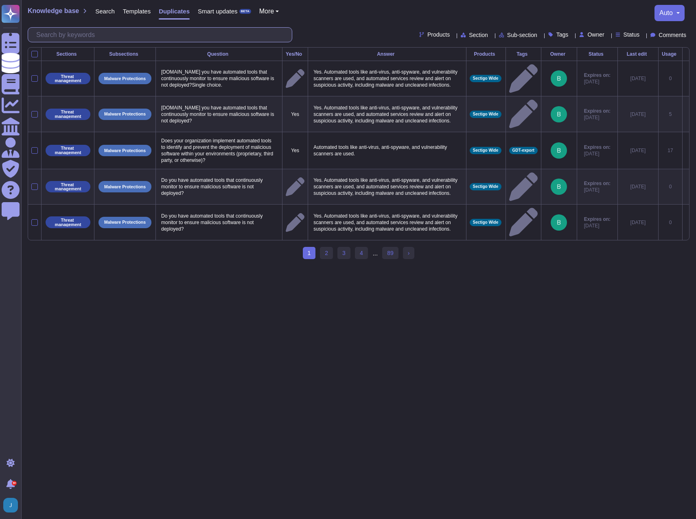
click at [87, 38] on input "text" at bounding box center [162, 35] width 260 height 14
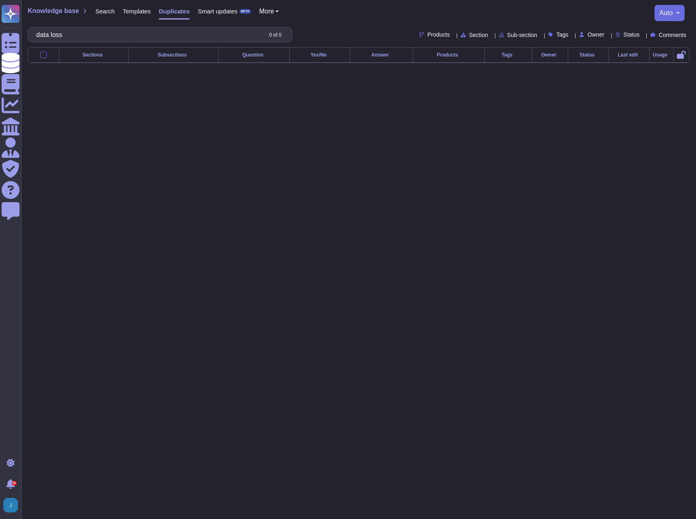
click at [146, 76] on html "Questionnaires Knowledge Base Documents Analytics CAIQ / SIG Admin Trust Center…" at bounding box center [348, 38] width 696 height 76
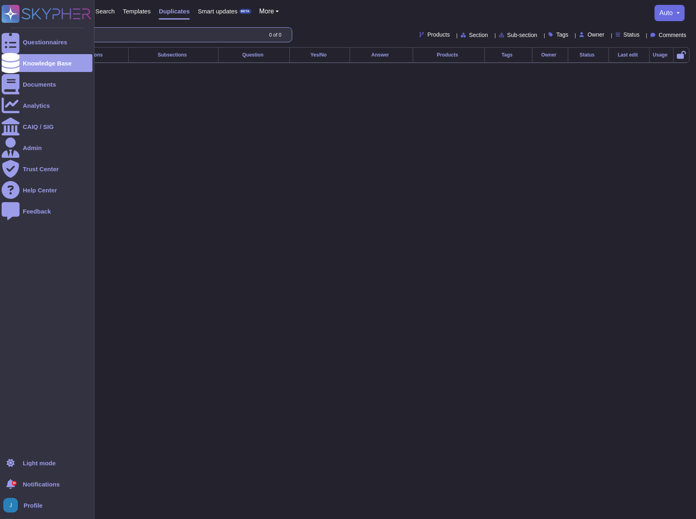
drag, startPoint x: 81, startPoint y: 33, endPoint x: 0, endPoint y: 24, distance: 81.9
click at [0, 28] on div "Questionnaires Knowledge Base Documents Analytics CAIQ / SIG Admin Trust Center…" at bounding box center [348, 38] width 696 height 76
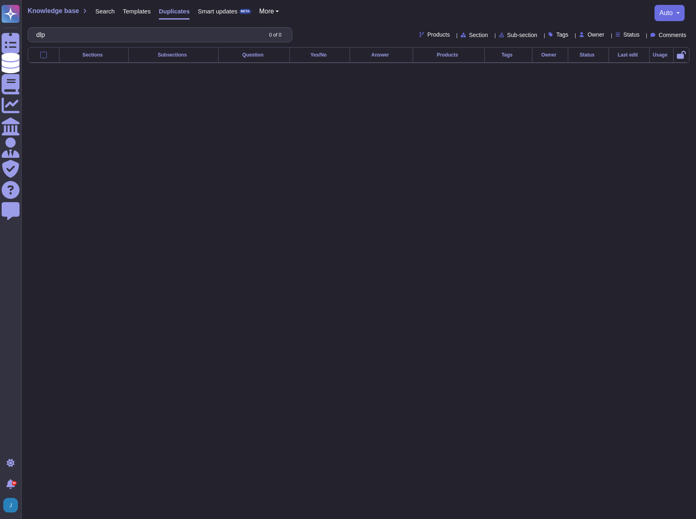
type input "dlp"
click at [321, 76] on html "Questionnaires Knowledge Base Documents Analytics CAIQ / SIG Admin Trust Center…" at bounding box center [348, 38] width 696 height 76
click at [143, 12] on span "Templates" at bounding box center [137, 11] width 28 height 6
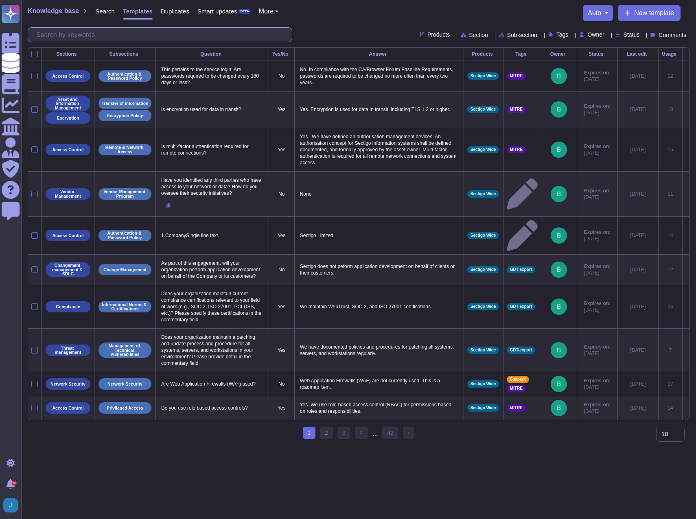
click at [84, 35] on input "text" at bounding box center [162, 35] width 260 height 14
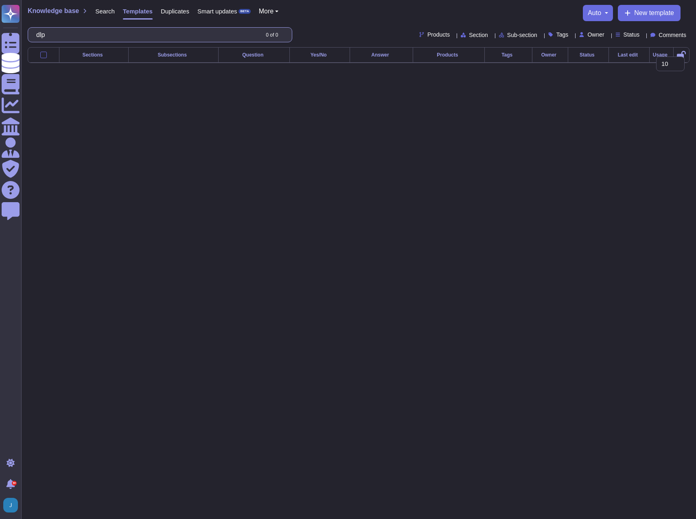
type input "dlp"
click at [95, 12] on span "Search" at bounding box center [105, 11] width 20 height 6
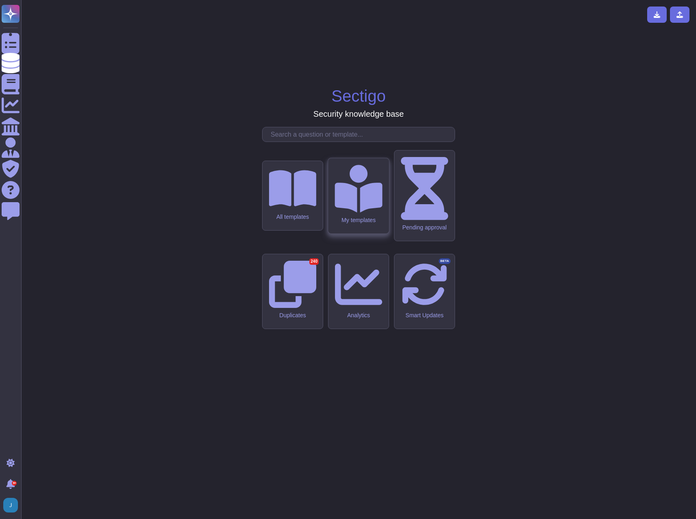
click at [361, 233] on div "My templates" at bounding box center [358, 195] width 61 height 75
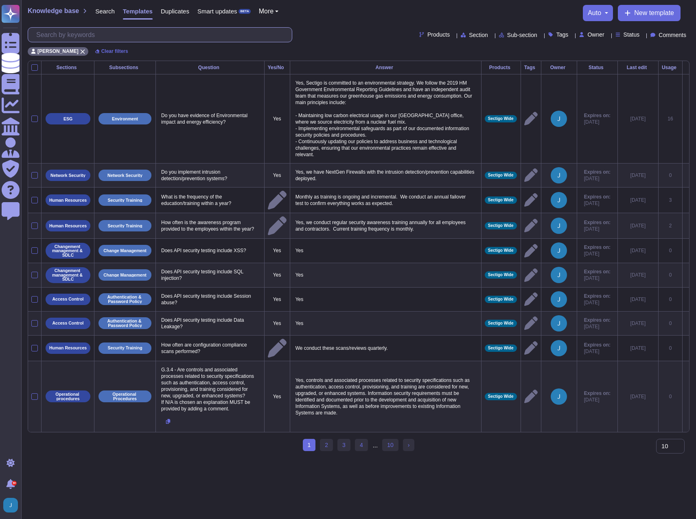
click at [87, 37] on input "text" at bounding box center [162, 35] width 260 height 14
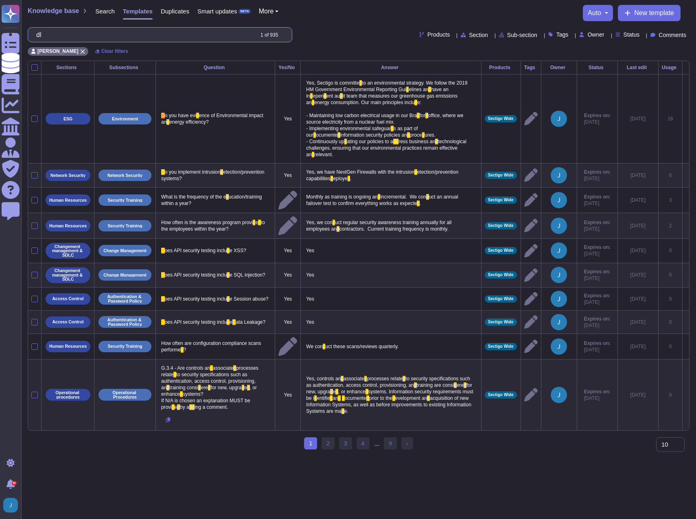
type input "d"
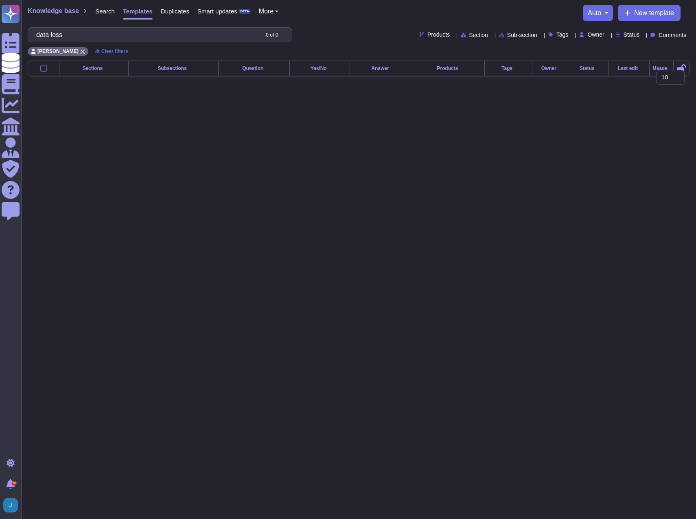
type input "data loss"
click at [98, 9] on span "Search" at bounding box center [105, 11] width 20 height 6
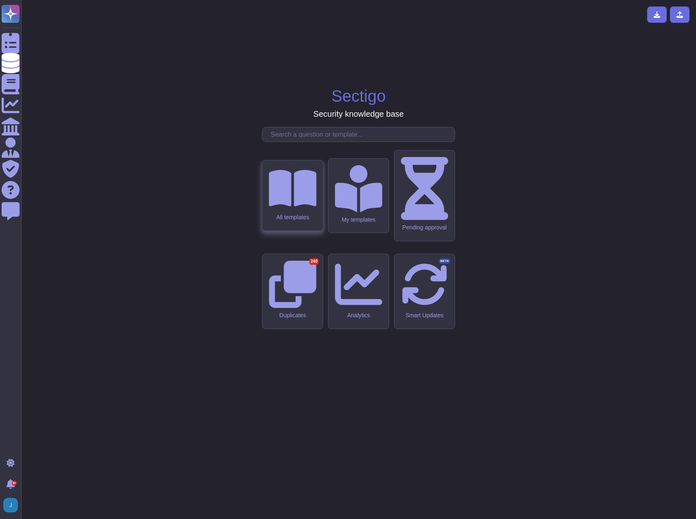
click at [288, 207] on icon at bounding box center [292, 188] width 48 height 37
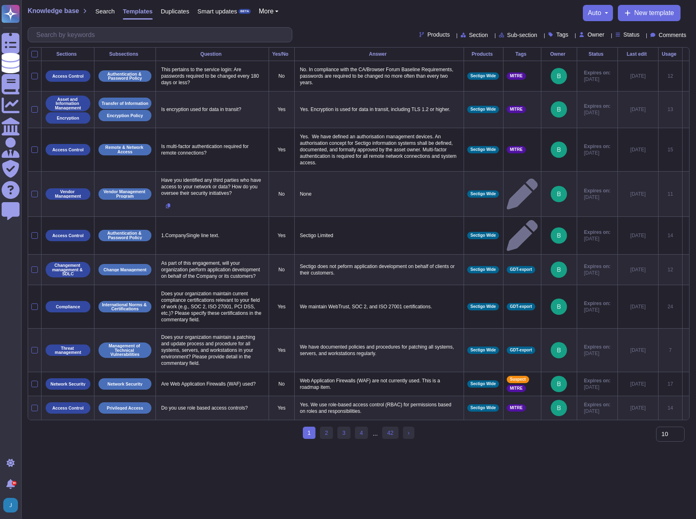
click at [99, 11] on span "Search" at bounding box center [105, 11] width 20 height 6
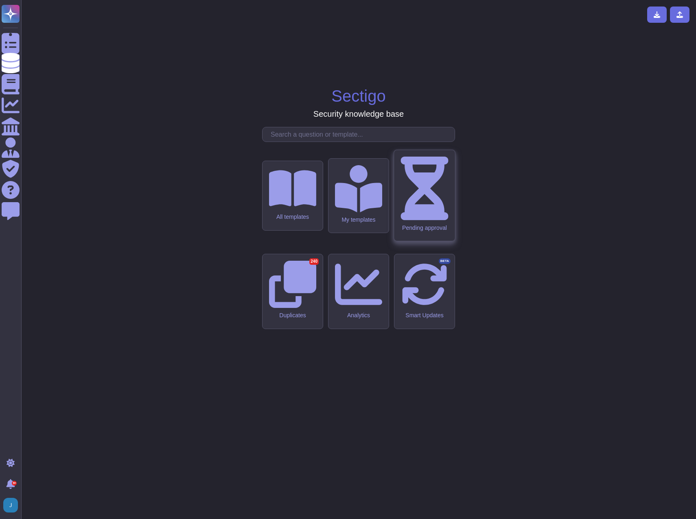
click at [424, 220] on icon at bounding box center [424, 188] width 48 height 63
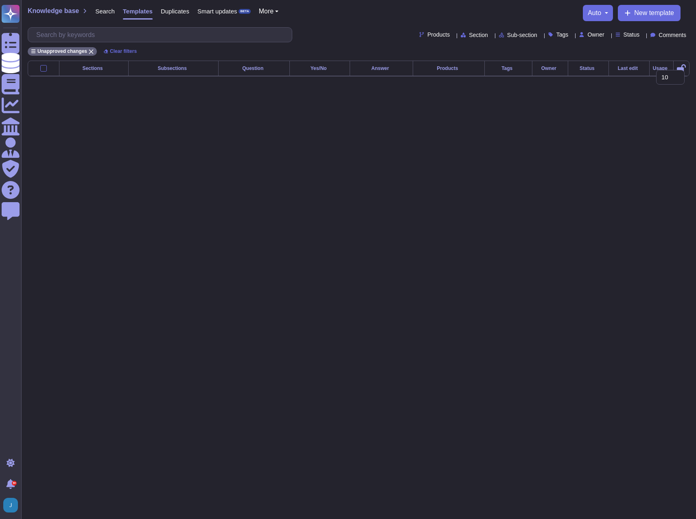
click at [99, 11] on span "Search" at bounding box center [105, 11] width 20 height 6
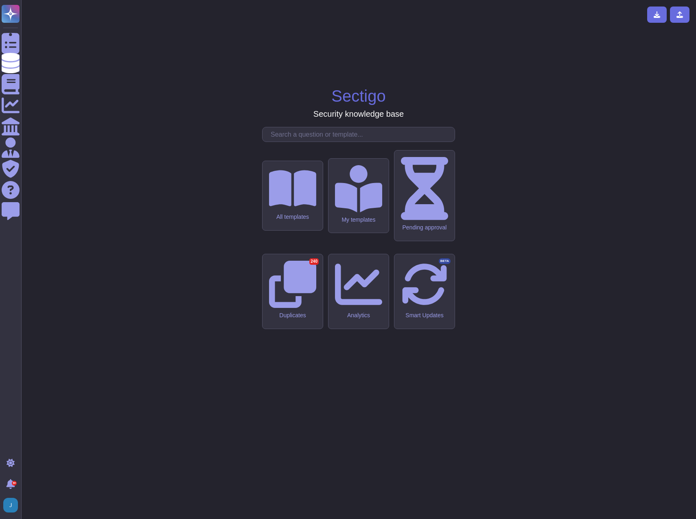
click at [319, 142] on input "text" at bounding box center [360, 134] width 188 height 14
click at [300, 207] on icon at bounding box center [292, 188] width 48 height 37
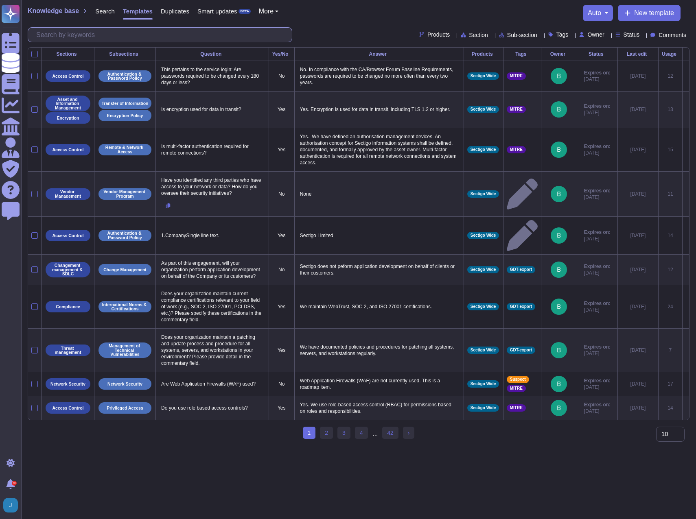
click at [118, 31] on input "text" at bounding box center [162, 35] width 260 height 14
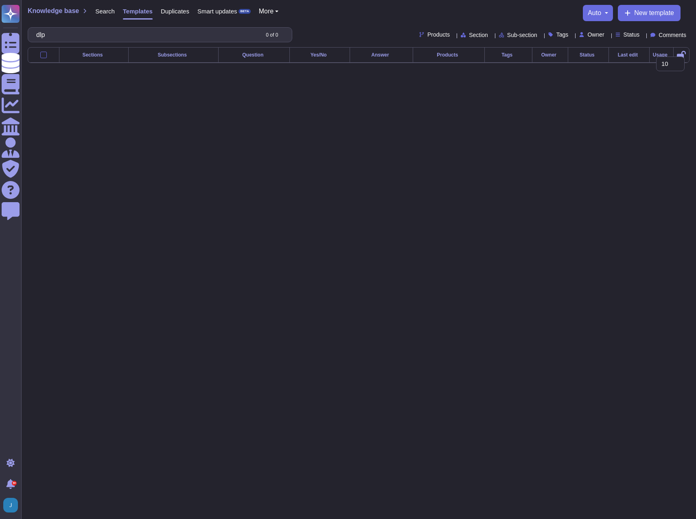
type input "dlp"
click at [98, 13] on span "Search" at bounding box center [105, 11] width 20 height 6
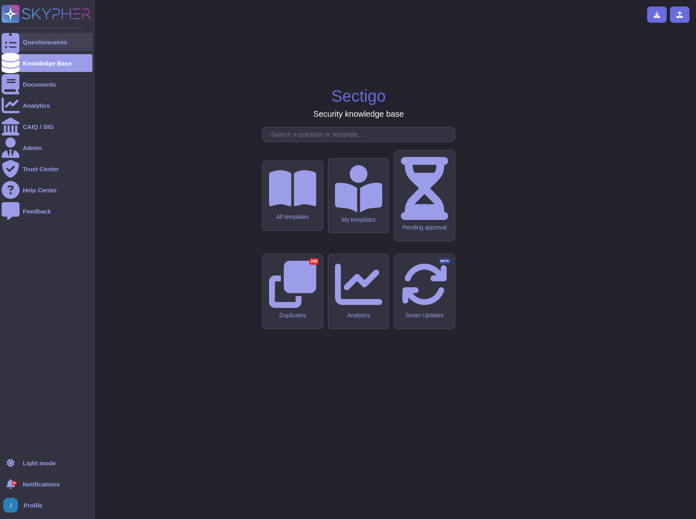
click at [36, 39] on div "Questionnaires" at bounding box center [45, 42] width 44 height 6
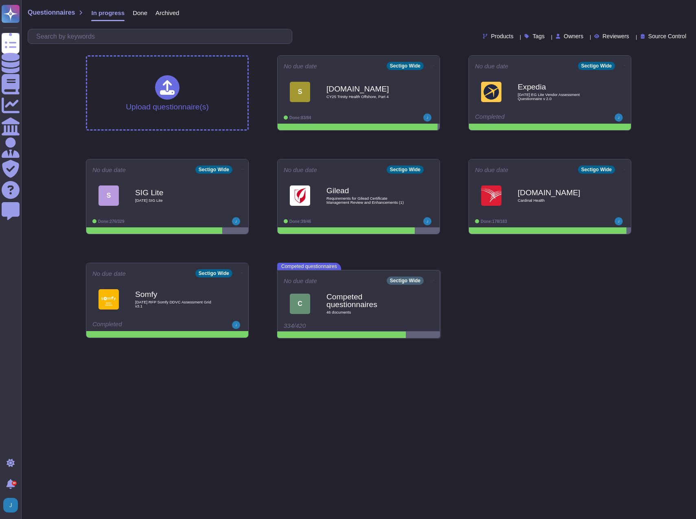
click at [137, 13] on span "Done" at bounding box center [140, 13] width 15 height 6
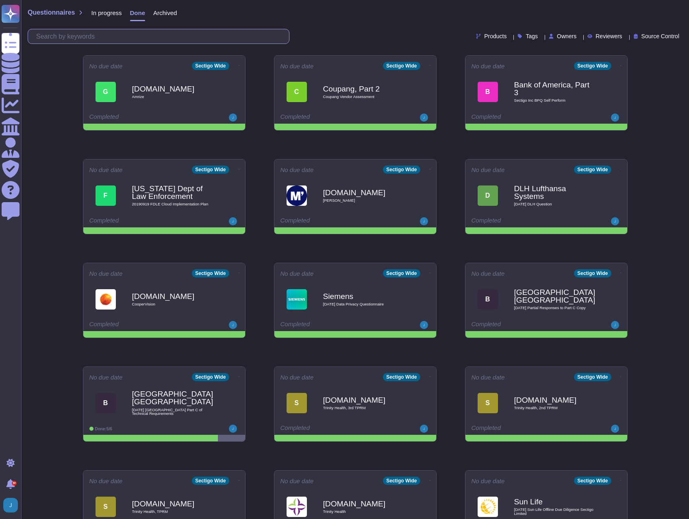
click at [146, 37] on input "text" at bounding box center [160, 36] width 257 height 14
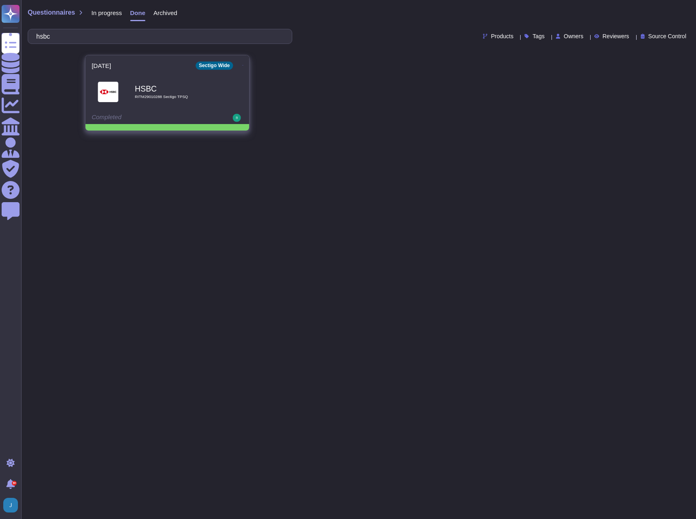
type input "hsbc"
click at [242, 64] on icon at bounding box center [243, 65] width 2 height 2
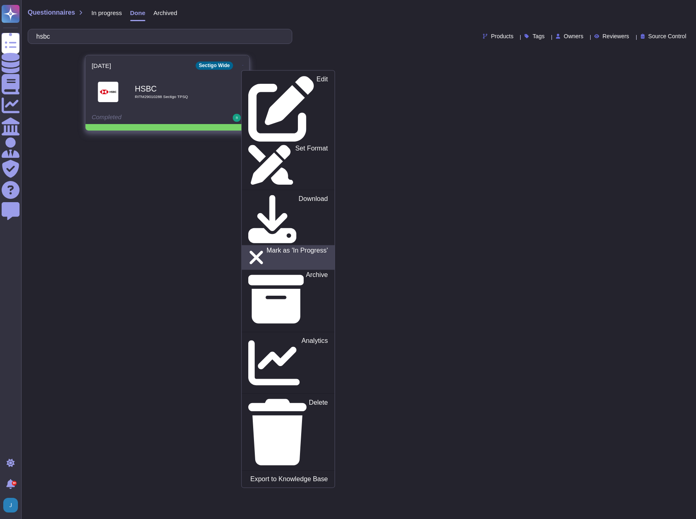
click at [278, 247] on p "Mark as 'In Progress'" at bounding box center [296, 257] width 61 height 21
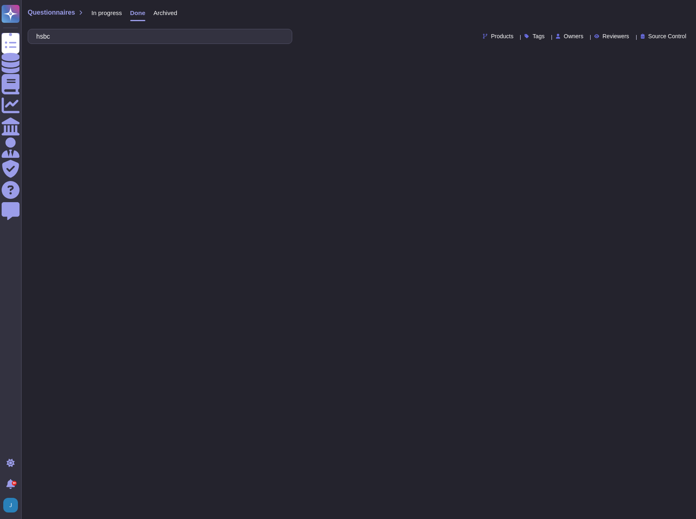
click at [107, 12] on span "In progress" at bounding box center [106, 13] width 31 height 6
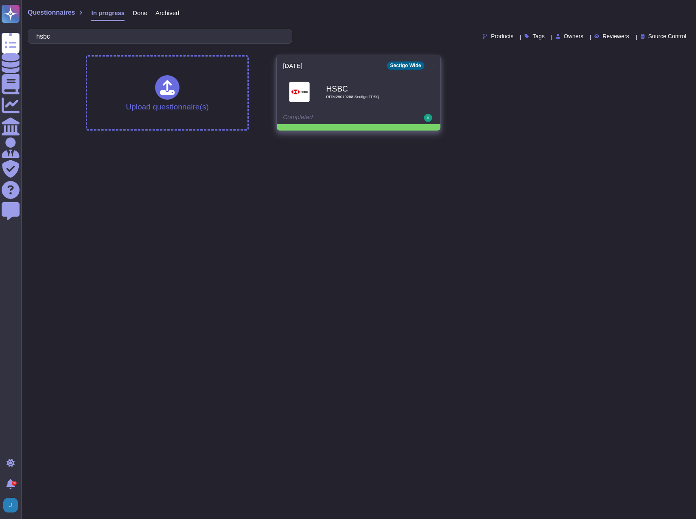
click at [346, 89] on b "HSBC" at bounding box center [367, 89] width 82 height 8
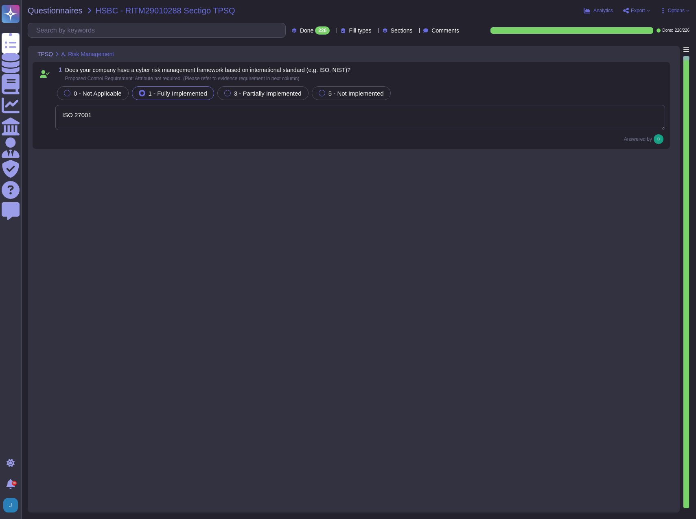
type textarea "ISO 27001"
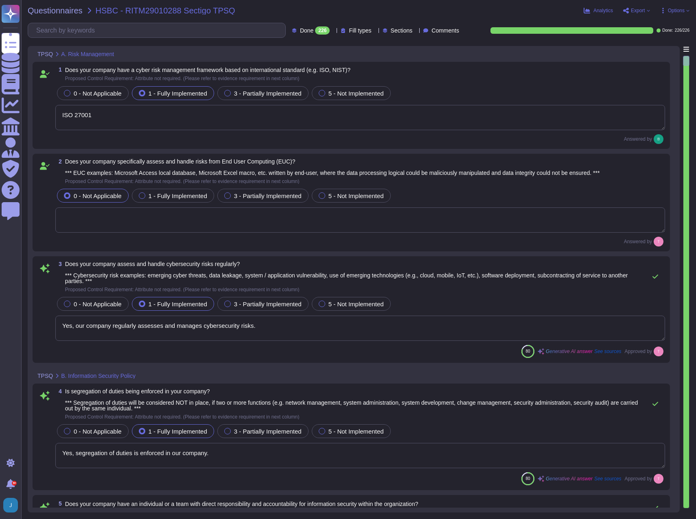
type textarea "Yes, our company regularly assesses and manages cybersecurity risks."
type textarea "Yes, segregation of duties is enforced in our company."
type textarea "Yes, the Chief Information Security Officer (CISO) has direct responsibility an…"
type textarea "1, 2, 3, 4, 5, 6, 7, 8, 9, 10, 11, 12, 13, 14, 17, 18, 19, 20, 21, 23, 24, 25, …"
click at [109, 33] on input "text" at bounding box center [158, 30] width 253 height 14
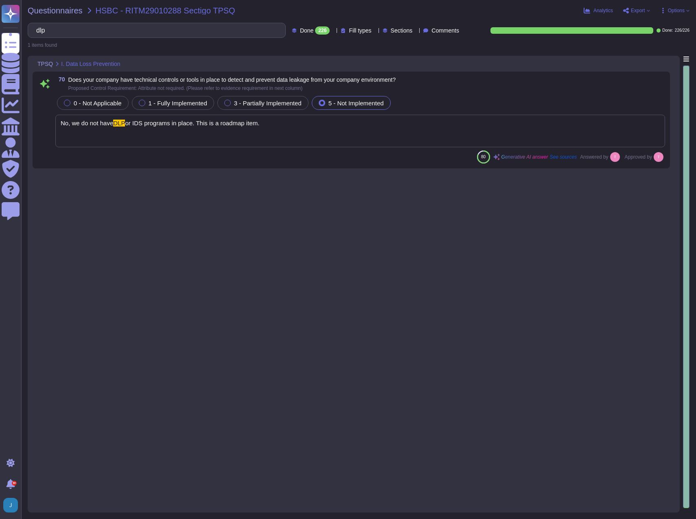
type input "dlp"
click at [297, 122] on div "No, we do not have DLP or IDS programs in place. This is a roadmap item." at bounding box center [359, 131] width 609 height 33
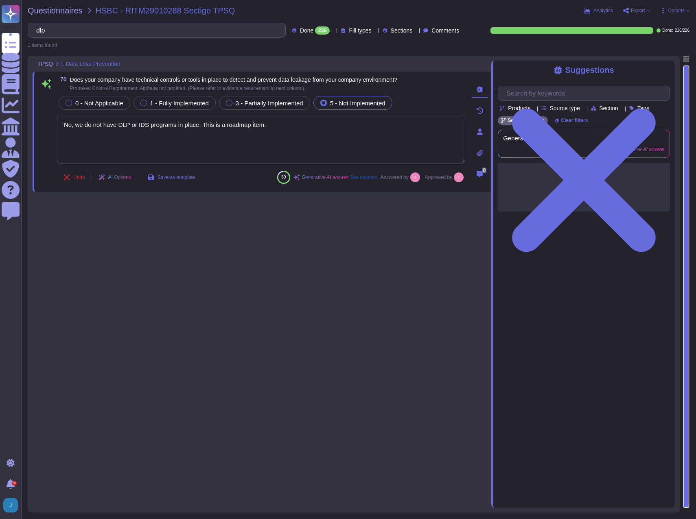
type textarea "No, we do not have DLP or IDS programs in place. This is a roadmap item."
click at [162, 103] on span "1 - Fully Implemented" at bounding box center [179, 103] width 59 height 7
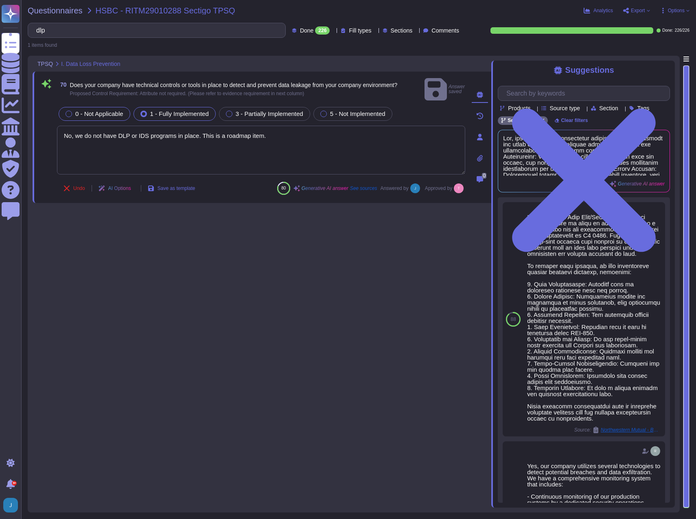
drag, startPoint x: 300, startPoint y: 129, endPoint x: 63, endPoint y: 101, distance: 238.4
click at [63, 105] on div "0 - Not Applicable 1 - Fully Implemented 3 - Partially Implemented 5 - Not Impl…" at bounding box center [261, 140] width 408 height 70
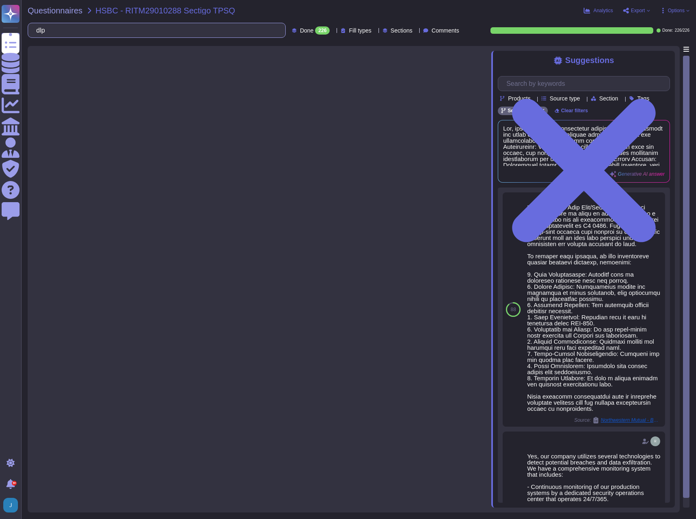
click at [176, 37] on input "dlp" at bounding box center [154, 30] width 245 height 14
drag, startPoint x: 140, startPoint y: 34, endPoint x: 22, endPoint y: 23, distance: 117.7
click at [22, 23] on div "Questionnaires HSBC - RITM29010288 Sectigo TPSQ Analytics Export Options dlp Do…" at bounding box center [358, 259] width 674 height 519
click at [309, 167] on div at bounding box center [262, 277] width 458 height 462
click at [77, 9] on span "Questionnaires" at bounding box center [55, 11] width 55 height 8
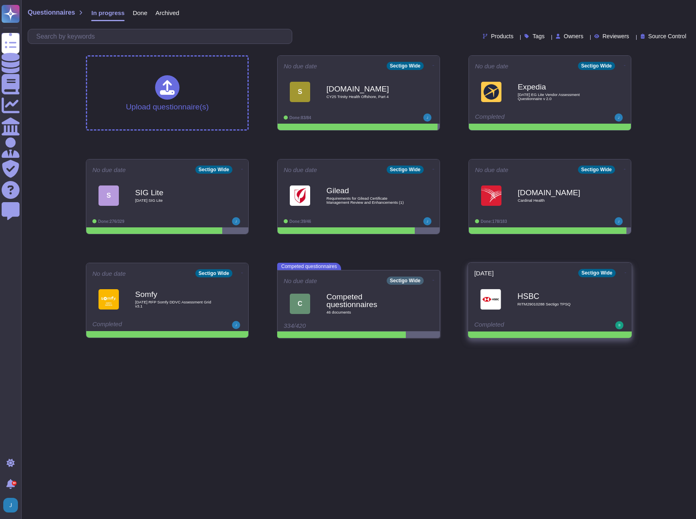
click at [524, 285] on div "HSBC RITM29010288 Sectigo TPSQ" at bounding box center [558, 299] width 82 height 33
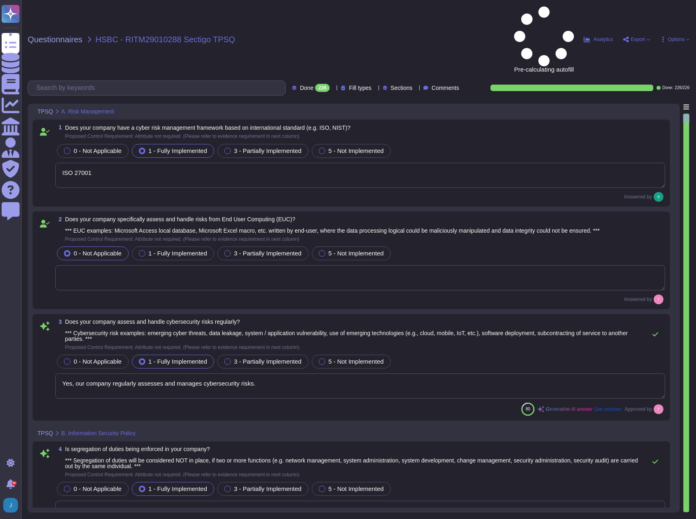
type textarea "ISO 27001"
type textarea "Yes, our company regularly assesses and manages cybersecurity risks."
type textarea "Yes, segregation of duties is enforced in our company."
type textarea "Yes, the Chief Information Security Officer (CISO) has direct responsibility an…"
type textarea "1, 2, 3, 4, 5, 6, 7, 8, 9, 10, 11, 12, 13, 14, 17, 18, 19, 20, 21, 23, 24, 25, …"
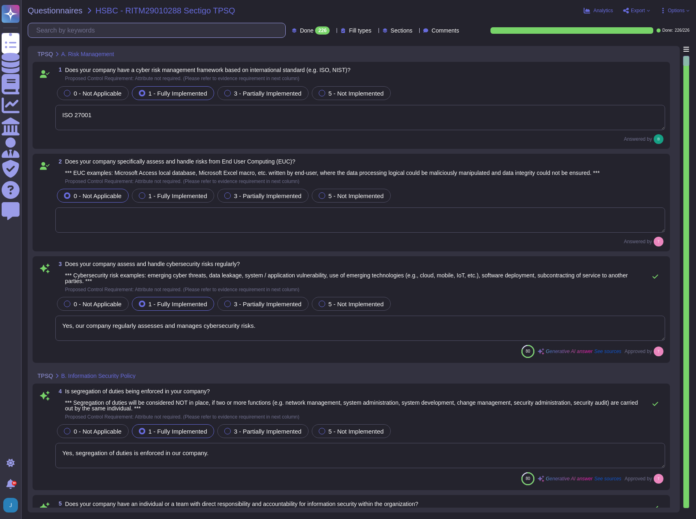
click at [107, 32] on input "text" at bounding box center [158, 30] width 253 height 14
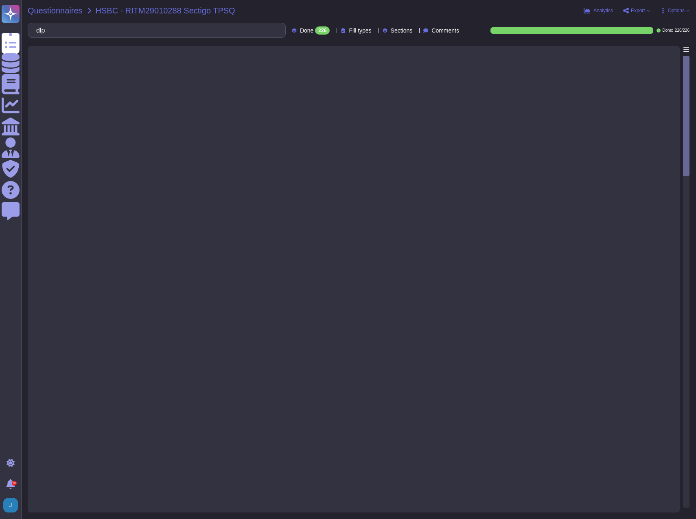
type input "dlp"
click at [65, 9] on span "Questionnaires" at bounding box center [55, 11] width 55 height 8
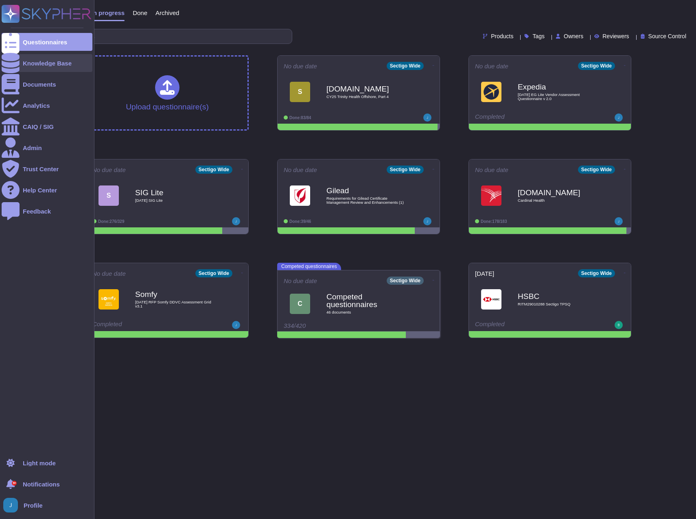
click at [44, 64] on div "Knowledge Base" at bounding box center [47, 63] width 49 height 6
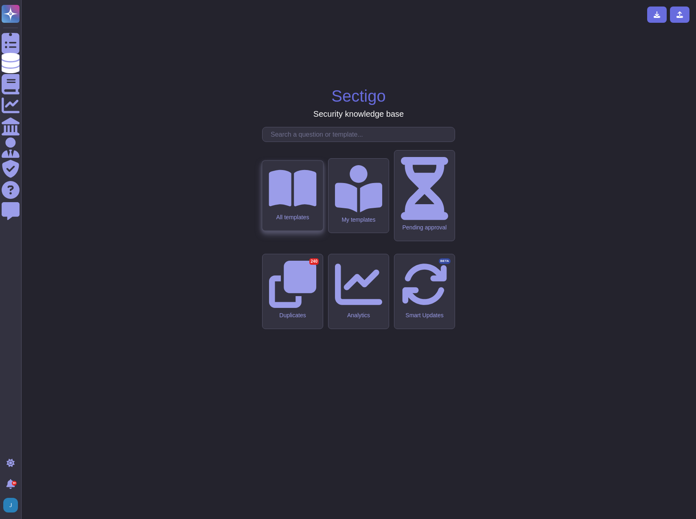
click at [292, 209] on icon at bounding box center [292, 188] width 48 height 42
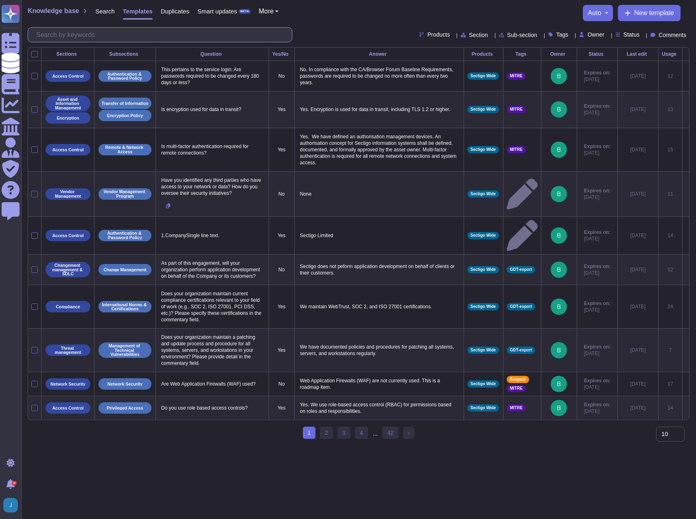
click at [83, 32] on input "text" at bounding box center [162, 35] width 260 height 14
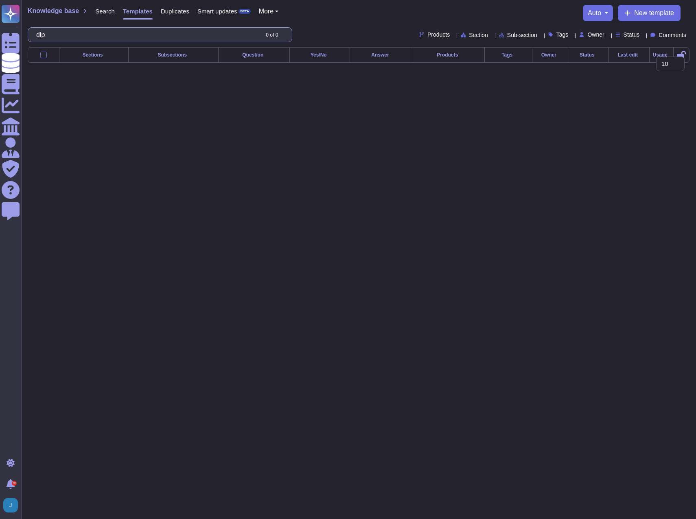
drag, startPoint x: 83, startPoint y: 32, endPoint x: 26, endPoint y: 23, distance: 57.2
click at [26, 23] on div "Knowledge base Search Templates Duplicates Smart updates BETA More auto New tem…" at bounding box center [358, 23] width 674 height 47
type input "dlp"
click at [538, 16] on span "New template" at bounding box center [654, 13] width 40 height 7
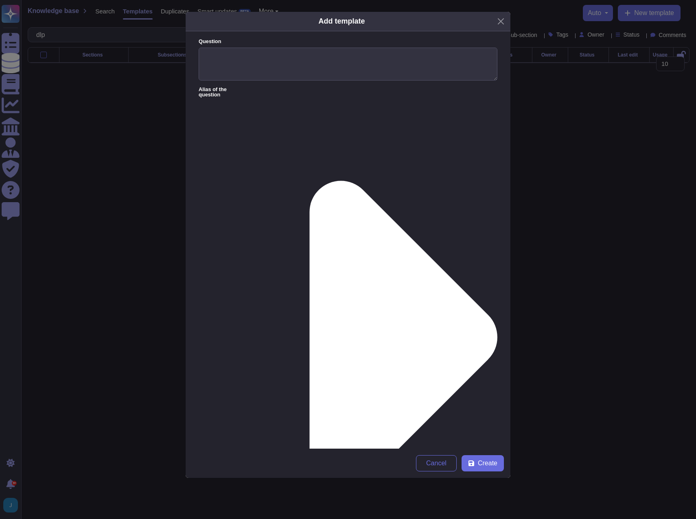
paste textarea ""We have strengthened our data protection posture by implementing a comprehensi…"
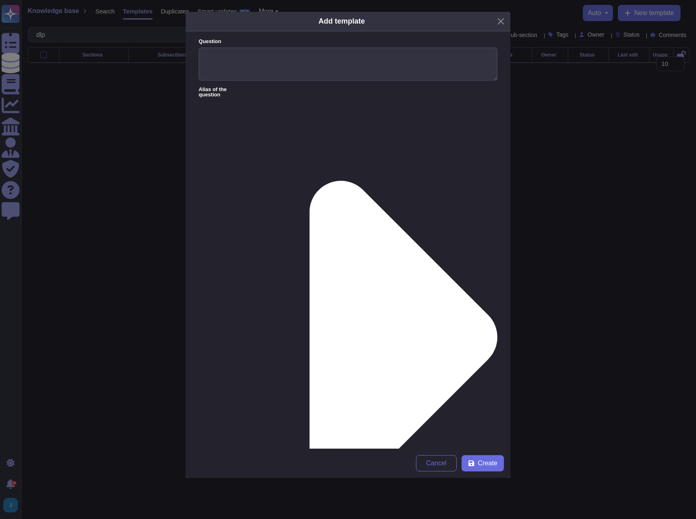
type textarea "We have strengthened our data protection posture by implementing a comprehensiv…"
drag, startPoint x: 278, startPoint y: 43, endPoint x: 277, endPoint y: 47, distance: 4.1
click at [277, 47] on div "Question" at bounding box center [347, 59] width 299 height 43
click at [276, 47] on div "Question" at bounding box center [347, 59] width 299 height 43
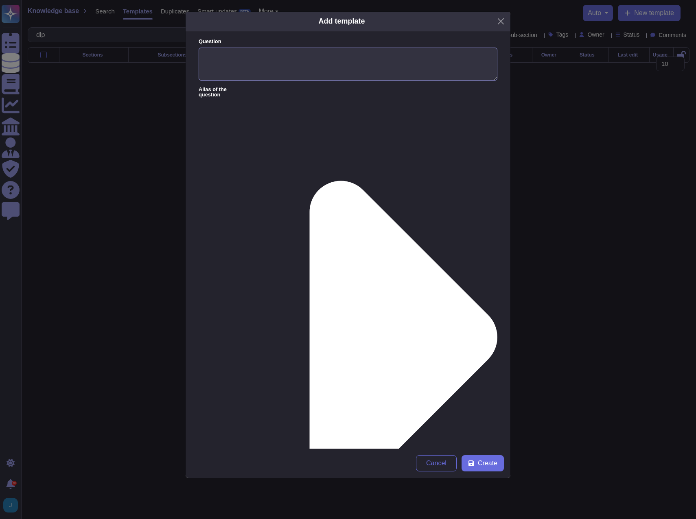
drag, startPoint x: 275, startPoint y: 60, endPoint x: 249, endPoint y: 50, distance: 27.8
click at [260, 56] on textarea "Question" at bounding box center [347, 64] width 299 height 33
type textarea "Do you have DLP data loss prevention implementation?"
click at [482, 463] on span "Create" at bounding box center [488, 463] width 20 height 7
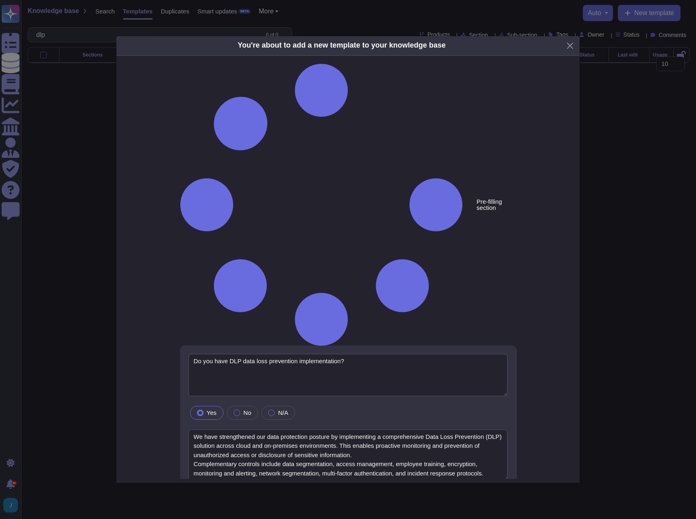
type textarea "Do you have DLP data loss prevention implementation?"
type textarea "We have strengthened our data protection posture by implementing a comprehensiv…"
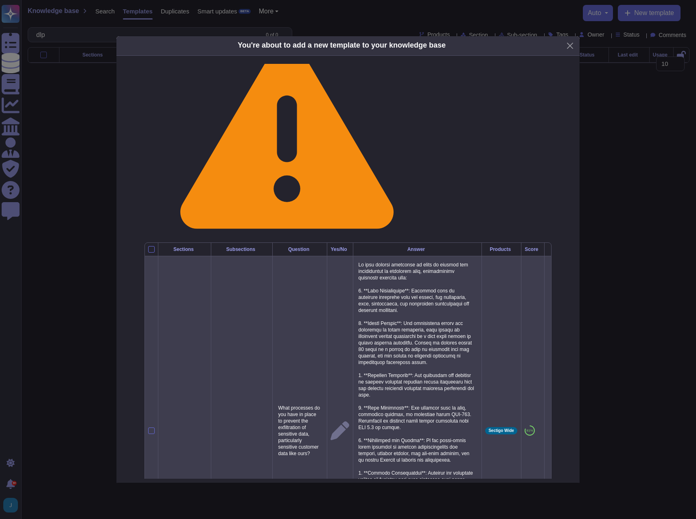
scroll to position [263, 0]
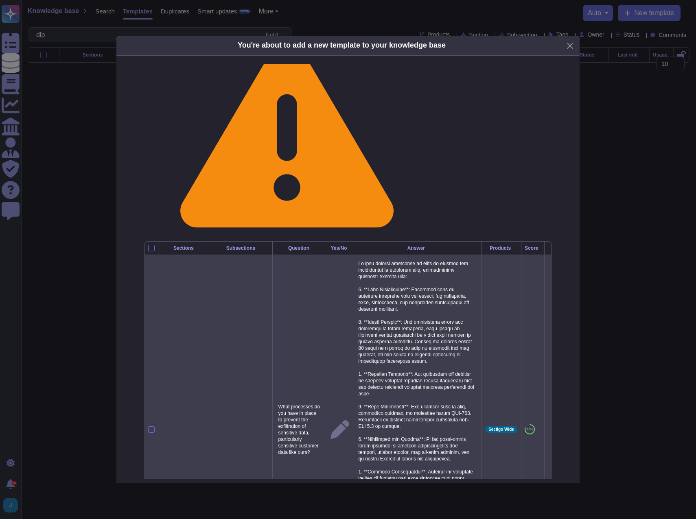
click at [538, 430] on icon at bounding box center [548, 430] width 0 height 0
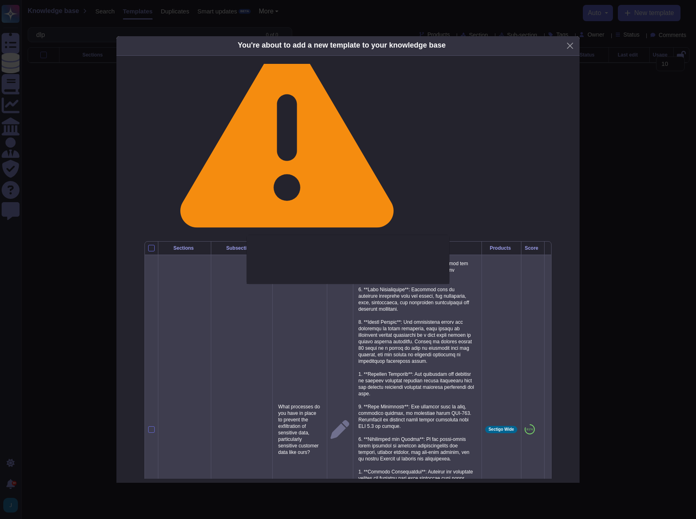
type textarea "What processes do you have in place to prevent the exfiltration of sensitive da…"
type textarea "We have several processes in place to prevent the exfiltration of sensitive dat…"
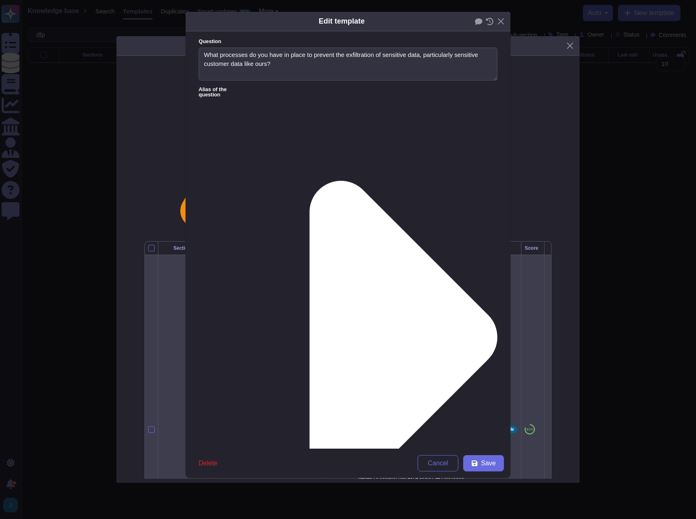
type textarea "What processes do you have in place to prevent the exfiltration of sensitive da…"
type textarea "We have several processes in place to prevent the exfiltration of sensitive dat…"
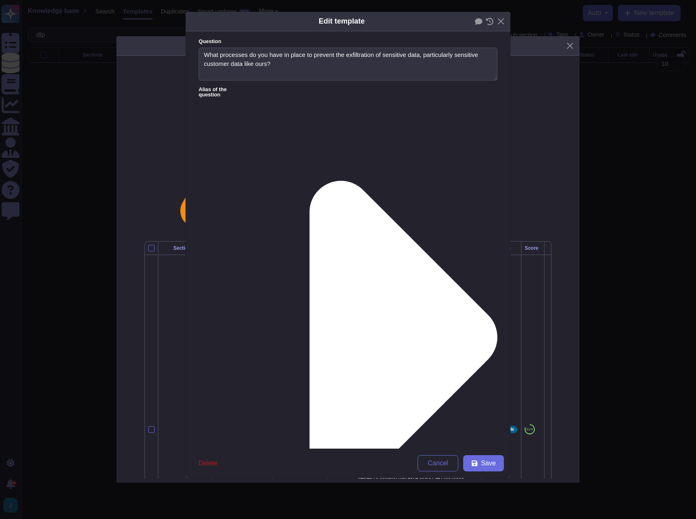
click at [208, 460] on span "Delete" at bounding box center [207, 463] width 19 height 7
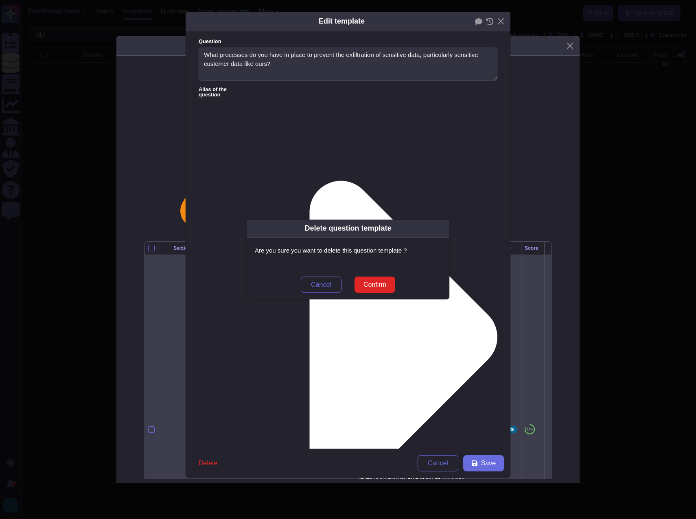
click at [369, 284] on span "Confirm" at bounding box center [374, 284] width 23 height 7
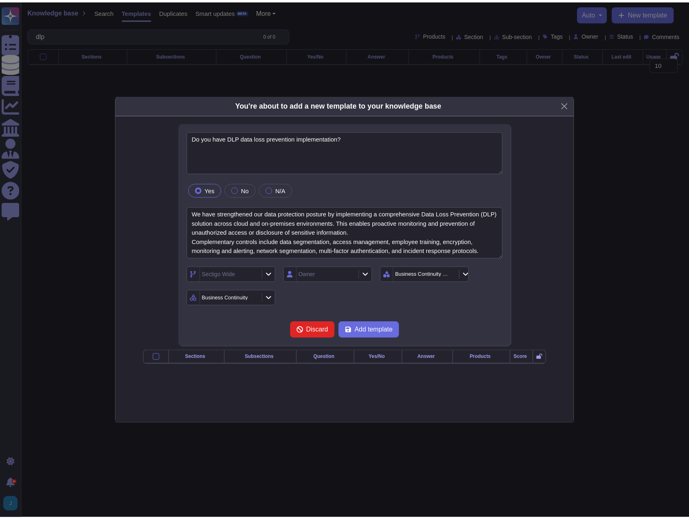
scroll to position [0, 0]
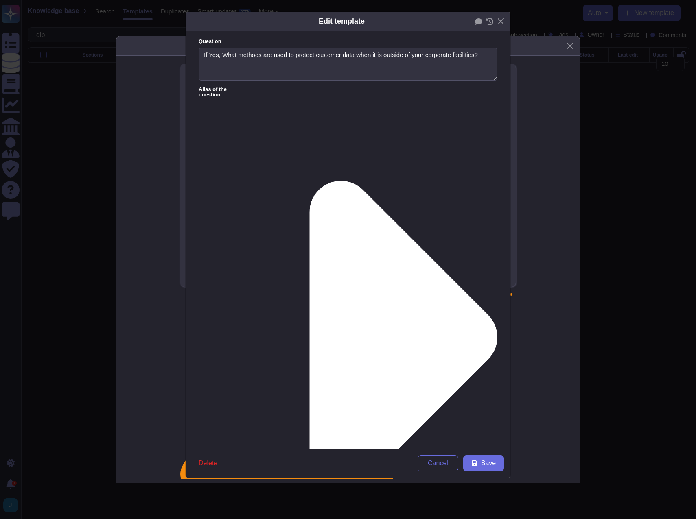
type textarea "If Yes, What methods are used to protect customer data when it is outside of yo…"
type textarea "Yes. Employees are not allowed to remove customer data from corporate facilitie…"
click at [26, 283] on div "Edit template Question If Yes, What methods are used to protect customer data w…" at bounding box center [348, 259] width 696 height 519
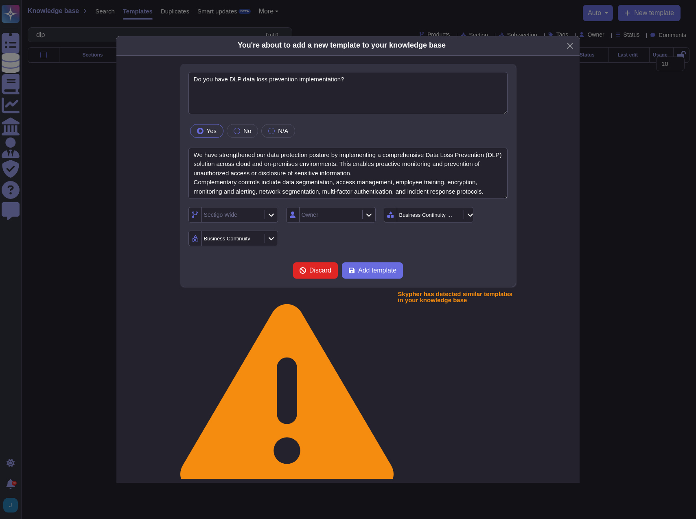
click at [365, 287] on div "Do you have DLP data loss prevention implementation? Yes No N/A We have strengt…" at bounding box center [348, 175] width 336 height 223
click at [360, 274] on span "Add template" at bounding box center [377, 270] width 38 height 7
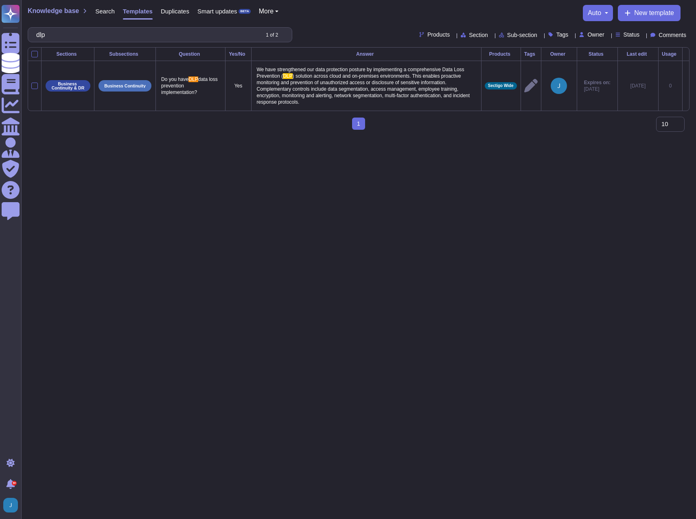
click at [107, 14] on span "Search" at bounding box center [105, 11] width 20 height 6
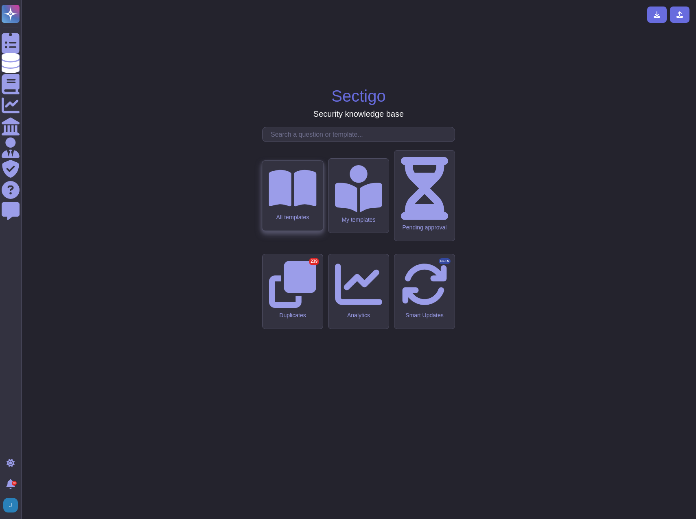
click at [297, 221] on div "All templates" at bounding box center [292, 217] width 48 height 7
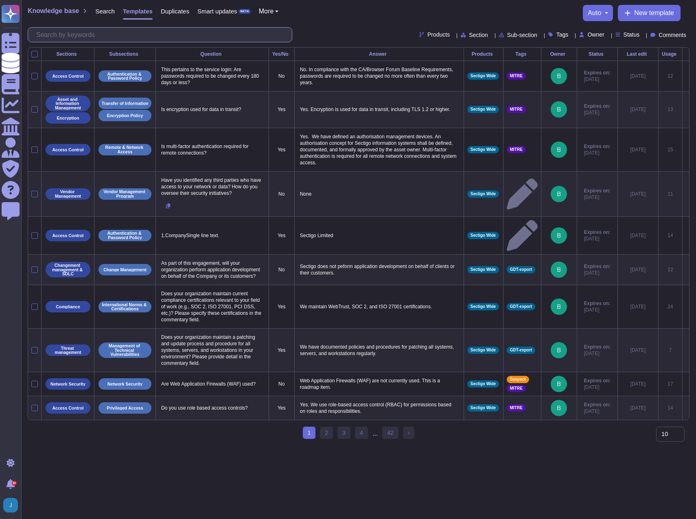
click at [111, 34] on input "text" at bounding box center [162, 35] width 260 height 14
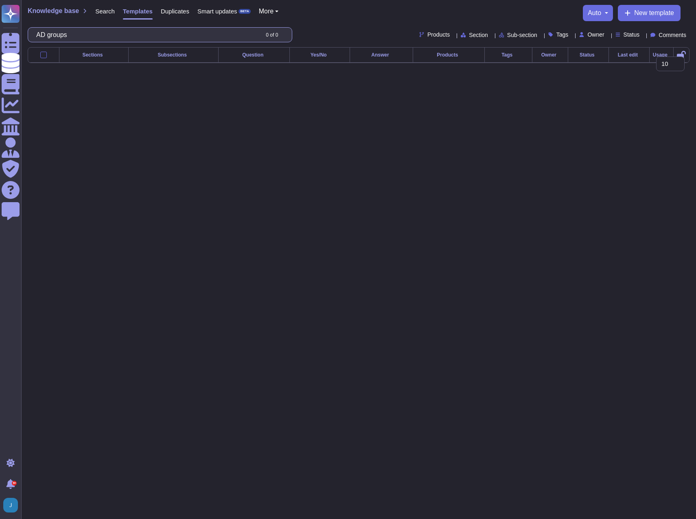
drag, startPoint x: 92, startPoint y: 35, endPoint x: 33, endPoint y: 26, distance: 59.7
click at [33, 26] on div "Knowledge base Search Templates Duplicates Smart updates BETA More auto New tem…" at bounding box center [358, 23] width 674 height 47
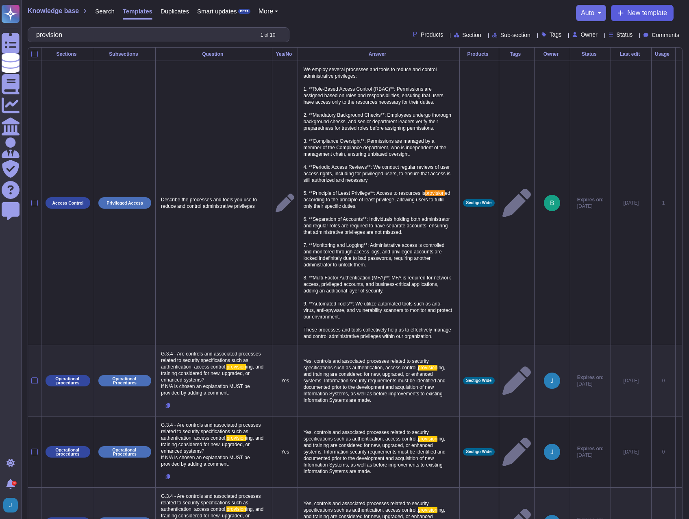
type input "provision"
click at [538, 12] on span "New template" at bounding box center [648, 13] width 40 height 7
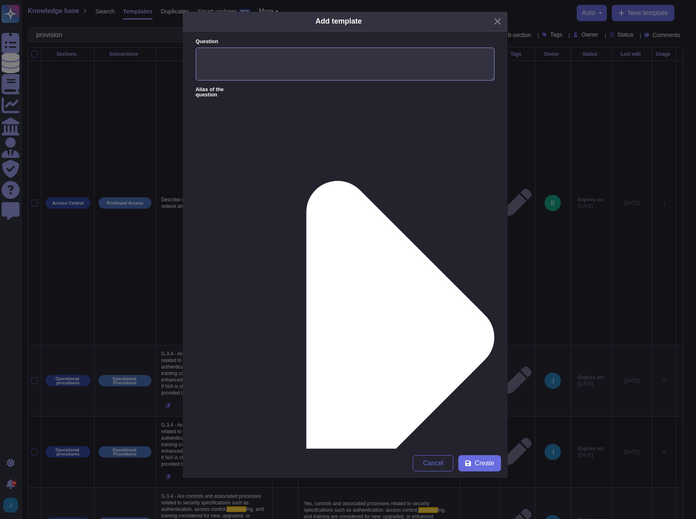
click at [272, 61] on textarea "Question" at bounding box center [345, 64] width 299 height 33
paste textarea "can you use AD groups for provisioning access to the different application role…"
type textarea "Can you use AD groups for provisioning access to the different application role…"
paste textarea "Yes, Our application can use AD groups for provisioning access to the different…"
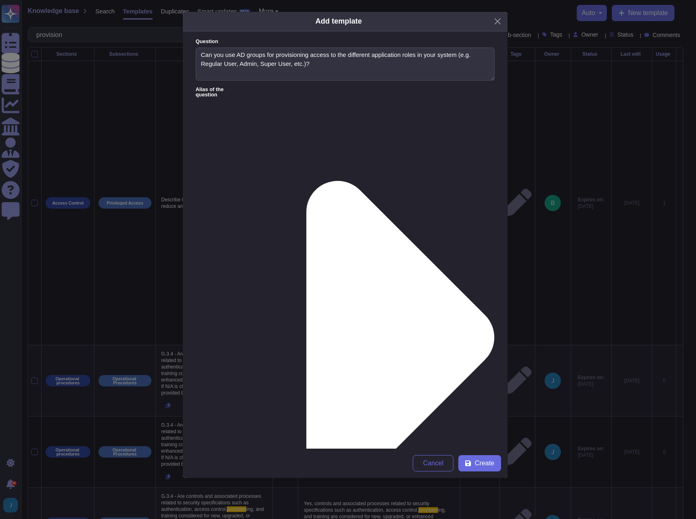
type textarea "Yes, our application can use AD groups for provisioning access to the different…"
click at [481, 467] on span "Create" at bounding box center [484, 463] width 20 height 7
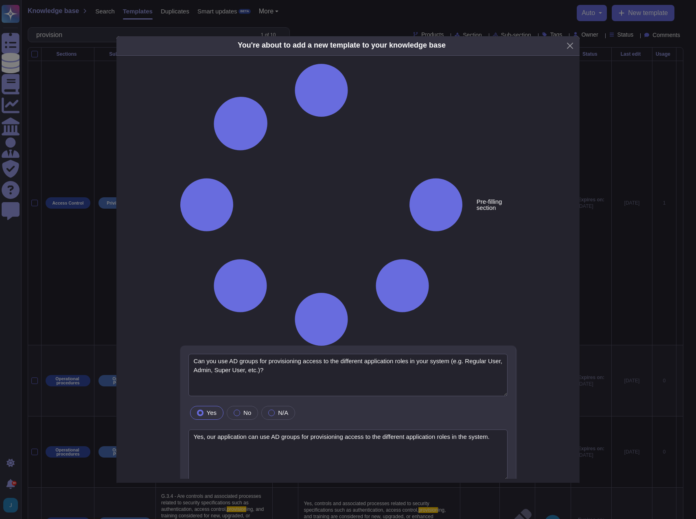
type textarea "Can you use AD groups for provisioning access to the different application role…"
type textarea "Yes, our application can use AD groups for provisioning access to the different…"
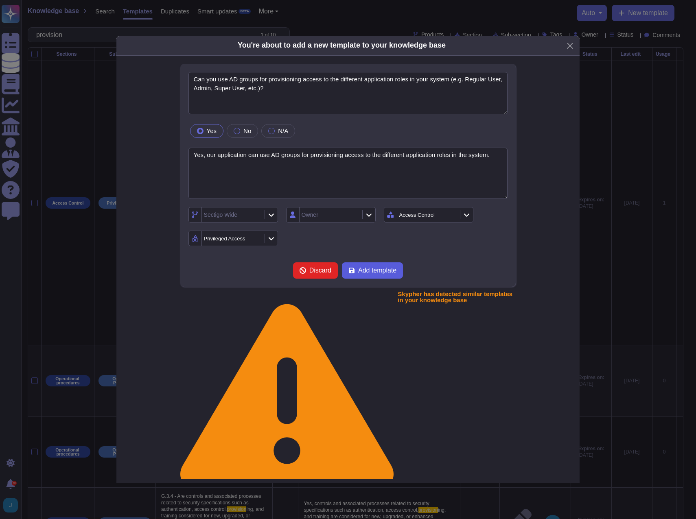
click at [358, 274] on span "Add template" at bounding box center [377, 270] width 38 height 7
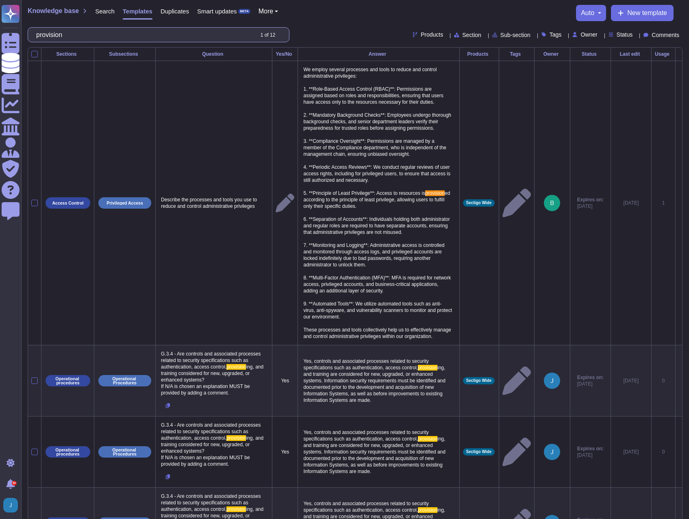
click at [107, 33] on input "provision" at bounding box center [142, 35] width 221 height 14
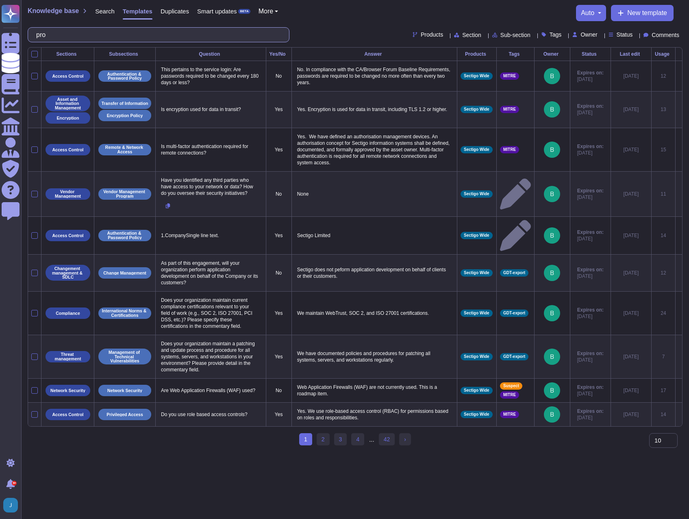
type input "p"
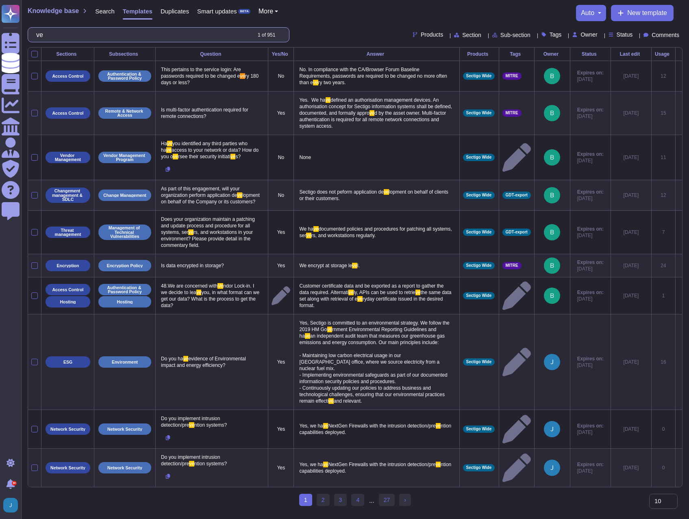
type input "v"
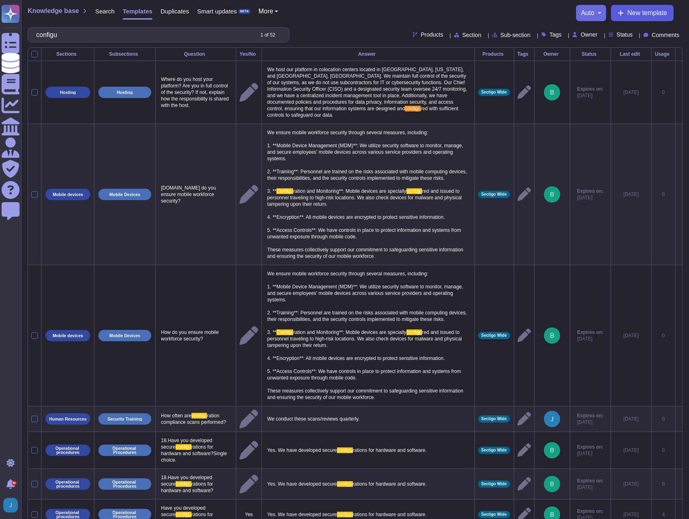
type input "configu"
click at [538, 15] on span "New template" at bounding box center [648, 13] width 40 height 7
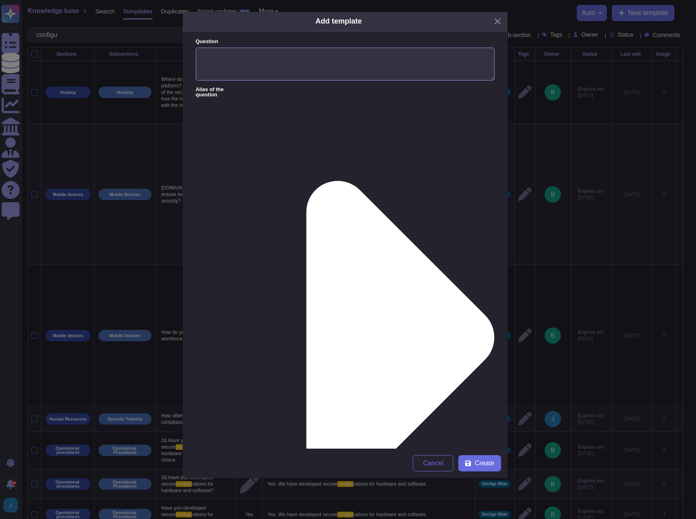
click at [328, 50] on textarea "Question" at bounding box center [345, 64] width 299 height 33
paste textarea "Is there versioning control and audit logs on configuration changes within the …"
type textarea "Is there versioning control and audit logs on configuration changes within the …"
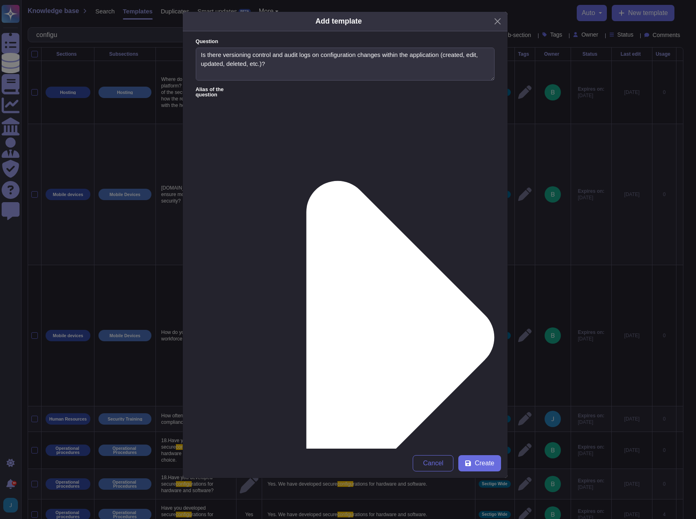
paste textarea "Yes, version control history is maintained, including audit trails for all chan…"
type textarea "Yes, version control history is maintained, including audit trails for all chan…"
click at [481, 463] on span "Create" at bounding box center [484, 463] width 20 height 7
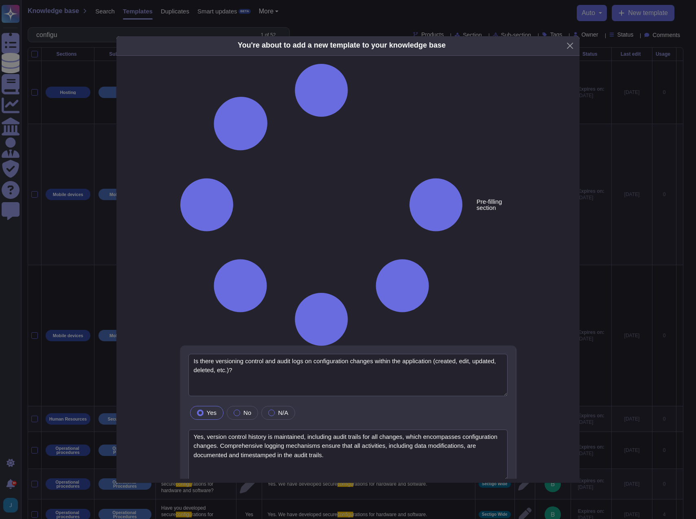
type textarea "Is there versioning control and audit logs on configuration changes within the …"
type textarea "Yes, version control history is maintained, including audit trails for all chan…"
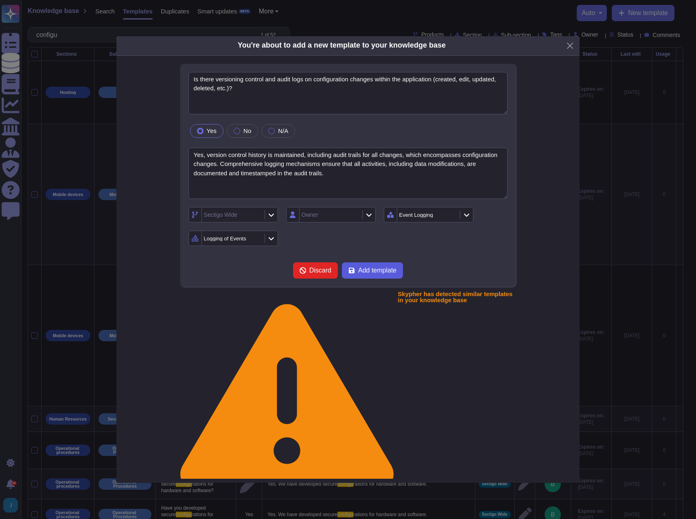
click at [369, 274] on span "Add template" at bounding box center [377, 270] width 38 height 7
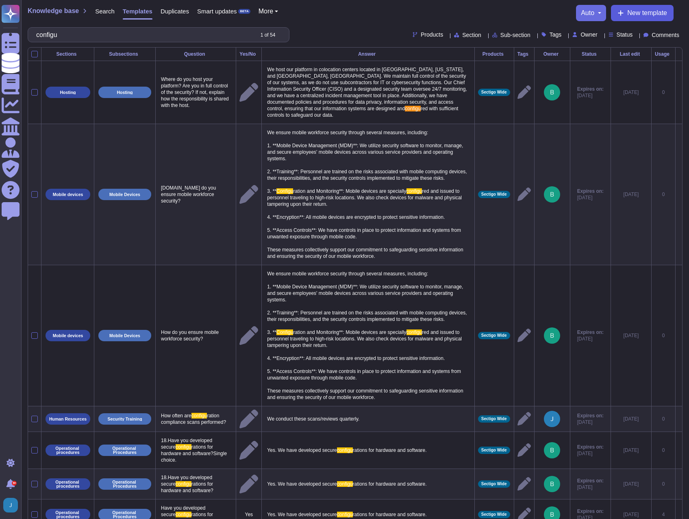
click at [538, 11] on span "New template" at bounding box center [648, 13] width 40 height 7
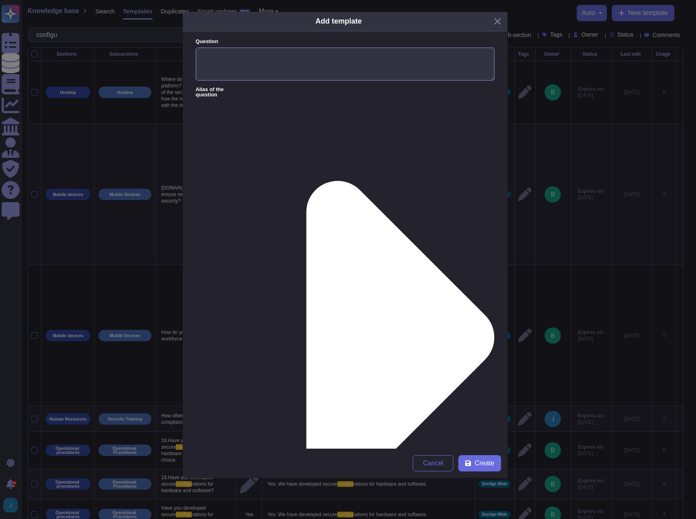
click at [312, 51] on textarea "Question" at bounding box center [345, 64] width 299 height 33
paste textarea "Are user login/logout events available?"
type textarea "Are user login/logout events available?"
paste textarea "Yes, user login and logout events are available in the Sectigo Certificate Mana…"
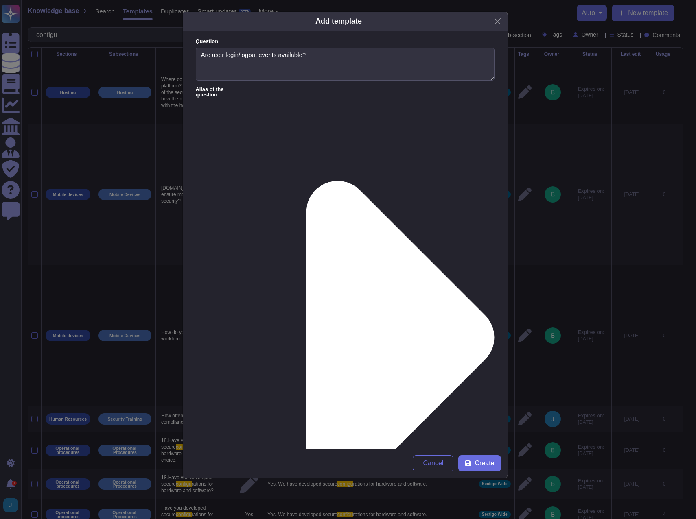
type textarea "Yes, user login and logout events are available in the Sectigo Certificate Mana…"
click at [493, 465] on span "Create" at bounding box center [484, 463] width 20 height 7
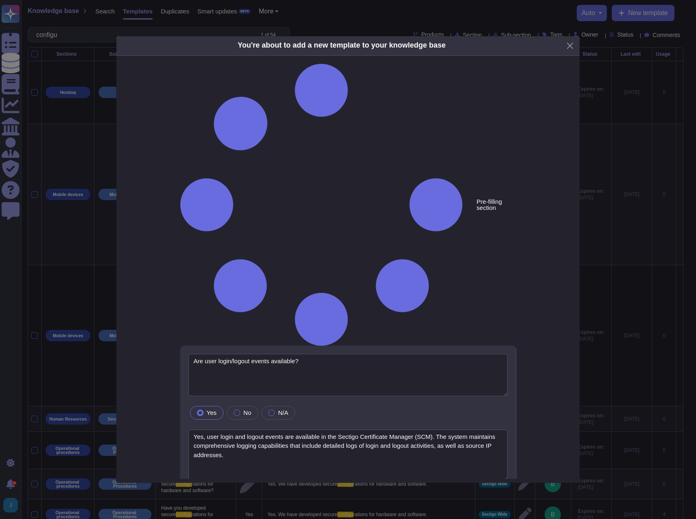
type textarea "Are user login/logout events available?"
type textarea "Yes, user login and logout events are available in the Sectigo Certificate Mana…"
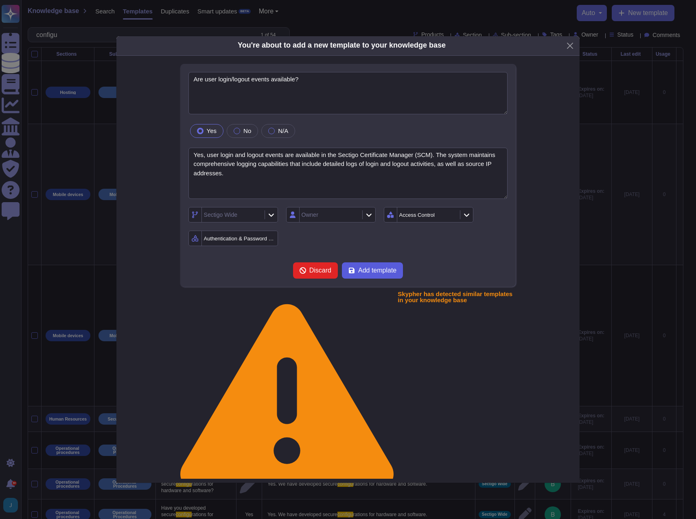
click at [371, 271] on span "Add template" at bounding box center [377, 270] width 38 height 7
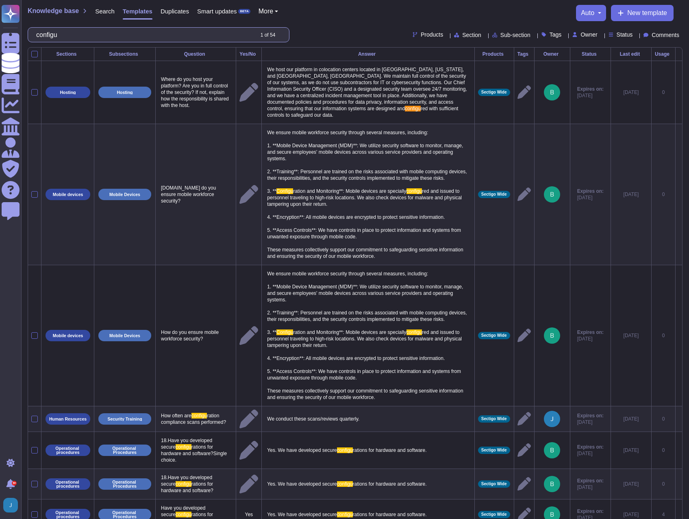
drag, startPoint x: 94, startPoint y: 34, endPoint x: -2, endPoint y: 21, distance: 96.5
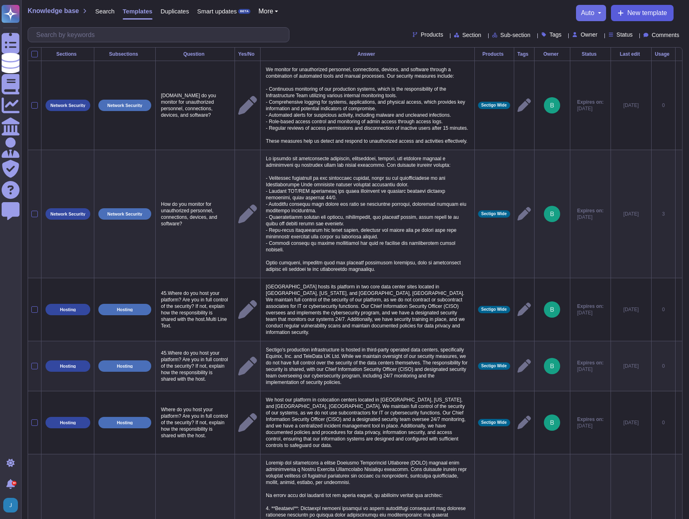
click at [538, 19] on button "New template" at bounding box center [642, 13] width 63 height 16
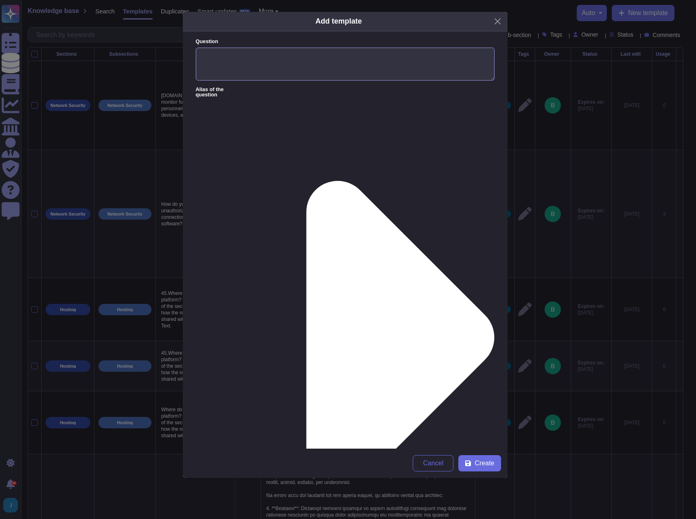
click at [301, 59] on textarea "Question" at bounding box center [345, 64] width 299 height 33
paste textarea "Can the application integrate with [PERSON_NAME] Splunk to send user/admin even…"
click at [293, 54] on textarea "Can the application integrate with [PERSON_NAME] Splunk to send user/admin even…" at bounding box center [345, 64] width 299 height 33
type textarea "Can the application integrate with the customers's Splunk to send user/admin ev…"
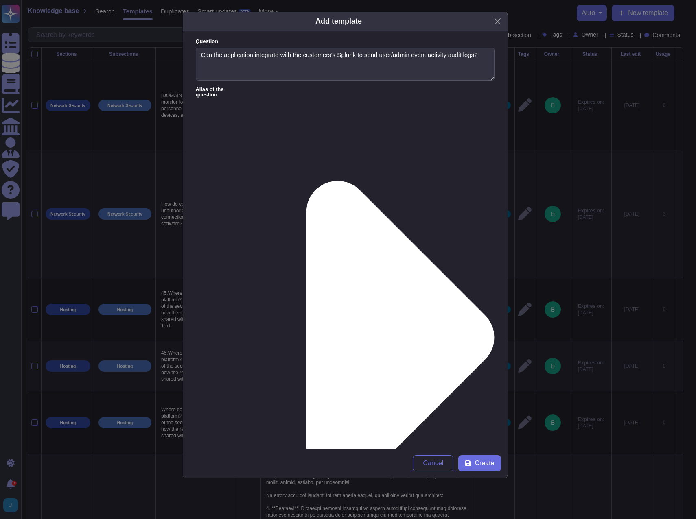
paste textarea "We provide APIs and webhooks to bring alerts into your monitoring solutions, an…"
type textarea "We provide APIs and webhooks to bring alerts into your monitoring solutions, an…"
click at [489, 467] on span "Create" at bounding box center [484, 463] width 20 height 7
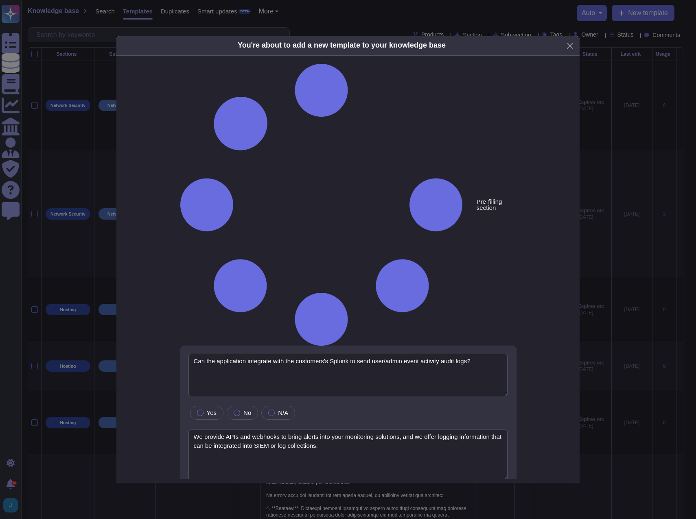
type textarea "Can the application integrate with the customers's Splunk to send user/admin ev…"
type textarea "We provide APIs and webhooks to bring alerts into your monitoring solutions, an…"
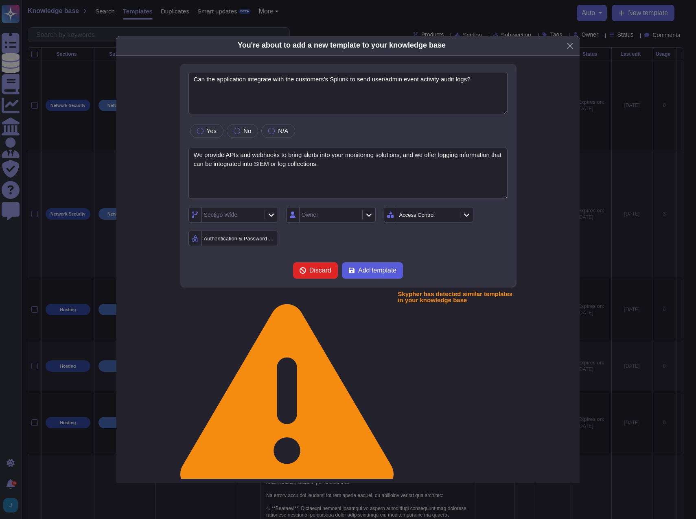
click at [370, 274] on span "Add template" at bounding box center [377, 270] width 38 height 7
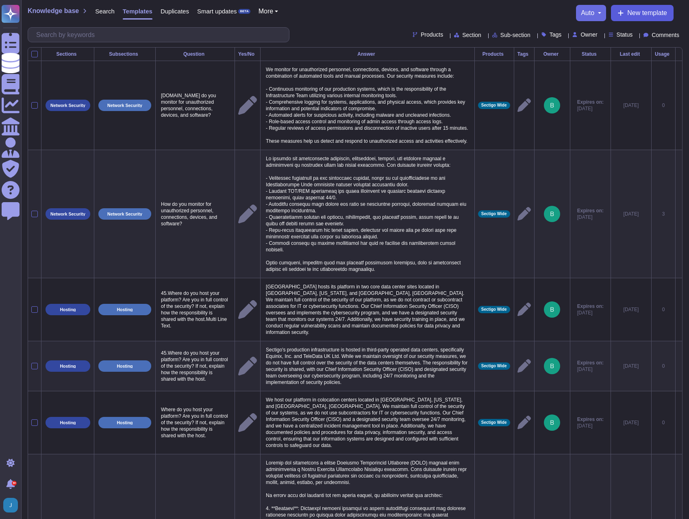
click at [538, 13] on span "New template" at bounding box center [648, 13] width 40 height 7
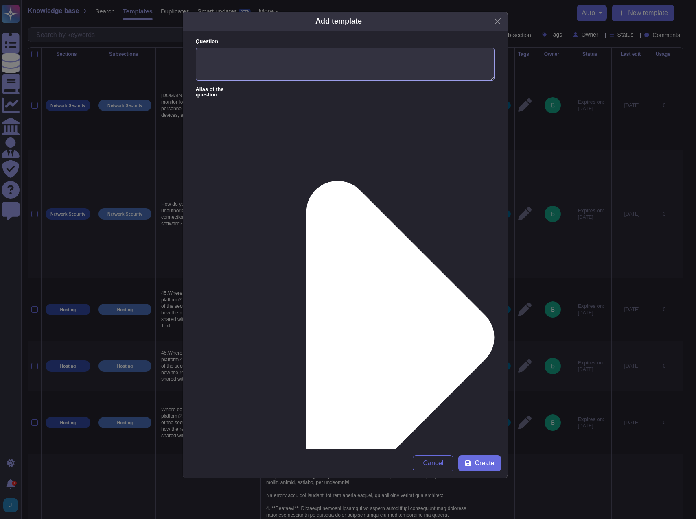
click at [392, 63] on textarea "Question" at bounding box center [345, 64] width 299 height 33
paste textarea "Are there other options to request or retrieve logs for user and admin activity…"
type textarea "Are there other options to request or retrieve logs for user and admin activity…"
paste textarea "Sectigo provides REST APIs to integrate logging information into your SIEM or l…"
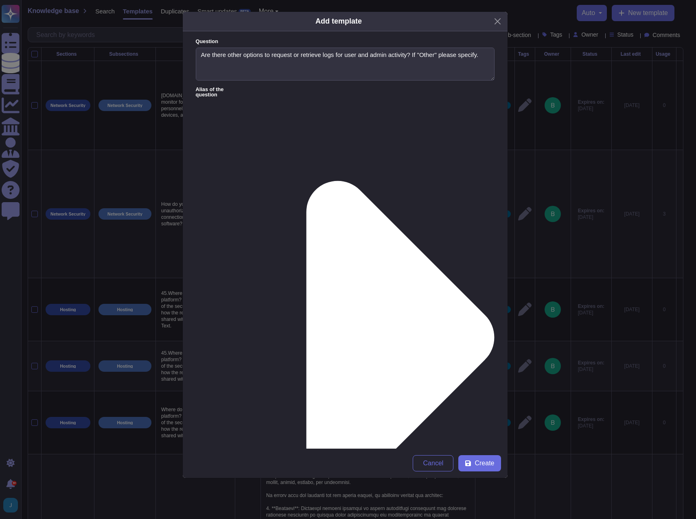
scroll to position [7, 0]
type textarea "Sectigo provides REST APIs to integrate logging information into your SIEM or l…"
click at [484, 461] on span "Create" at bounding box center [484, 463] width 20 height 7
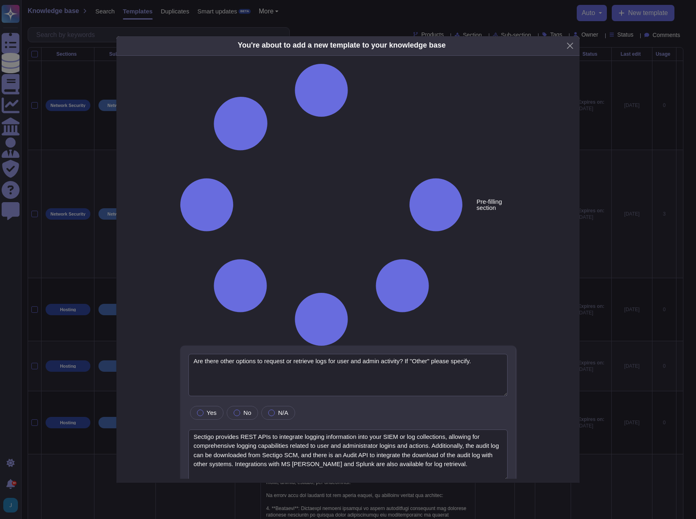
type textarea "Are there other options to request or retrieve logs for user and admin activity…"
type textarea "Sectigo provides REST APIs to integrate logging information into your SIEM or l…"
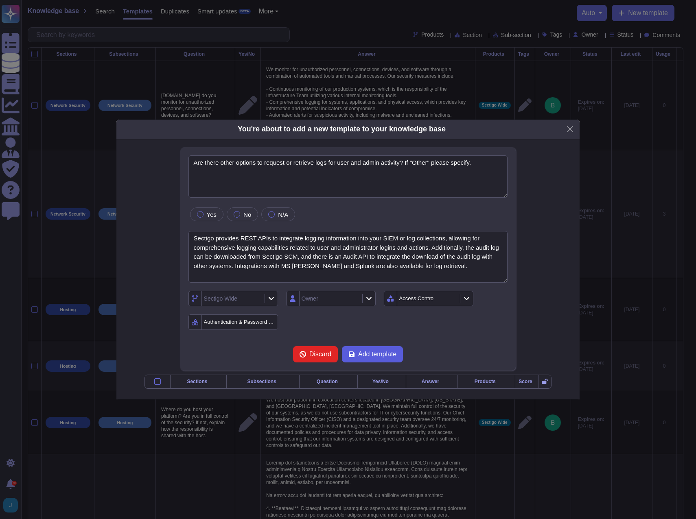
click at [374, 351] on span "Add template" at bounding box center [377, 354] width 38 height 7
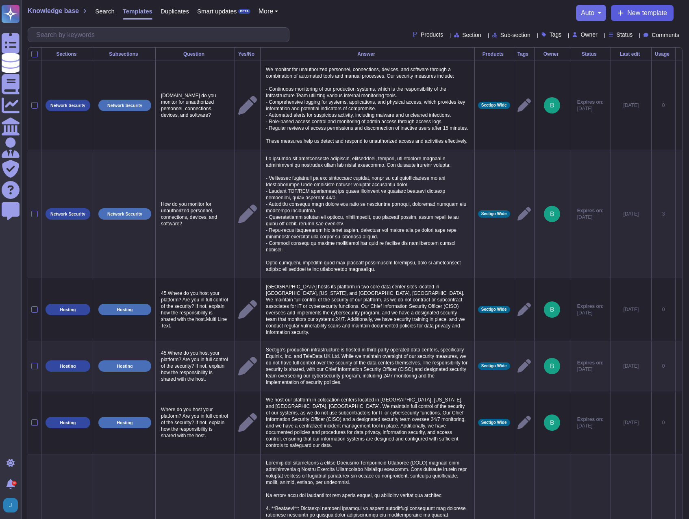
click at [538, 15] on span "New template" at bounding box center [648, 13] width 40 height 7
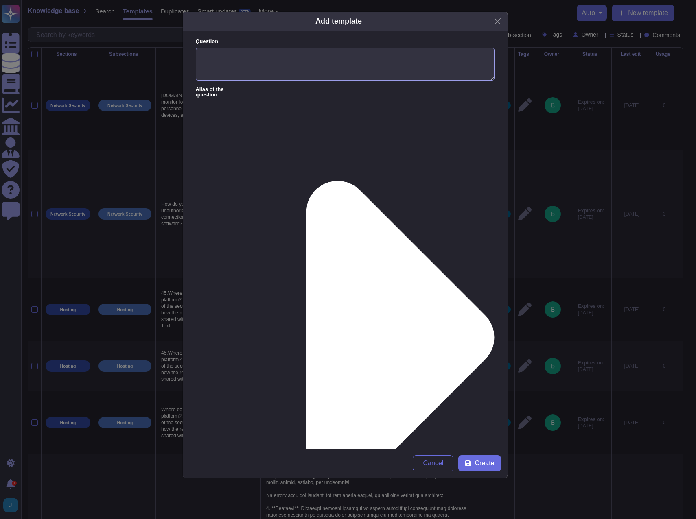
click at [391, 66] on textarea "Question" at bounding box center [345, 64] width 299 height 33
paste textarea "In what ways can data be uploaded, stored, shared, and/or transferred?"
type textarea "In what ways can data be uploaded, stored, shared, and/or transferred?"
paste textarea "Data can be uploaded, stored, shared, and/or transferred using the following me…"
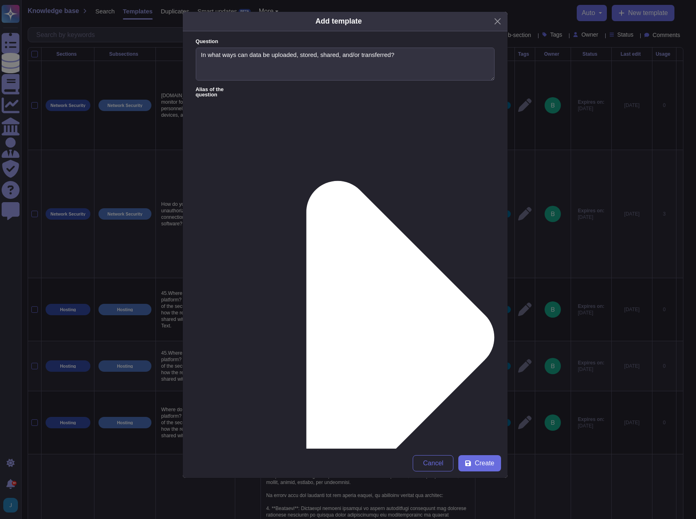
scroll to position [0, 0]
type textarea "Data can be uploaded, stored, shared, and/or transferred using the following me…"
click at [479, 463] on span "Create" at bounding box center [484, 463] width 20 height 7
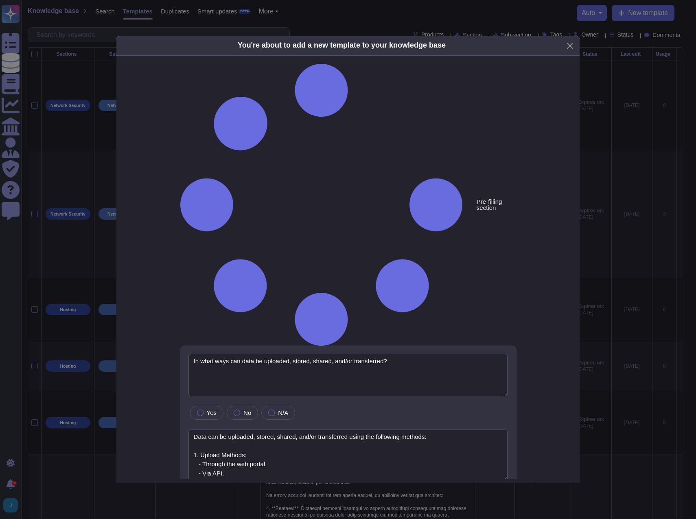
type textarea "In what ways can data be uploaded, stored, shared, and/or transferred?"
type textarea "Data can be uploaded, stored, shared, and/or transferred using the following me…"
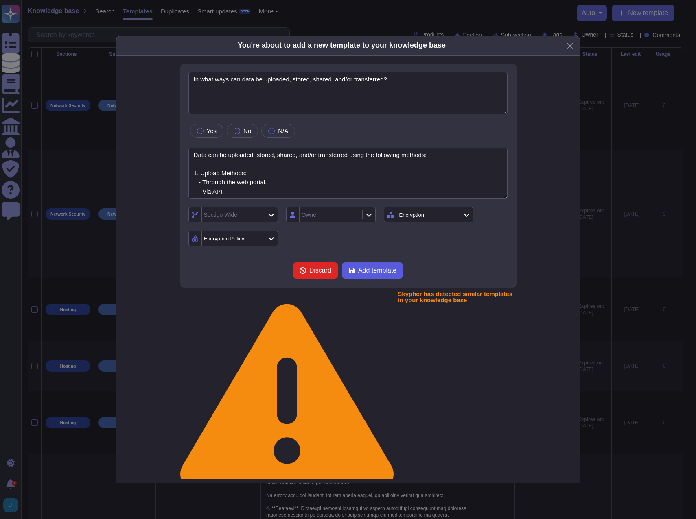
click at [371, 274] on span "Add template" at bounding box center [377, 270] width 38 height 7
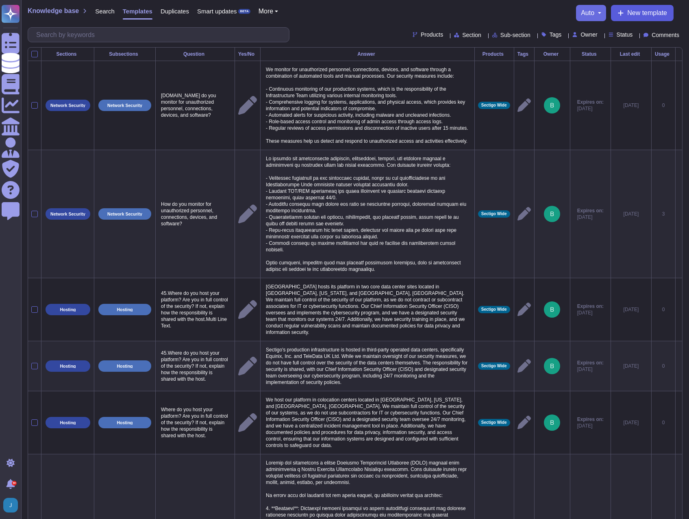
click at [538, 14] on span "New template" at bounding box center [648, 13] width 40 height 7
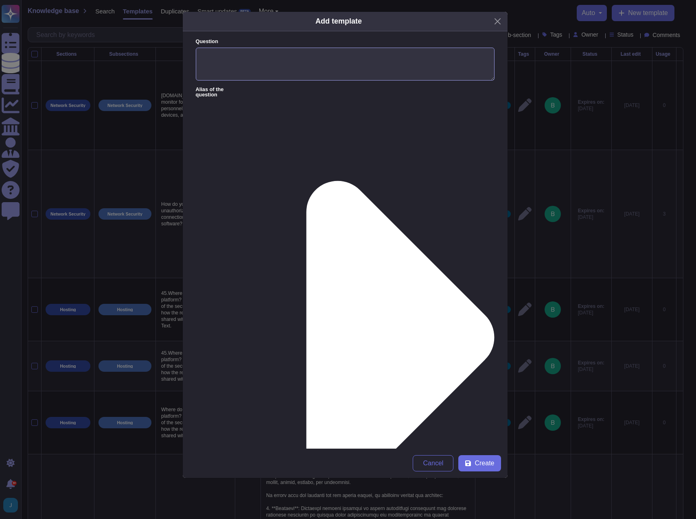
click at [362, 60] on textarea "Question" at bounding box center [345, 64] width 299 height 33
paste textarea "What kind of endpoints does your application support (public, private, both)?"
type textarea "What kind of endpoints does your application support (public, private, both)?"
paste textarea "We offer a SaaS portal (SCM) accessible through popular browsers via internet."
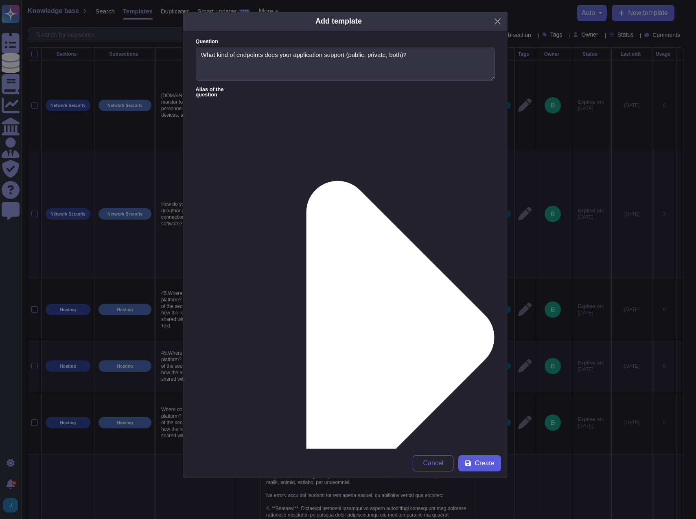
type textarea "We offer a SaaS portal (SCM) accessible through popular browsers via internet."
click at [476, 460] on span "Create" at bounding box center [484, 463] width 20 height 7
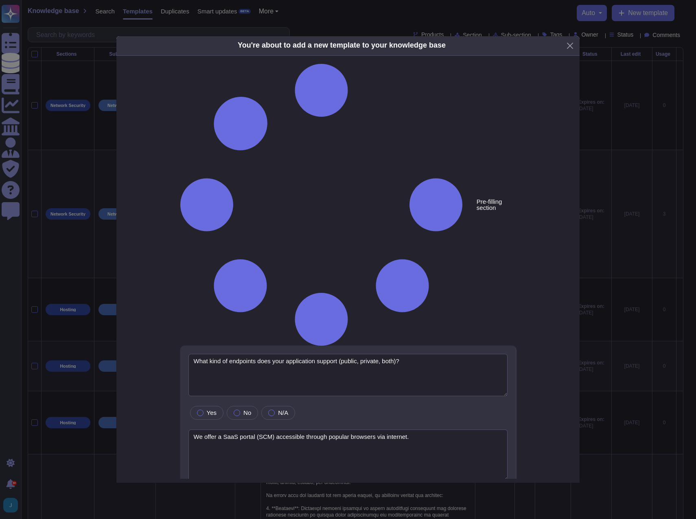
type textarea "What kind of endpoints does your application support (public, private, both)?"
type textarea "We offer a SaaS portal (SCM) accessible through popular browsers via internet."
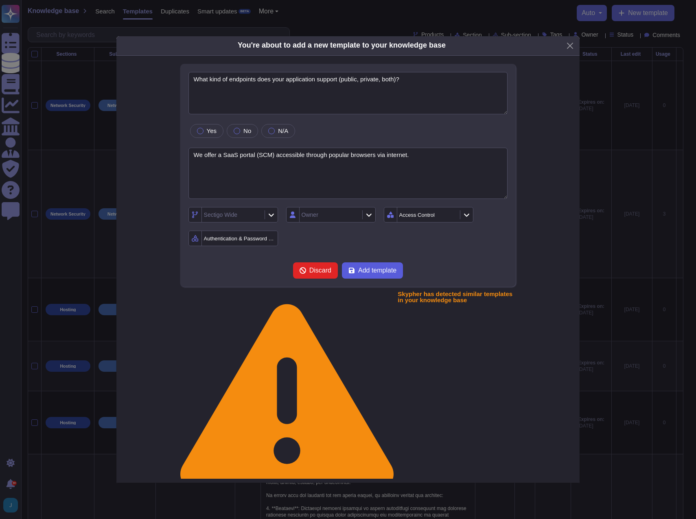
click at [378, 274] on span "Add template" at bounding box center [377, 270] width 38 height 7
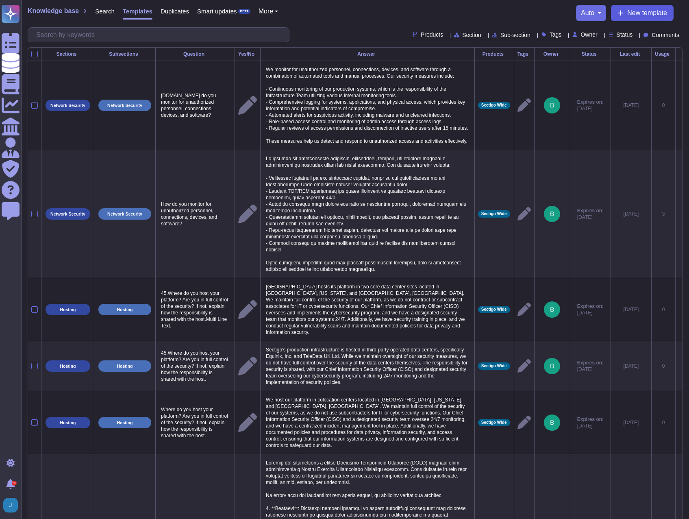
click at [538, 13] on span "New template" at bounding box center [648, 13] width 40 height 7
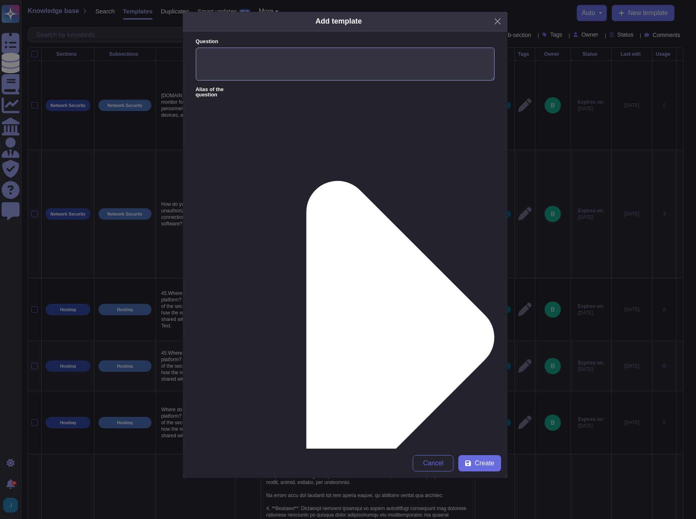
click at [273, 63] on textarea "Question" at bounding box center [345, 64] width 299 height 33
paste textarea "Can your solution whitelist [PERSON_NAME] IP addresses?"
click at [281, 53] on textarea "Can your solution whitelist [PERSON_NAME] IP addresses?" at bounding box center [345, 64] width 299 height 33
type textarea "Can your solution whitelist the customer's IP addresses?"
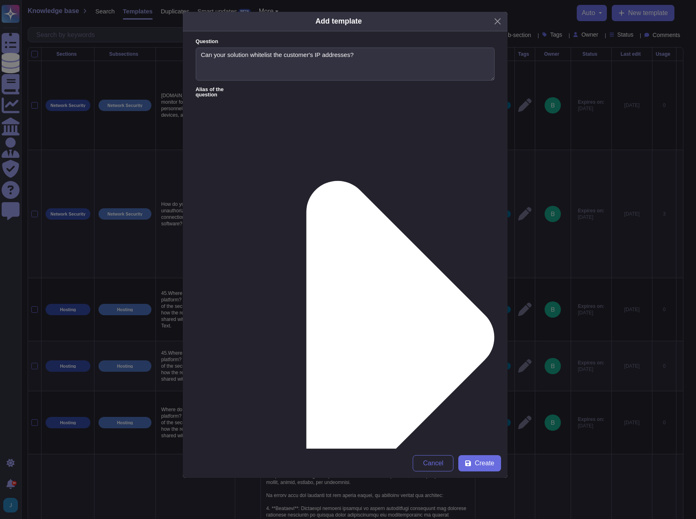
paste textarea "Yes, our solution supports IP whitelisting, allowing you to specify one or more…"
type textarea "Yes, our solution supports IP whitelisting, allowing you to specify one or more…"
click at [483, 461] on span "Create" at bounding box center [484, 463] width 20 height 7
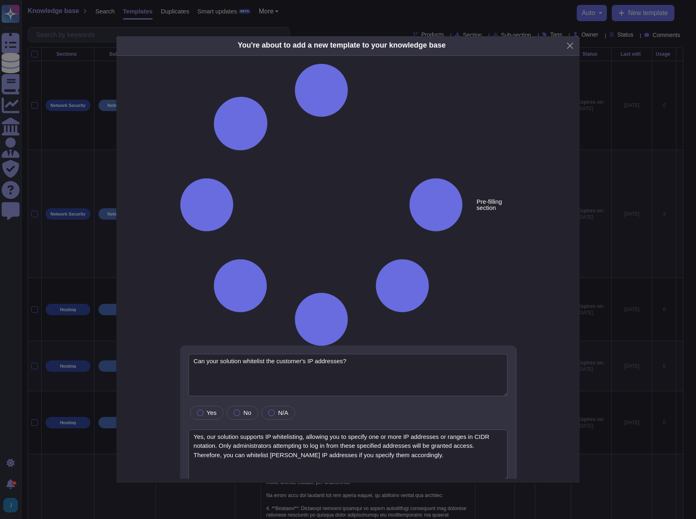
type textarea "Can your solution whitelist the customer's IP addresses?"
type textarea "Yes, our solution supports IP whitelisting, allowing you to specify one or more…"
